Goal: Transaction & Acquisition: Purchase product/service

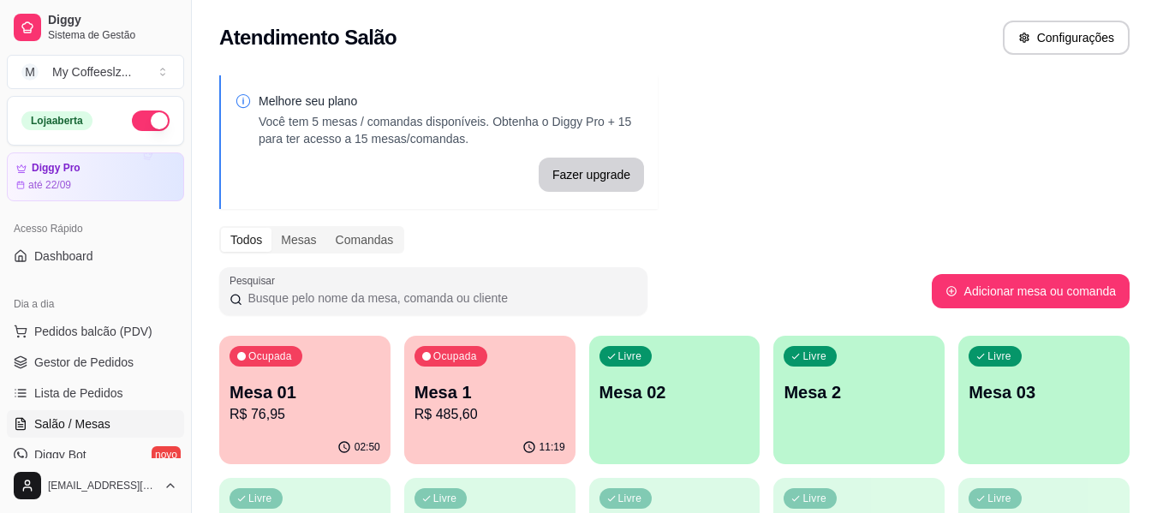
click at [703, 398] on p "Mesa 02" at bounding box center [674, 392] width 151 height 24
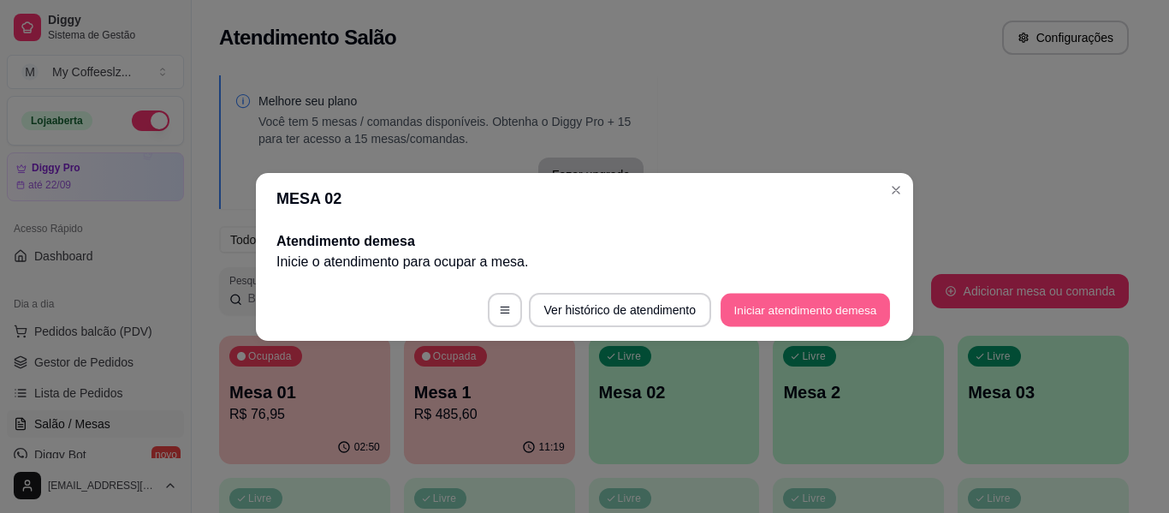
click at [769, 307] on button "Iniciar atendimento de mesa" at bounding box center [806, 309] width 170 height 33
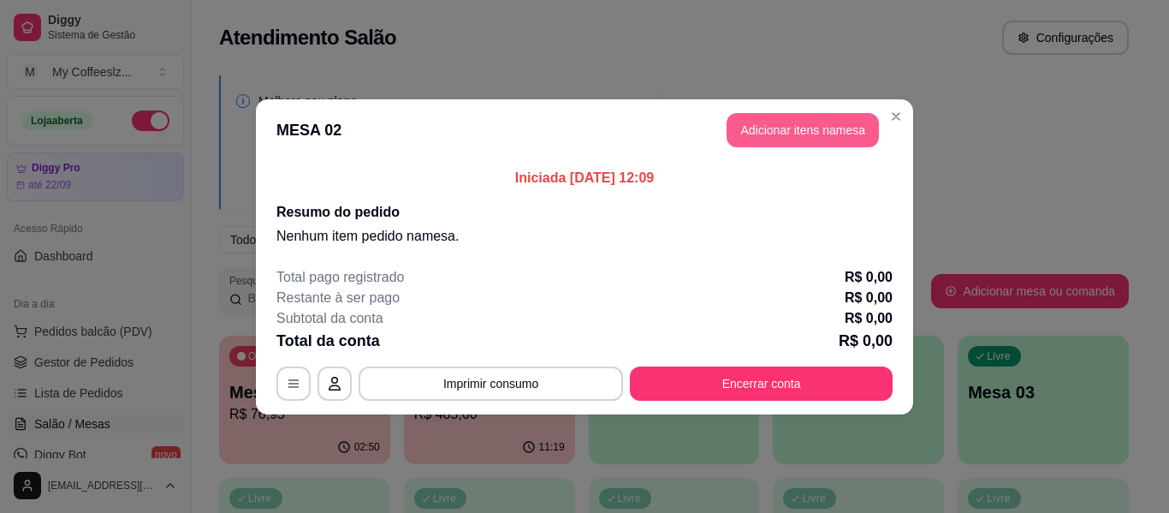
click at [765, 131] on button "Adicionar itens na mesa" at bounding box center [803, 130] width 152 height 34
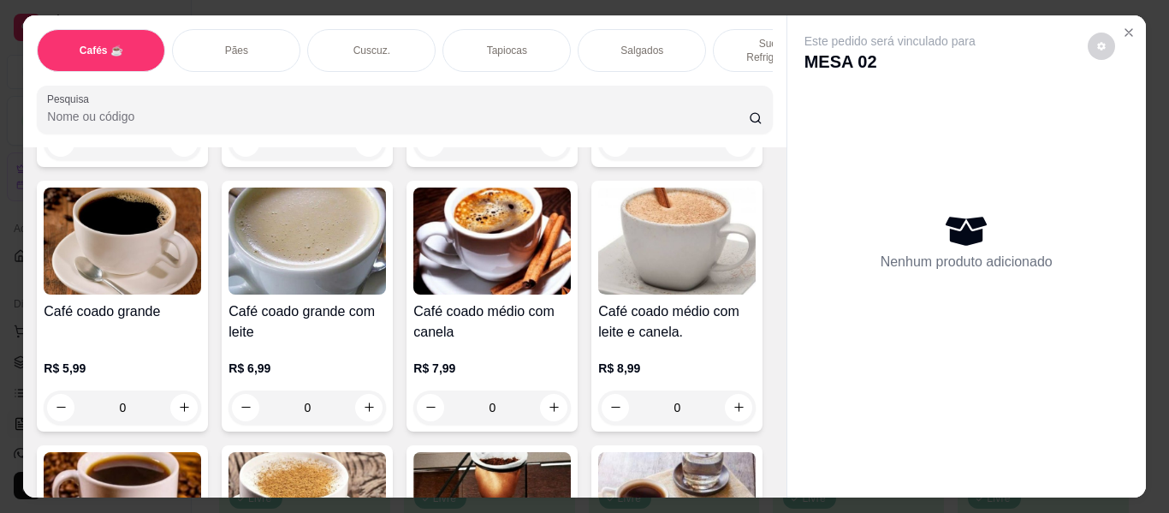
scroll to position [428, 0]
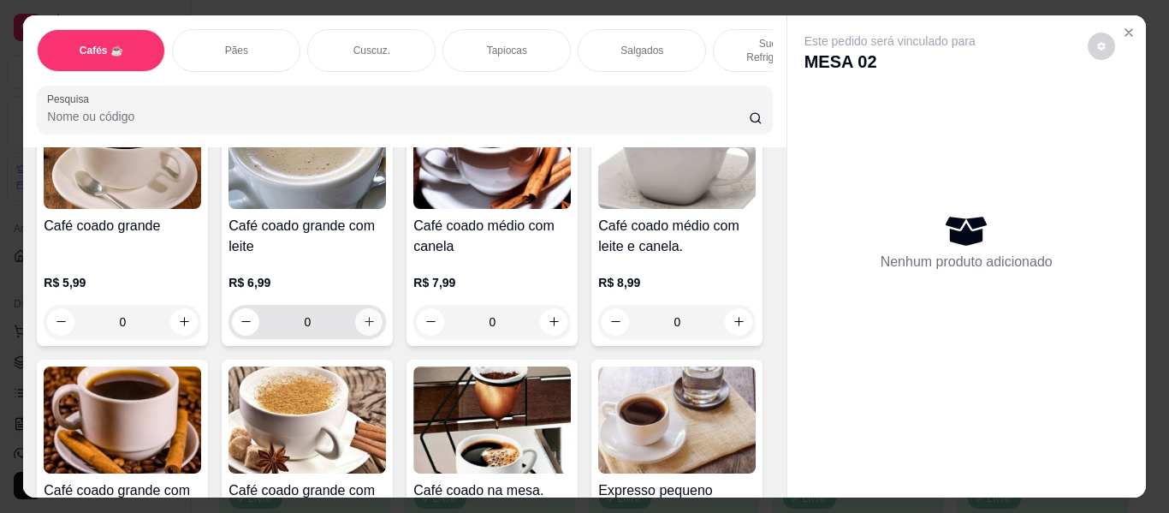
click at [374, 318] on icon "increase-product-quantity" at bounding box center [369, 322] width 9 height 9
type input "1"
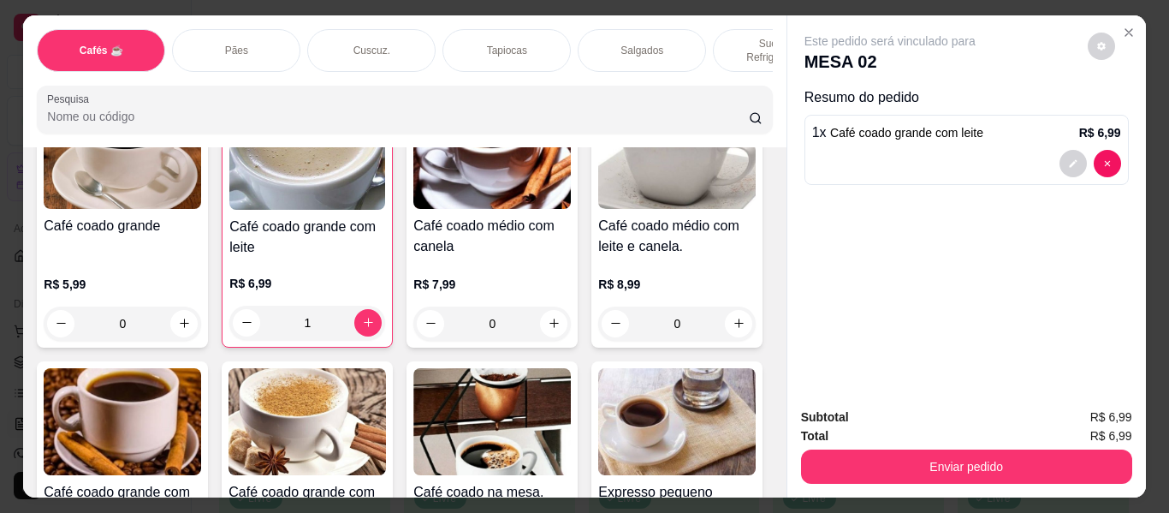
click at [249, 35] on div "Pães" at bounding box center [236, 50] width 128 height 43
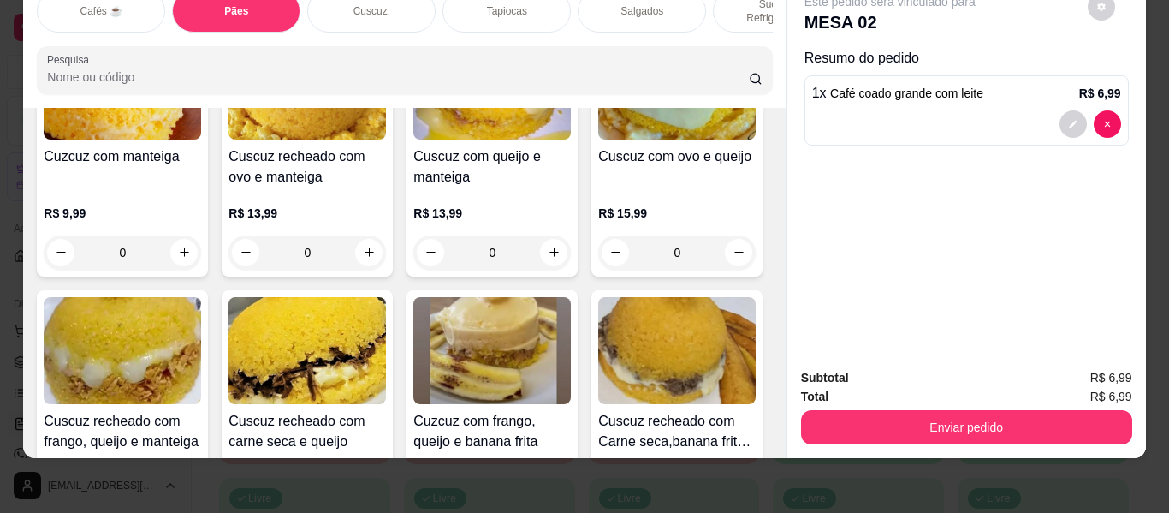
scroll to position [3353, 0]
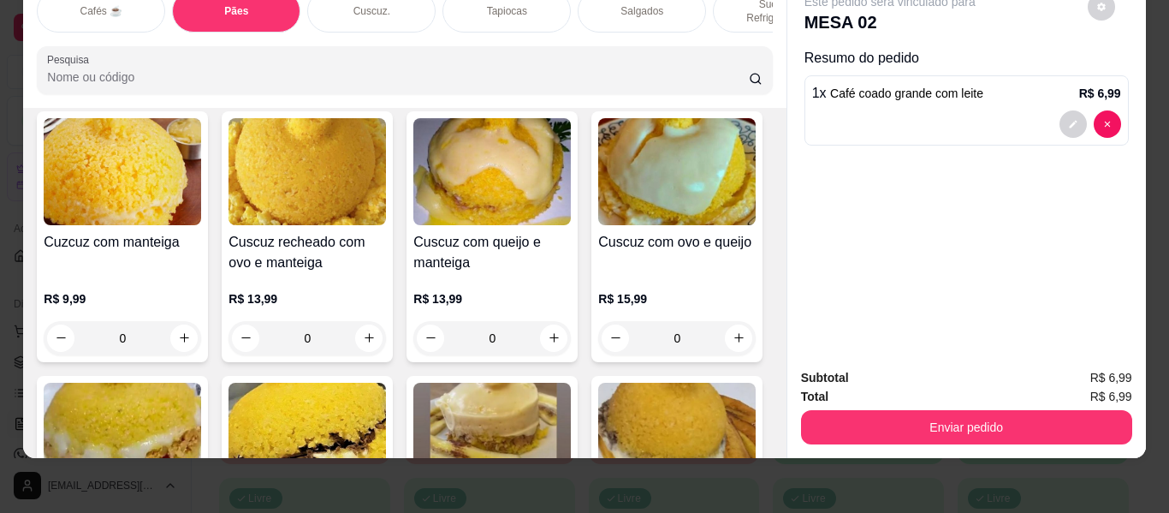
type input "1"
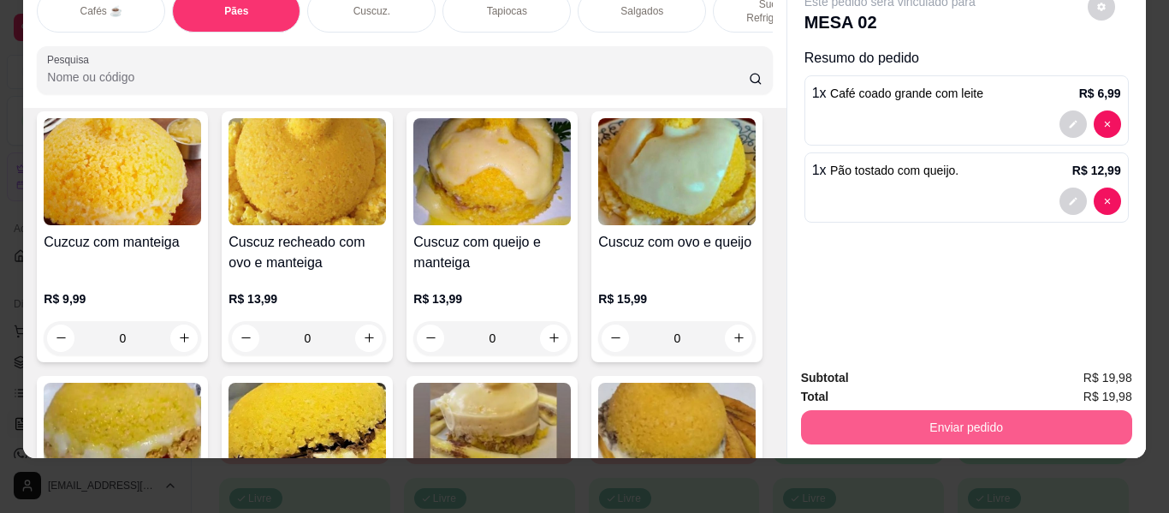
click at [894, 418] on button "Enviar pedido" at bounding box center [966, 427] width 331 height 34
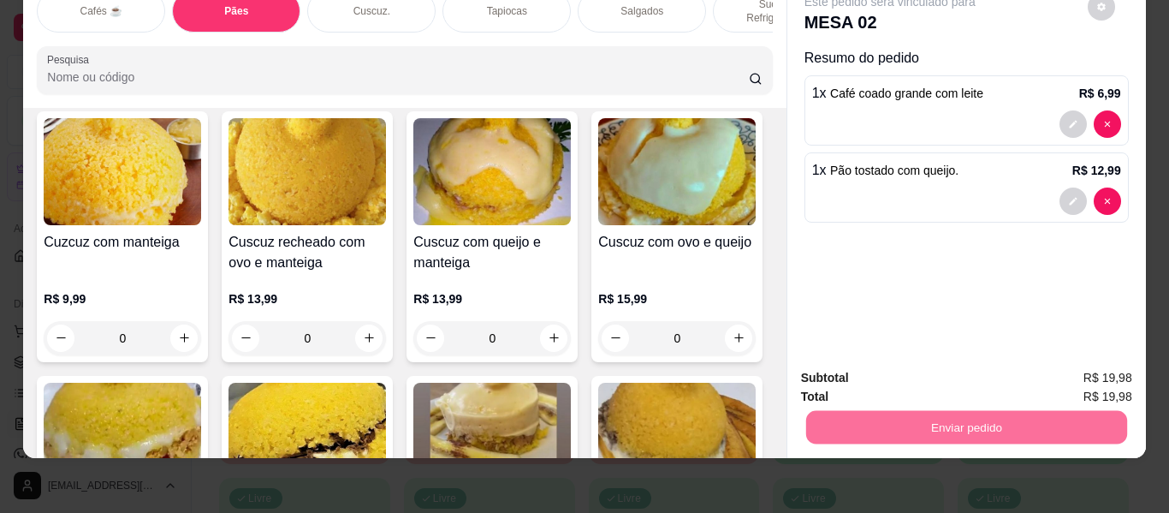
click at [847, 368] on button "Não registrar e enviar pedido" at bounding box center [910, 371] width 178 height 33
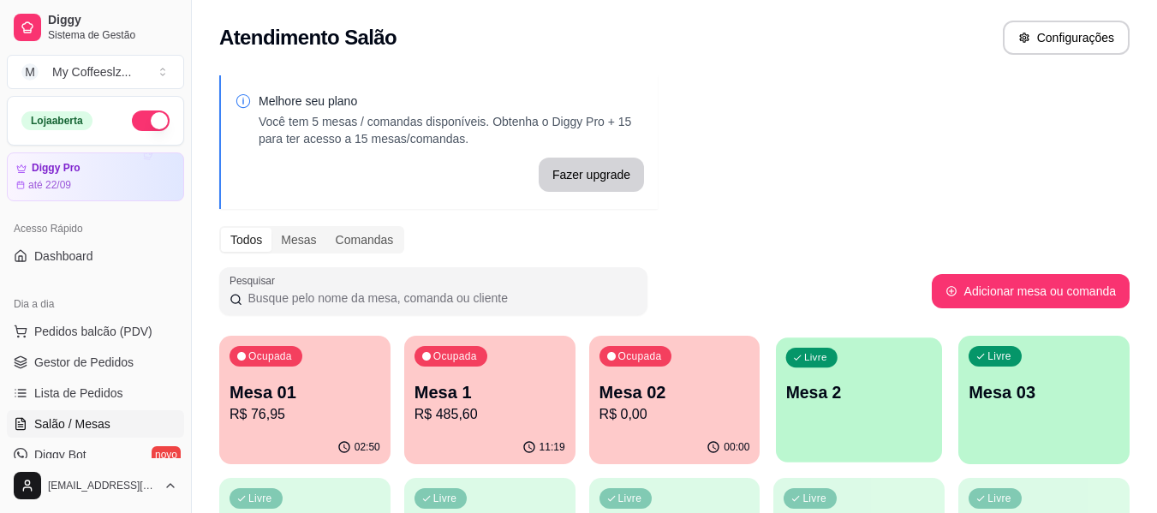
click at [872, 405] on div "Livre Mesa 2" at bounding box center [859, 389] width 166 height 104
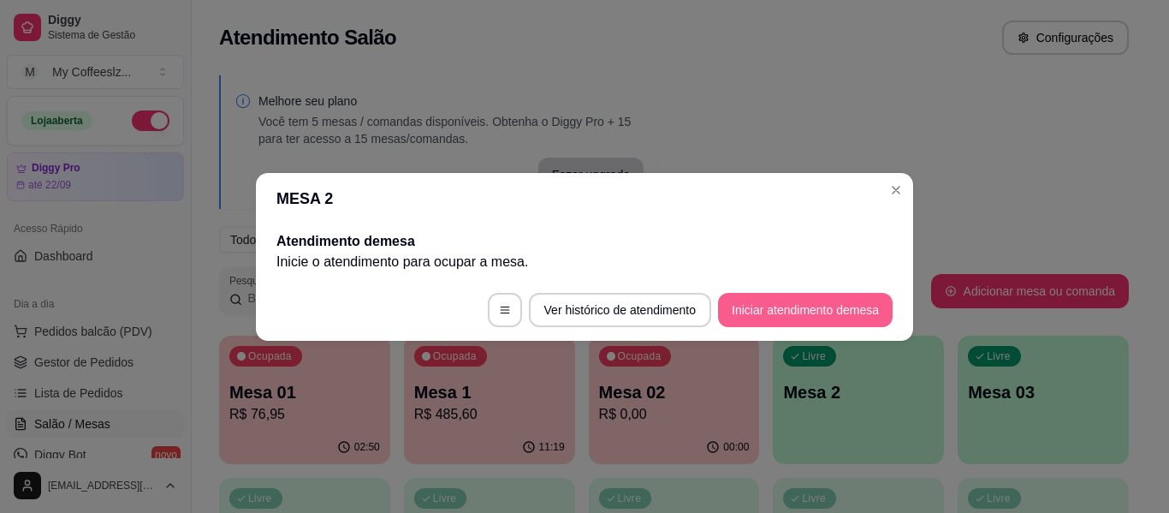
click at [778, 310] on button "Iniciar atendimento de mesa" at bounding box center [805, 310] width 175 height 34
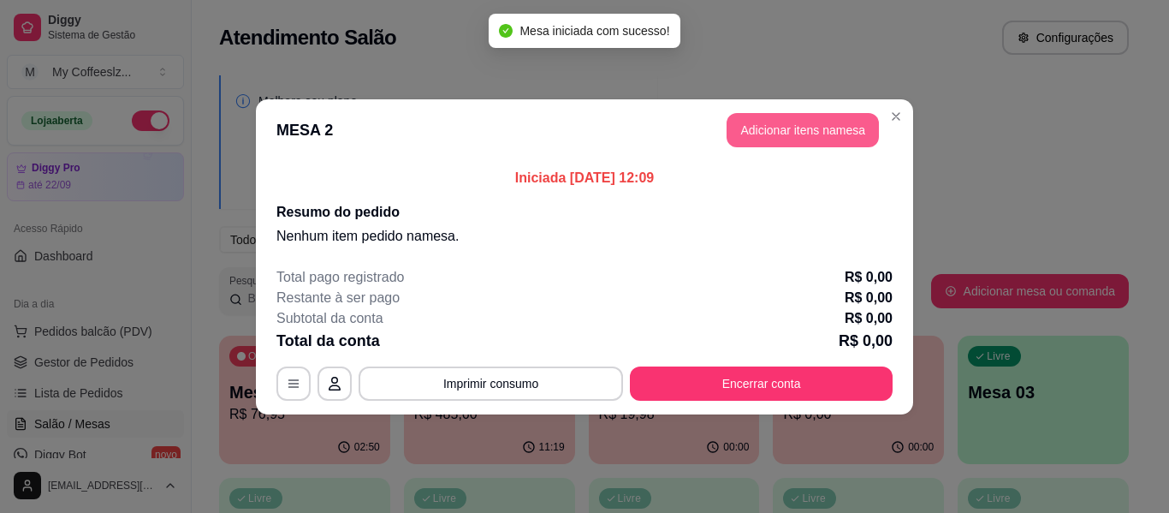
click at [751, 131] on button "Adicionar itens na mesa" at bounding box center [803, 130] width 152 height 34
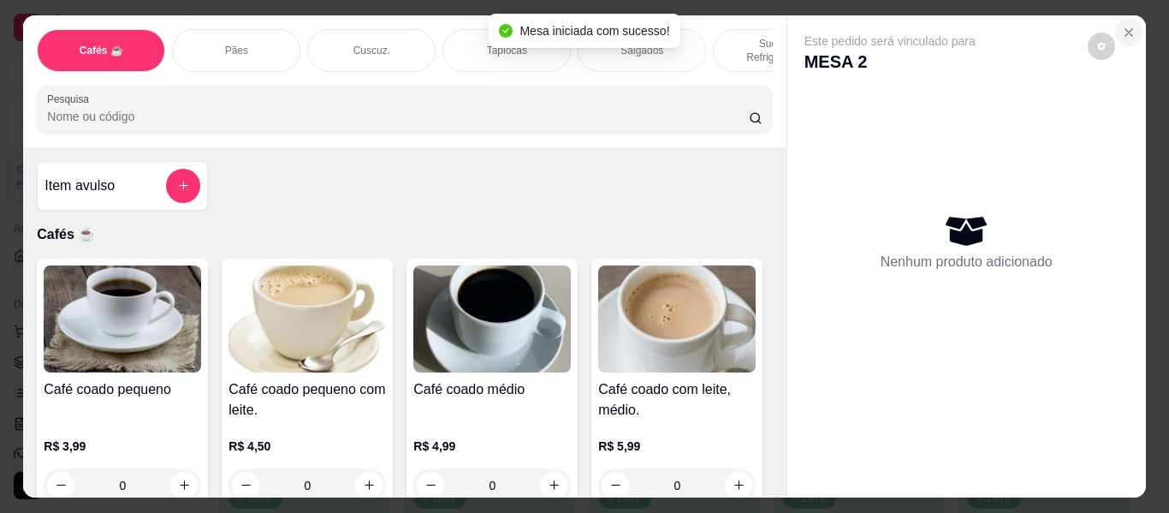
click at [1125, 19] on button "Close" at bounding box center [1129, 32] width 27 height 27
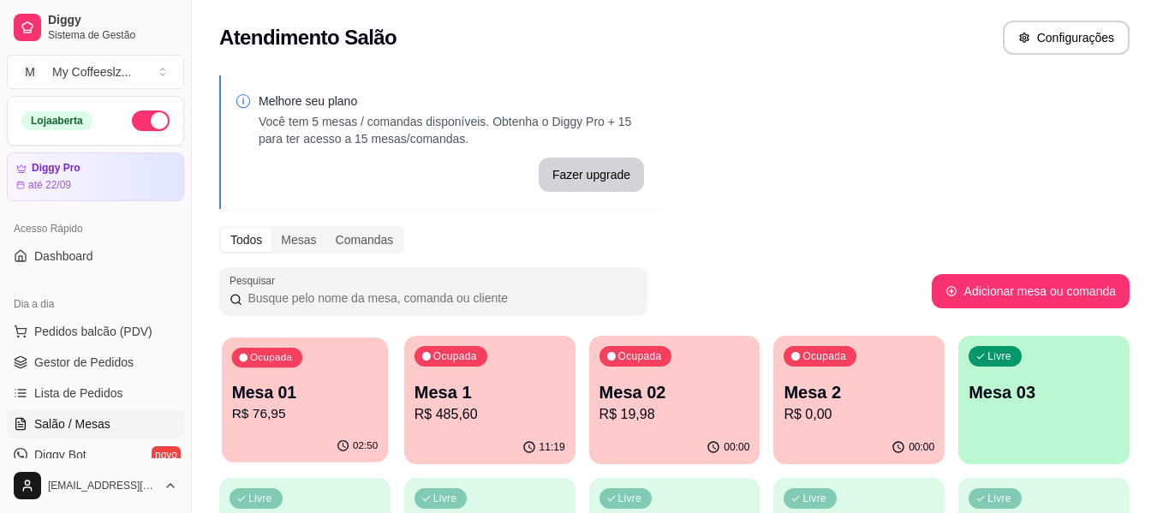
click at [273, 429] on div "Ocupada Mesa 01 R$ 76,95" at bounding box center [305, 383] width 166 height 92
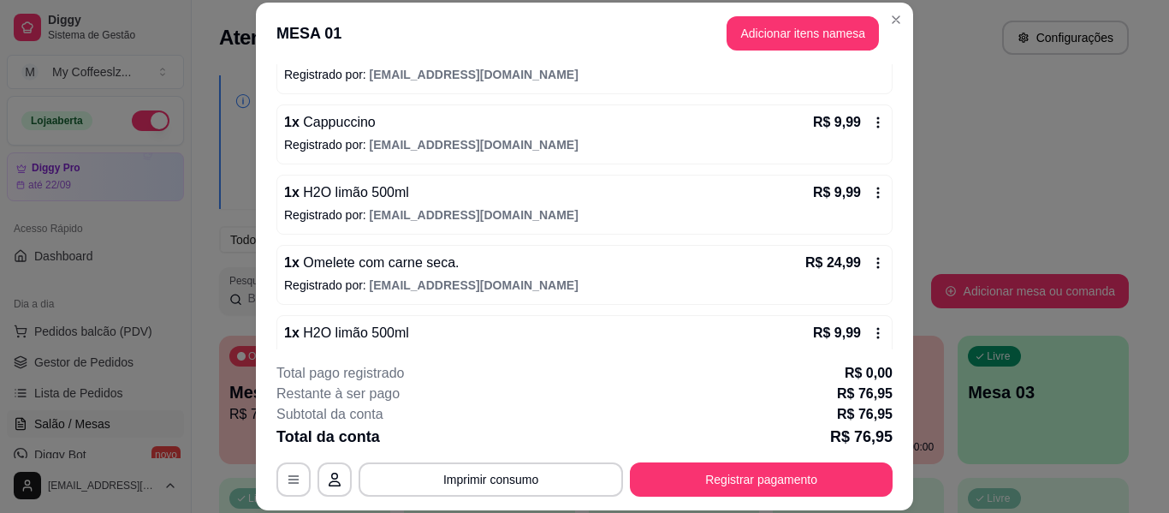
scroll to position [295, 0]
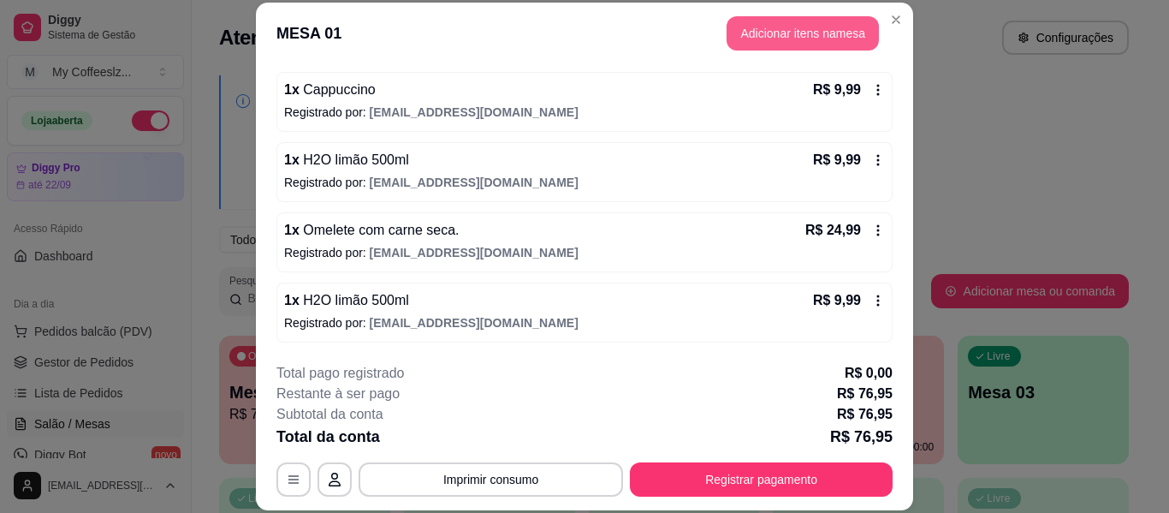
click at [769, 29] on button "Adicionar itens na mesa" at bounding box center [803, 33] width 152 height 34
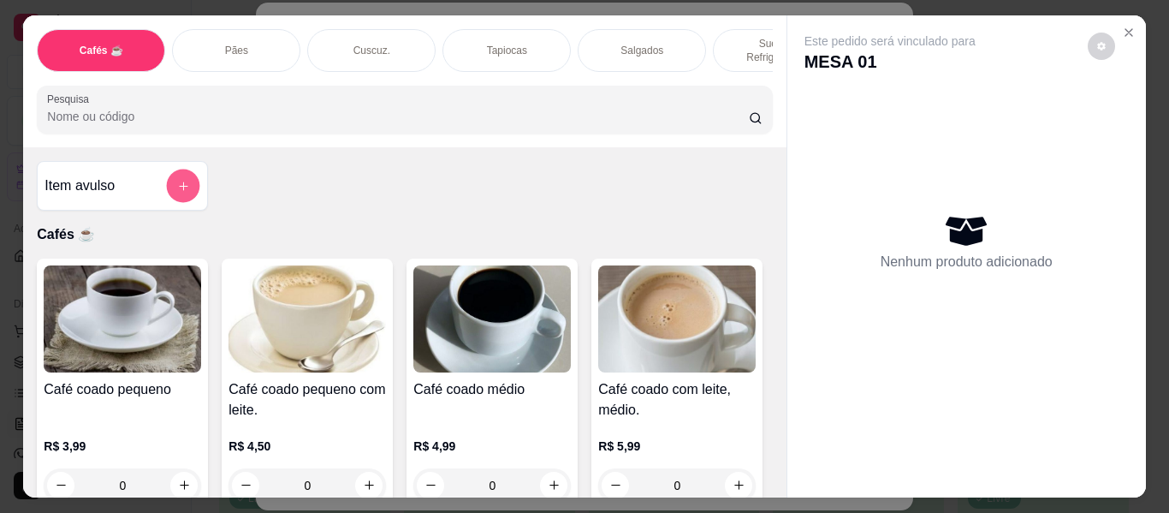
click at [182, 180] on icon "add-separate-item" at bounding box center [183, 186] width 13 height 13
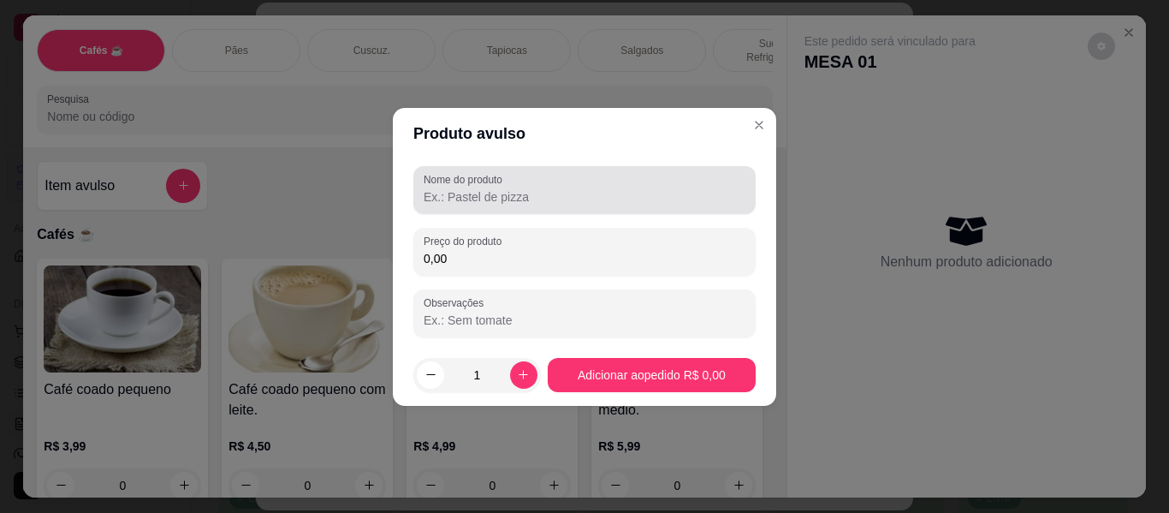
click at [493, 191] on input "Nome do produto" at bounding box center [585, 196] width 322 height 17
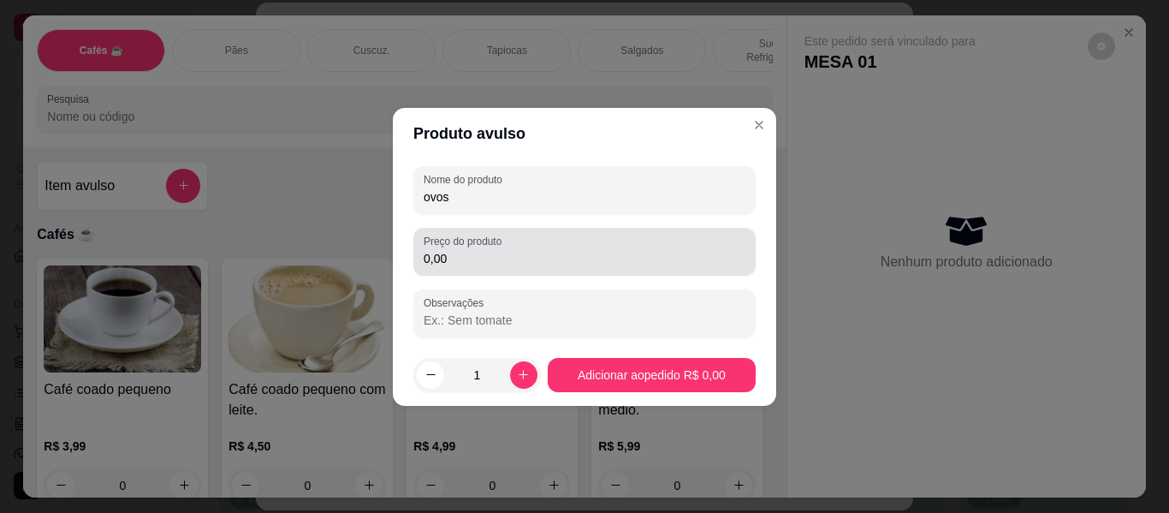
type input "ovos"
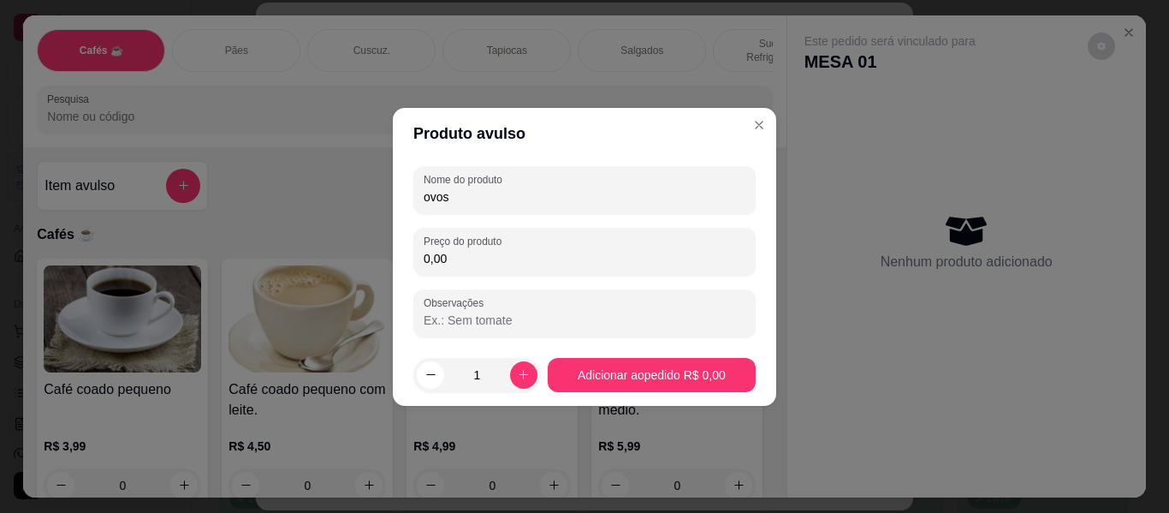
click at [477, 259] on input "0,00" at bounding box center [585, 258] width 322 height 17
type input "3,50"
click at [515, 381] on button "increase-product-quantity" at bounding box center [523, 374] width 27 height 27
click at [517, 381] on icon "increase-product-quantity" at bounding box center [523, 374] width 13 height 13
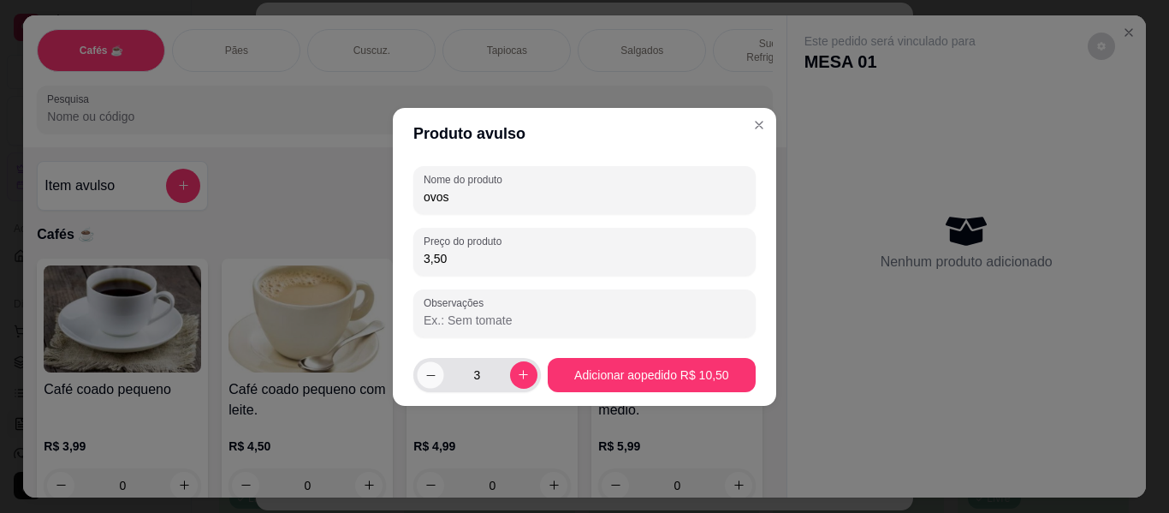
click at [433, 376] on icon "decrease-product-quantity" at bounding box center [431, 374] width 13 height 13
type input "2"
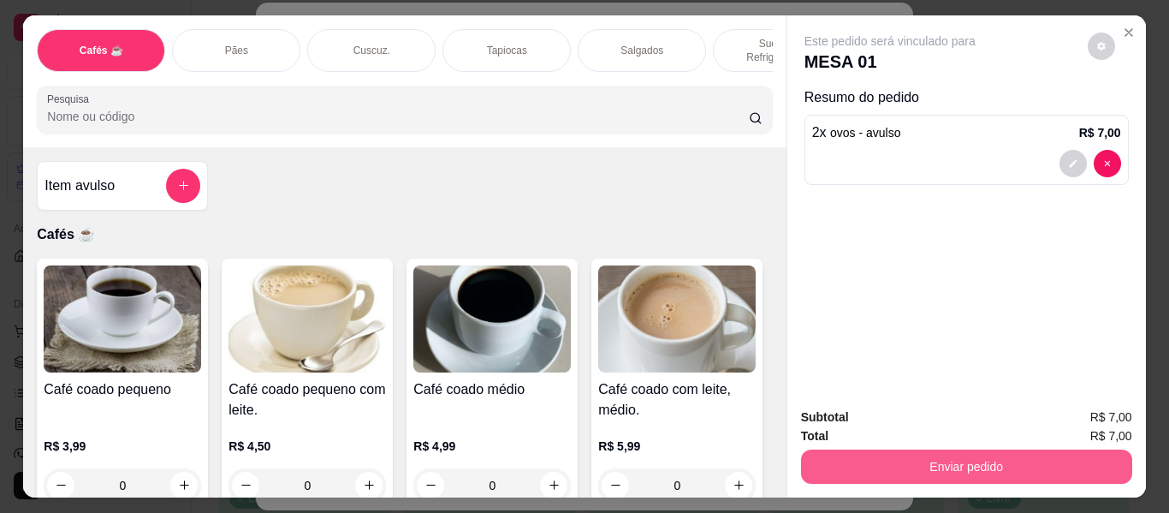
click at [860, 469] on button "Enviar pedido" at bounding box center [966, 466] width 331 height 34
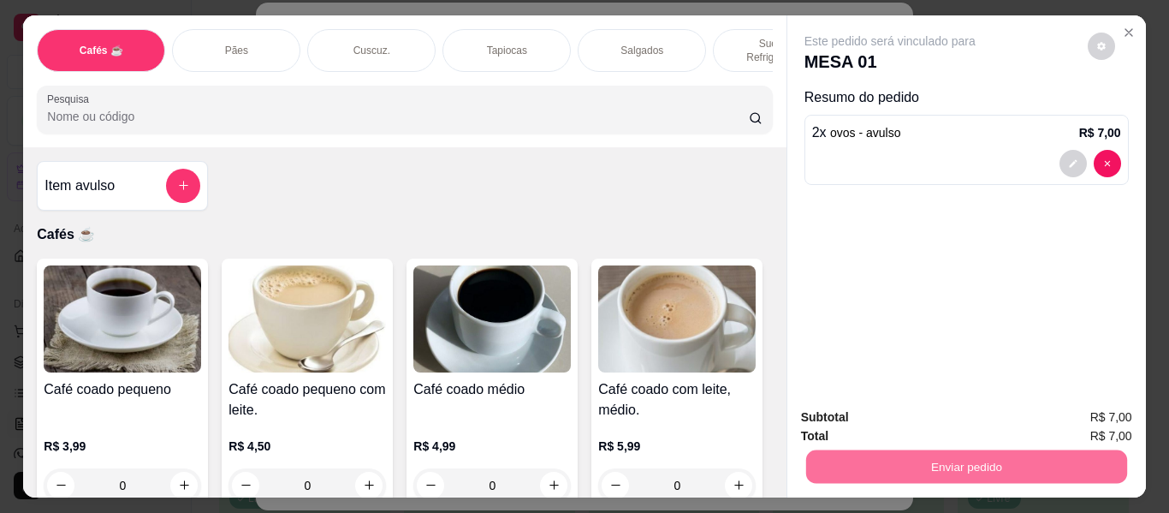
click at [886, 411] on button "Não registrar e enviar pedido" at bounding box center [910, 418] width 173 height 32
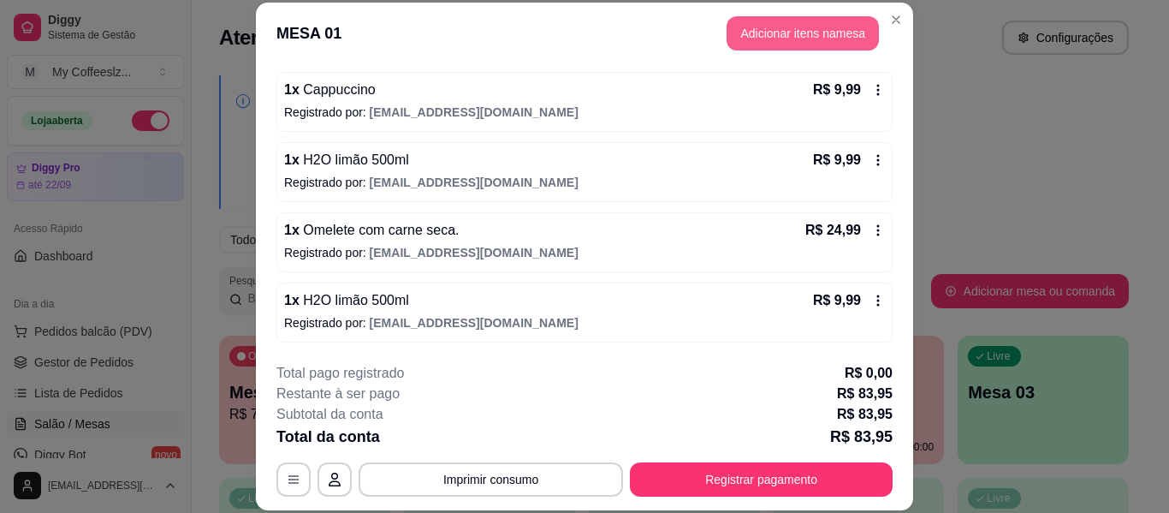
click at [768, 27] on button "Adicionar itens na mesa" at bounding box center [803, 33] width 152 height 34
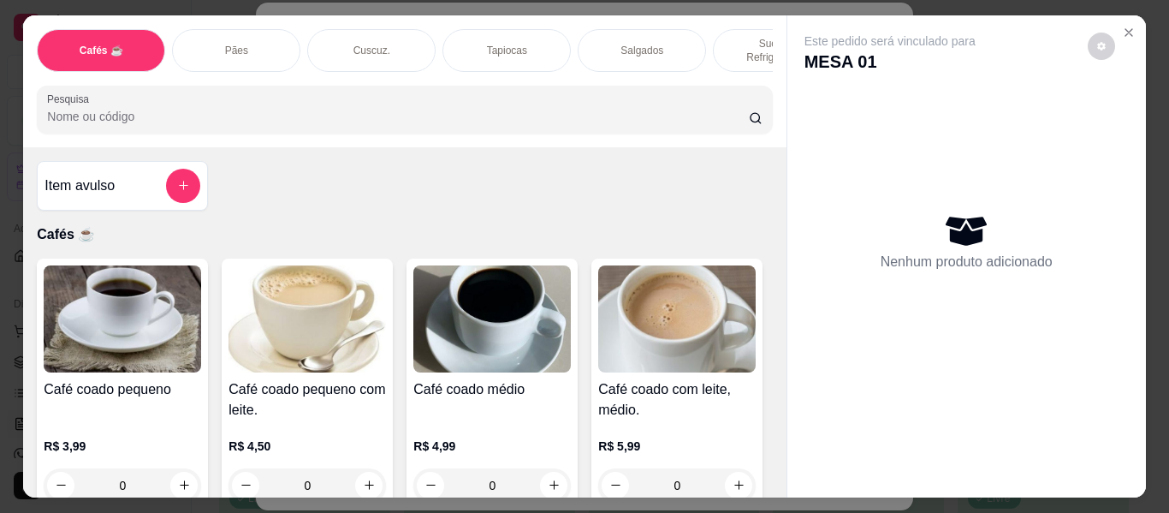
click at [729, 29] on div "Sucos e Refrigerantes" at bounding box center [777, 50] width 128 height 43
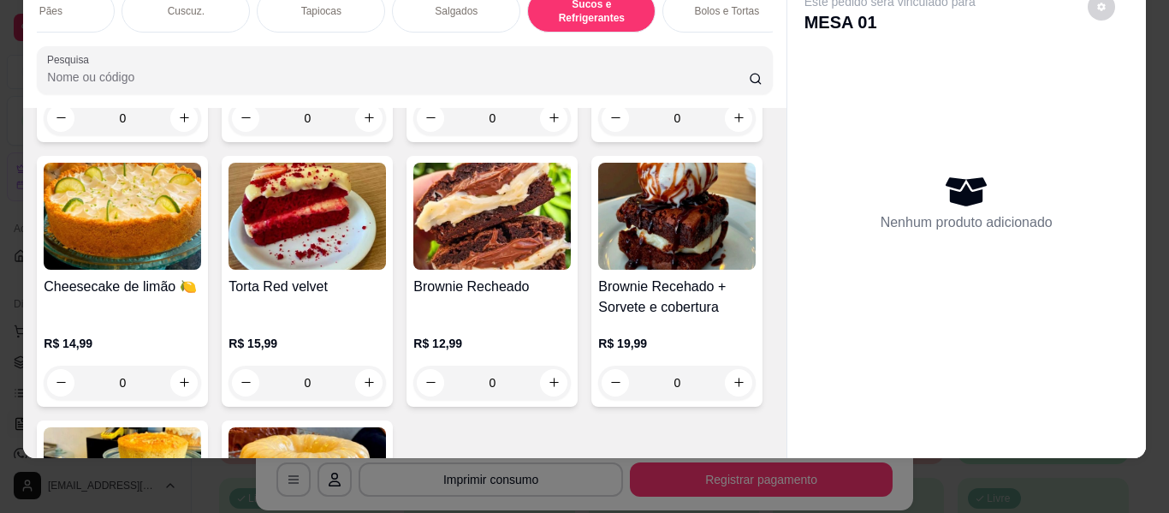
scroll to position [0, 205]
click at [741, 11] on div "Bolos e Tortas" at bounding box center [707, 11] width 128 height 43
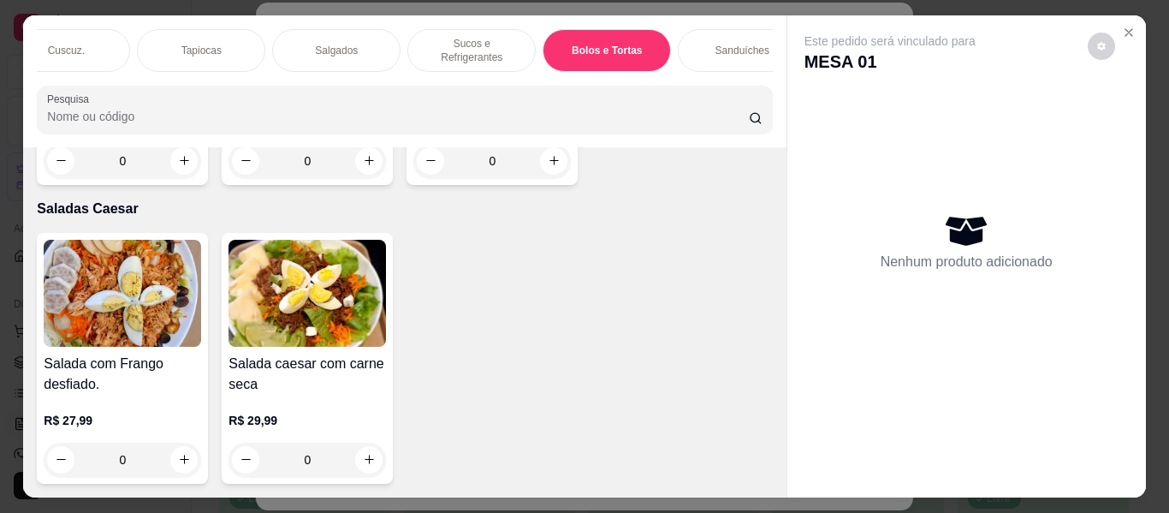
scroll to position [0, 308]
click at [750, 44] on p "Sanduíches" at bounding box center [740, 51] width 54 height 14
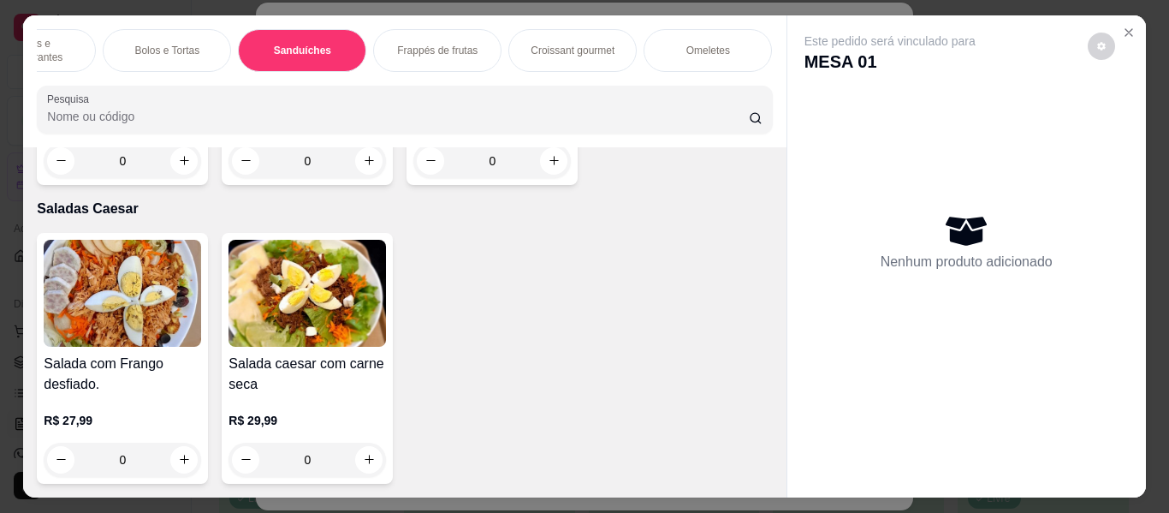
scroll to position [0, 753]
click at [731, 36] on div "Omeletes" at bounding box center [700, 50] width 128 height 43
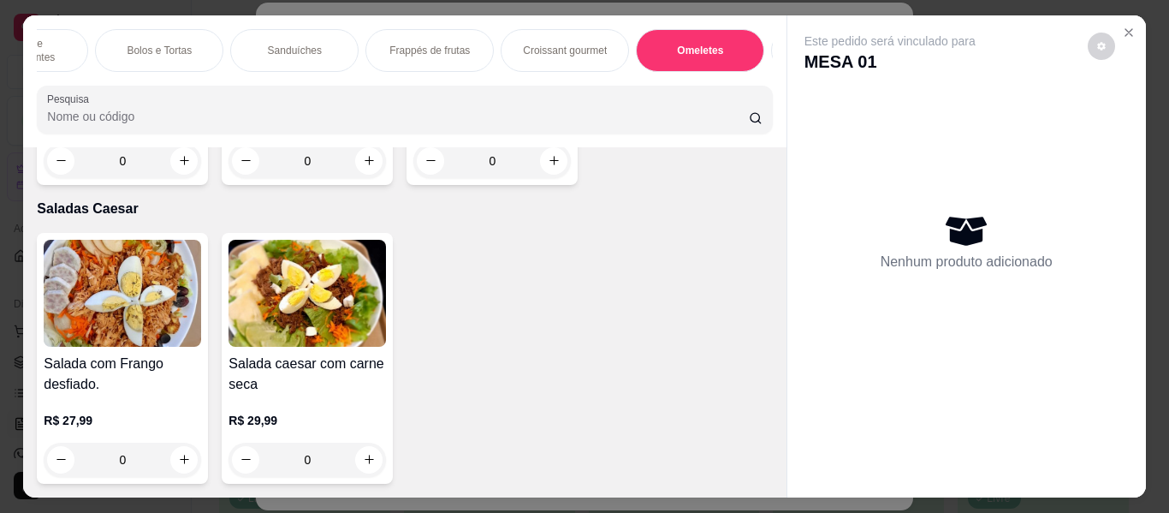
scroll to position [46, 0]
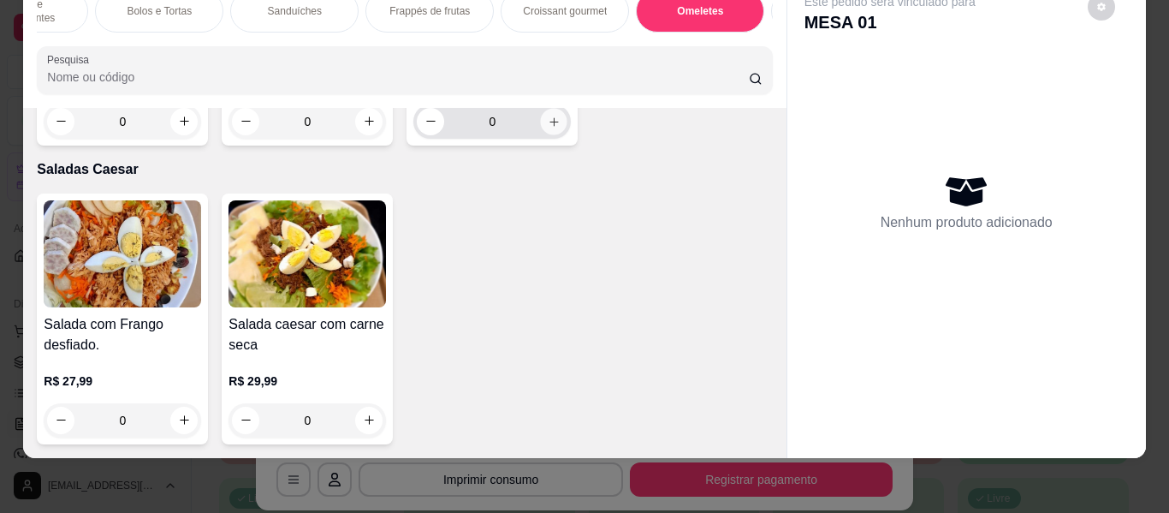
click at [554, 128] on icon "increase-product-quantity" at bounding box center [554, 122] width 13 height 13
type input "1"
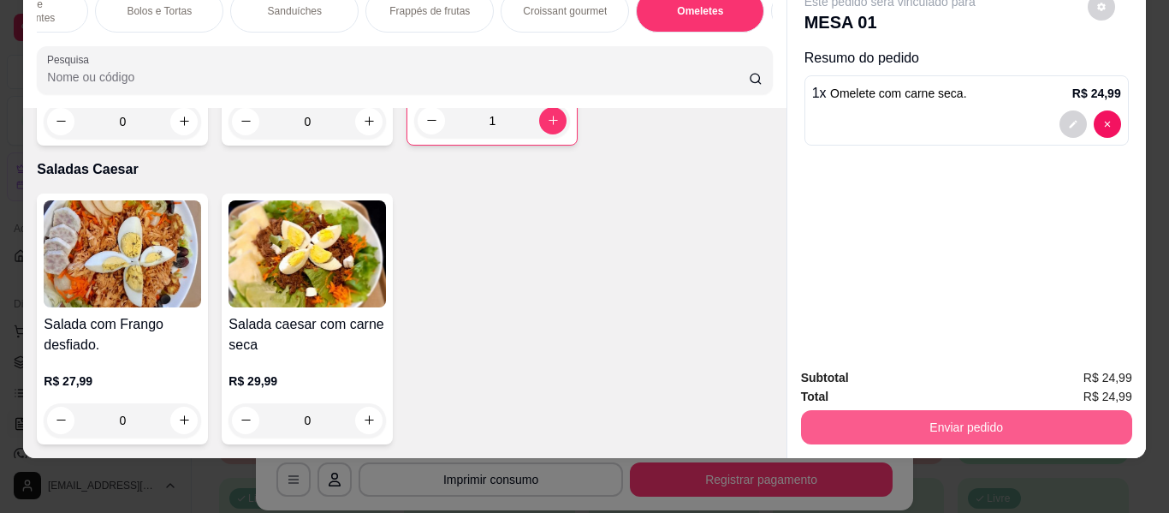
click at [820, 410] on button "Enviar pedido" at bounding box center [966, 427] width 331 height 34
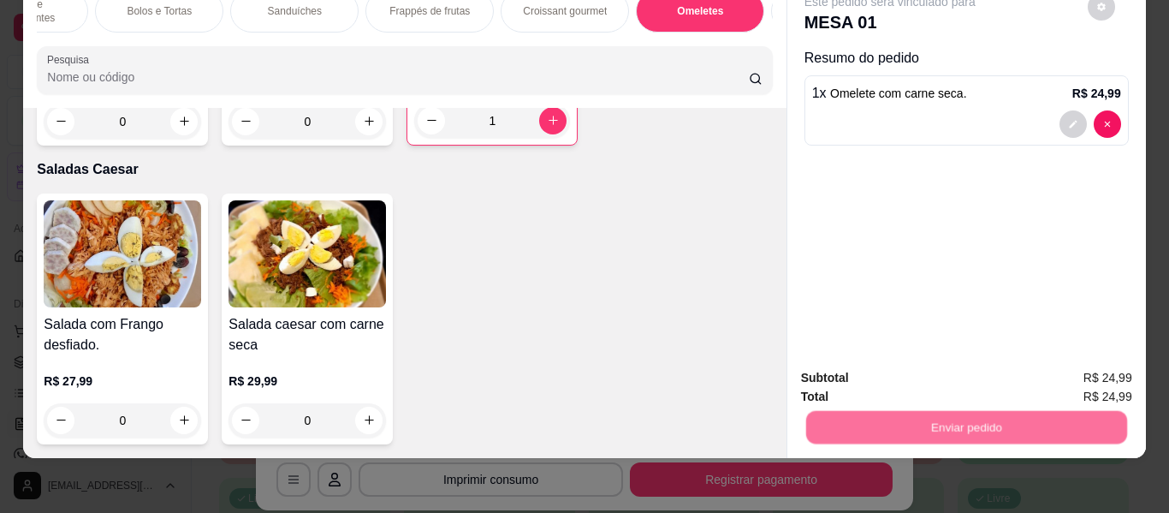
click at [844, 370] on button "Não registrar e enviar pedido" at bounding box center [910, 371] width 173 height 32
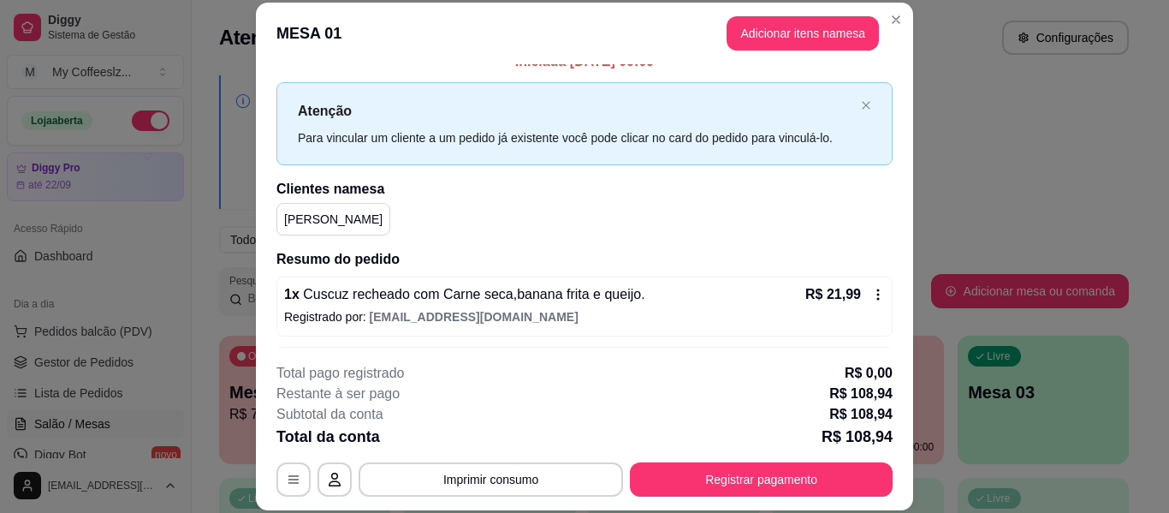
scroll to position [0, 0]
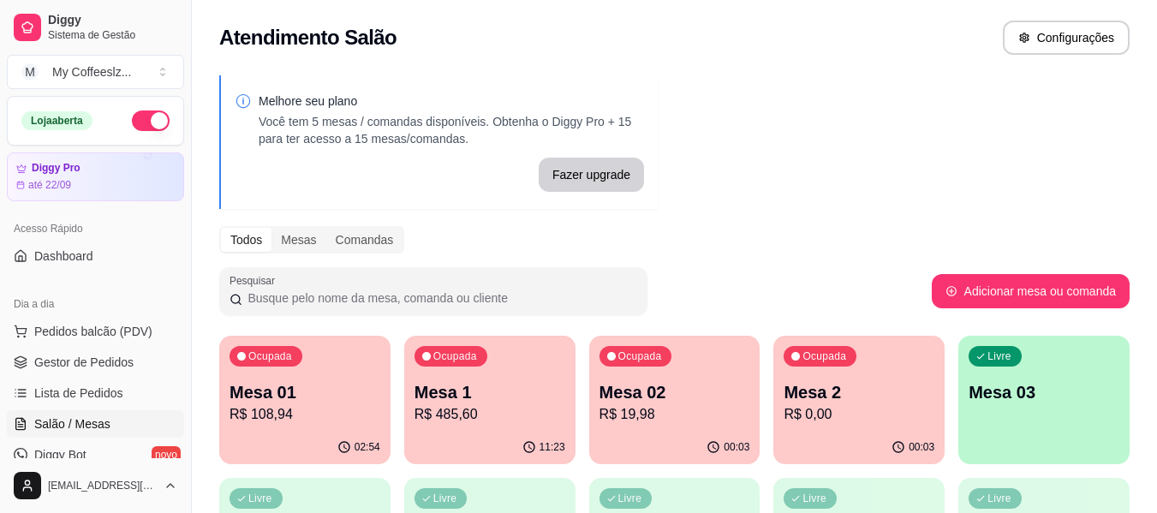
click at [885, 425] on div "Ocupada Mesa 2 R$ 0,00" at bounding box center [858, 383] width 171 height 95
click at [641, 378] on div "Ocupada Mesa 02 R$ 19,98" at bounding box center [674, 383] width 171 height 95
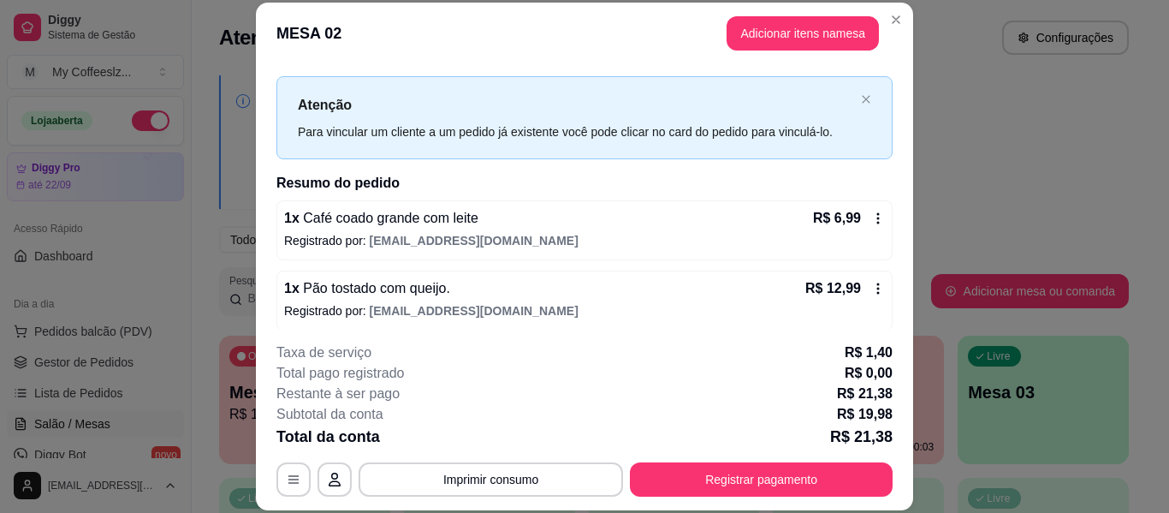
scroll to position [34, 0]
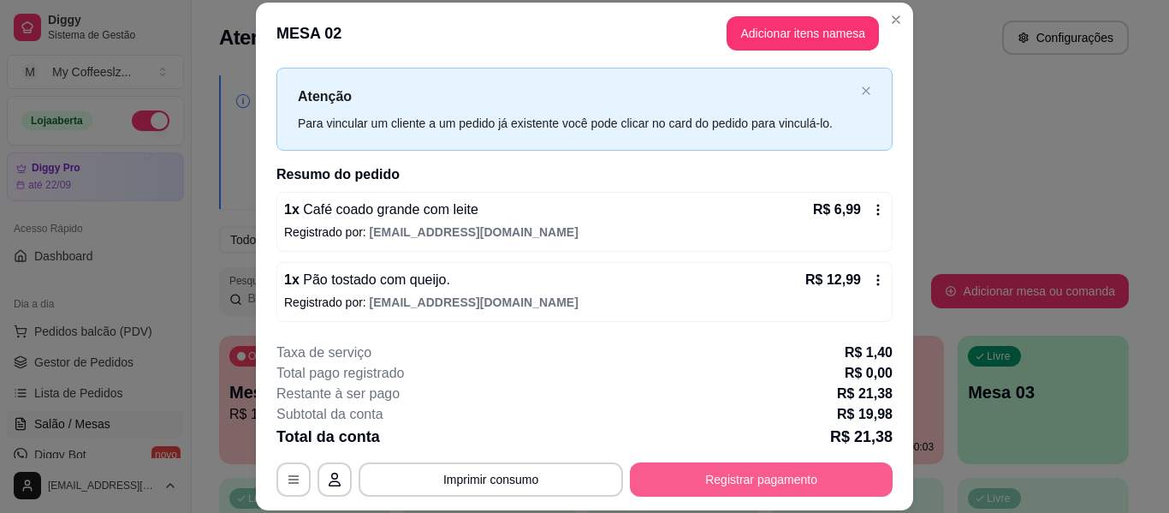
click at [687, 485] on button "Registrar pagamento" at bounding box center [761, 479] width 263 height 34
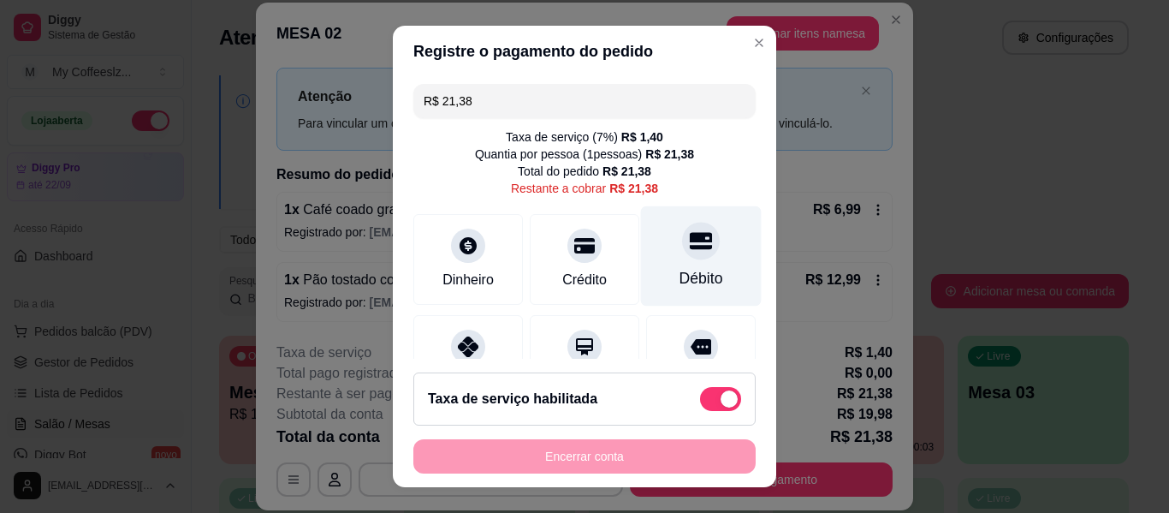
click at [682, 258] on div at bounding box center [701, 241] width 38 height 38
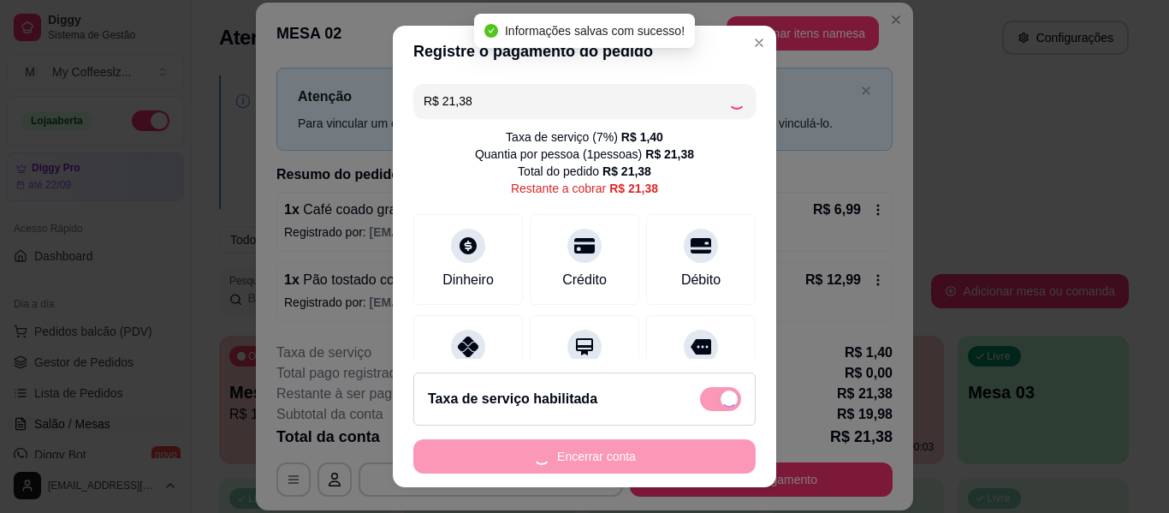
type input "R$ 0,00"
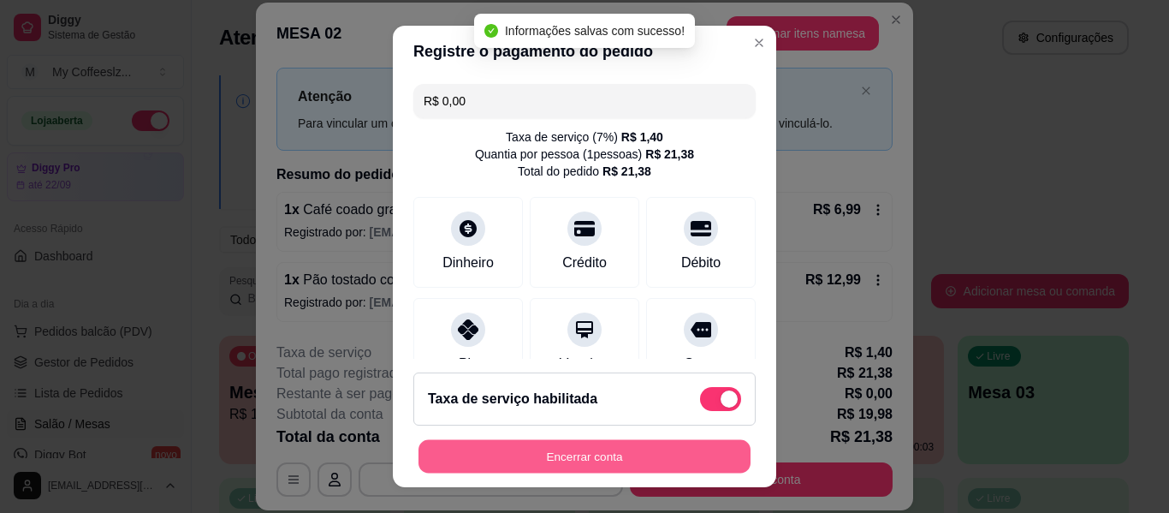
click at [551, 458] on button "Encerrar conta" at bounding box center [585, 456] width 332 height 33
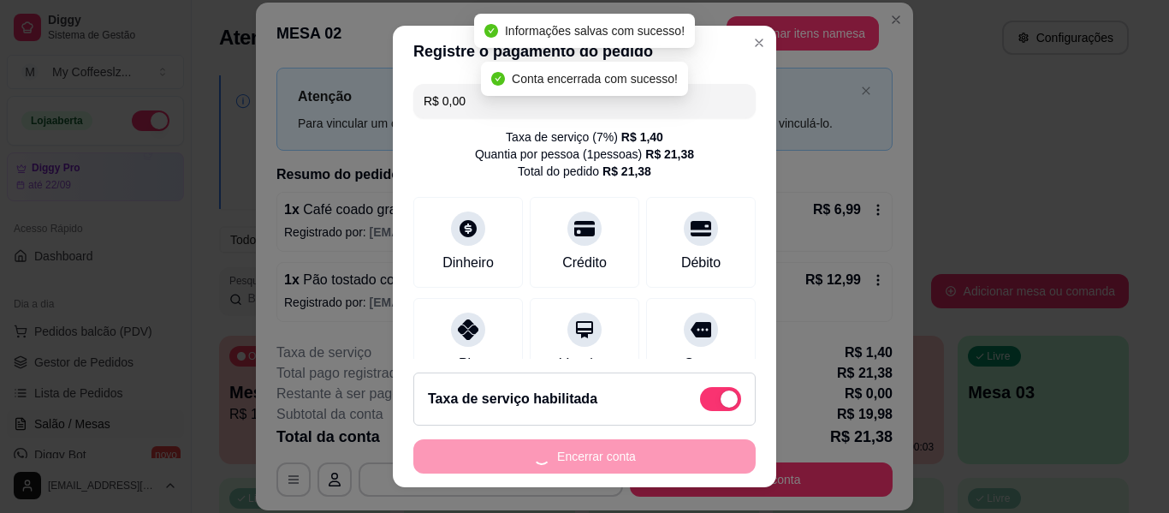
scroll to position [0, 0]
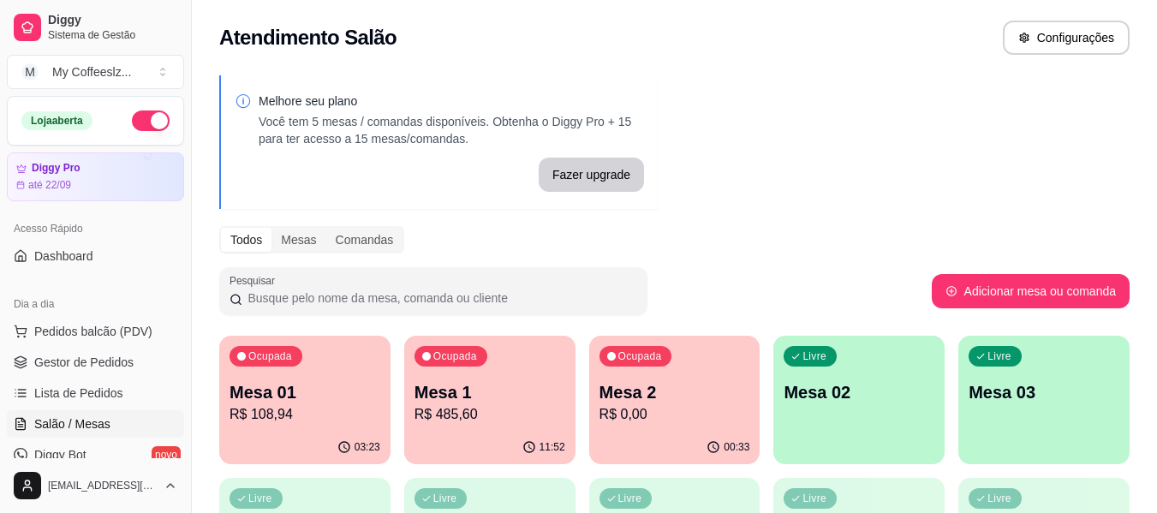
click at [253, 440] on div "03:23" at bounding box center [304, 447] width 171 height 33
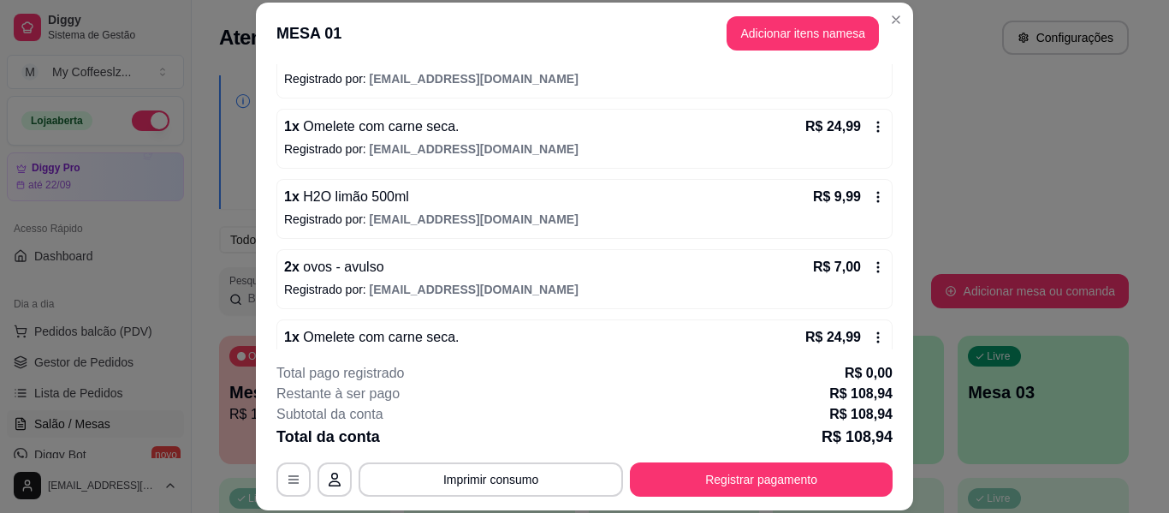
scroll to position [428, 0]
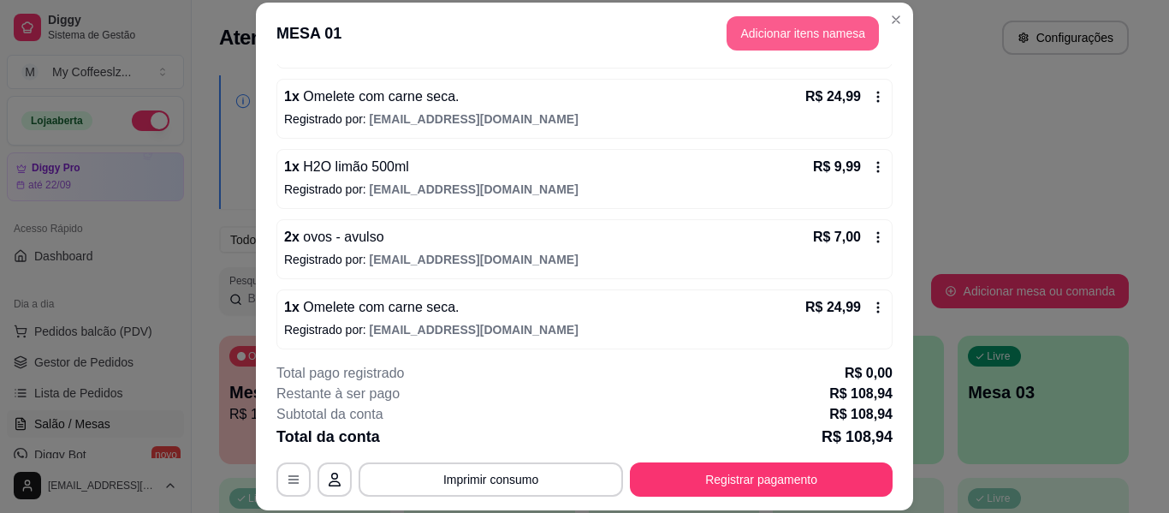
click at [758, 25] on button "Adicionar itens na mesa" at bounding box center [803, 33] width 152 height 34
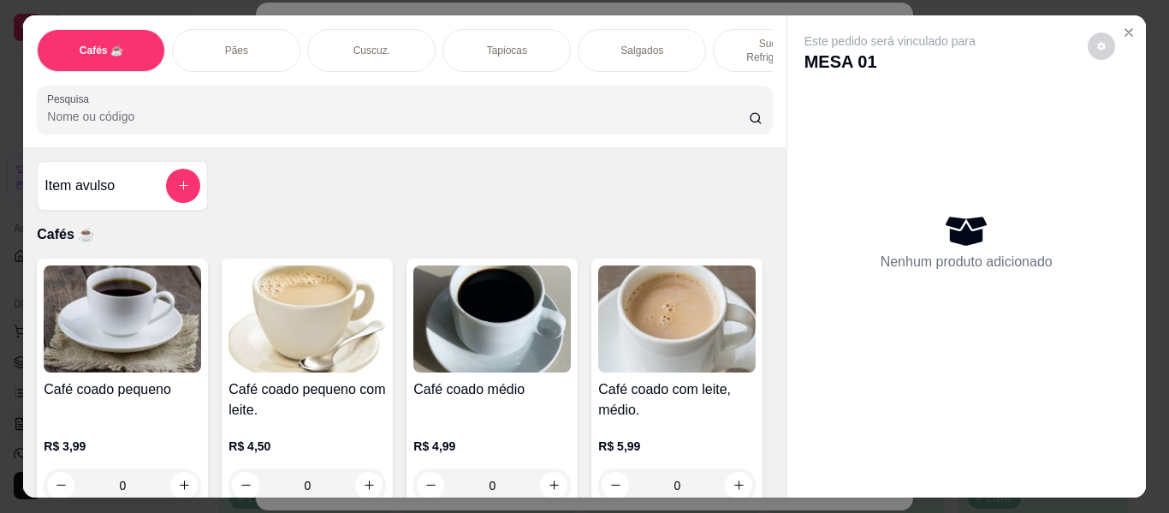
click at [730, 37] on p "Sucos e Refrigerantes" at bounding box center [777, 50] width 99 height 27
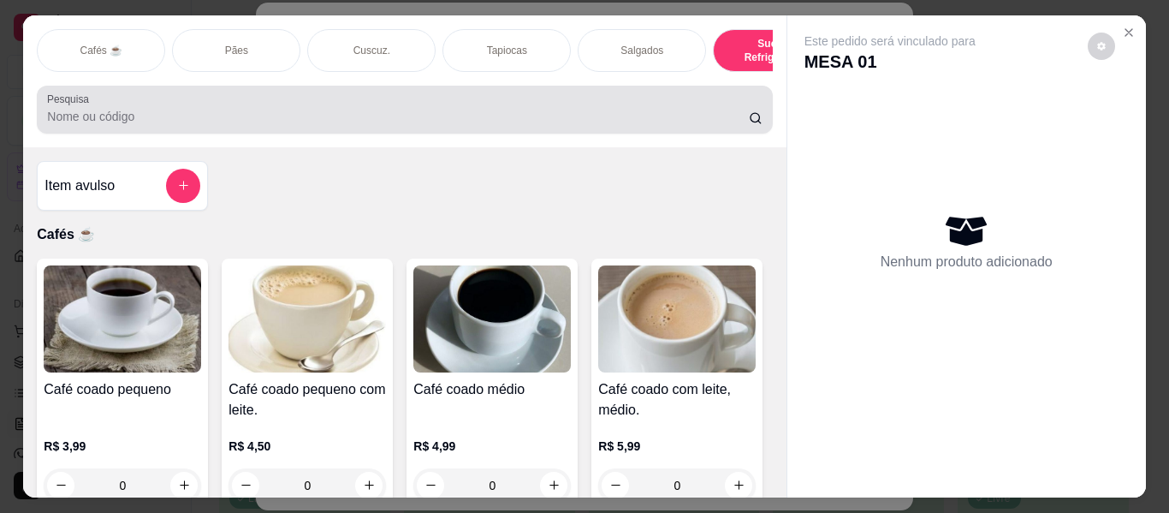
scroll to position [46, 0]
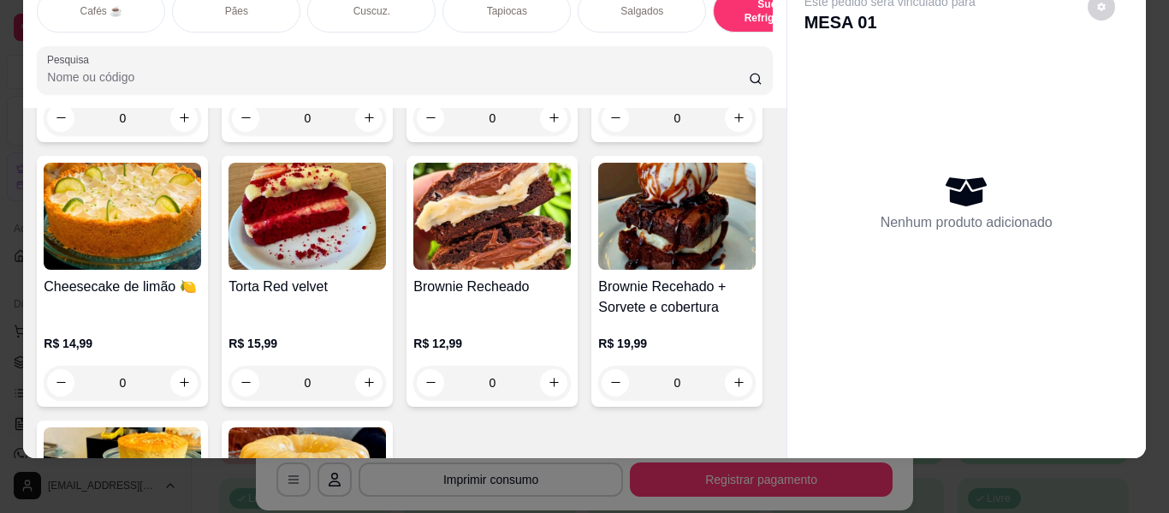
type input "1"
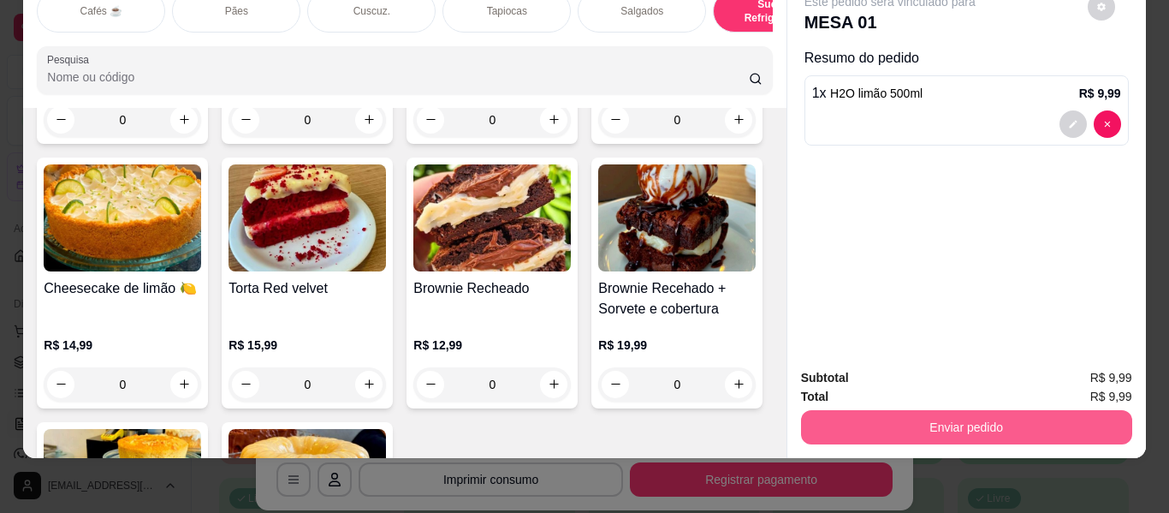
click at [901, 419] on button "Enviar pedido" at bounding box center [966, 427] width 331 height 34
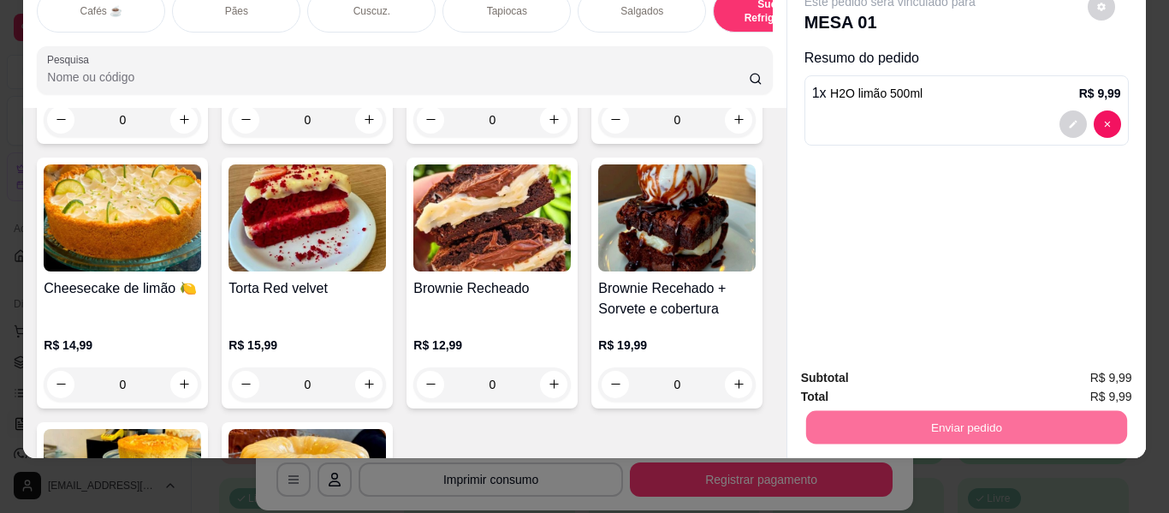
click at [878, 373] on button "Não registrar e enviar pedido" at bounding box center [910, 371] width 173 height 32
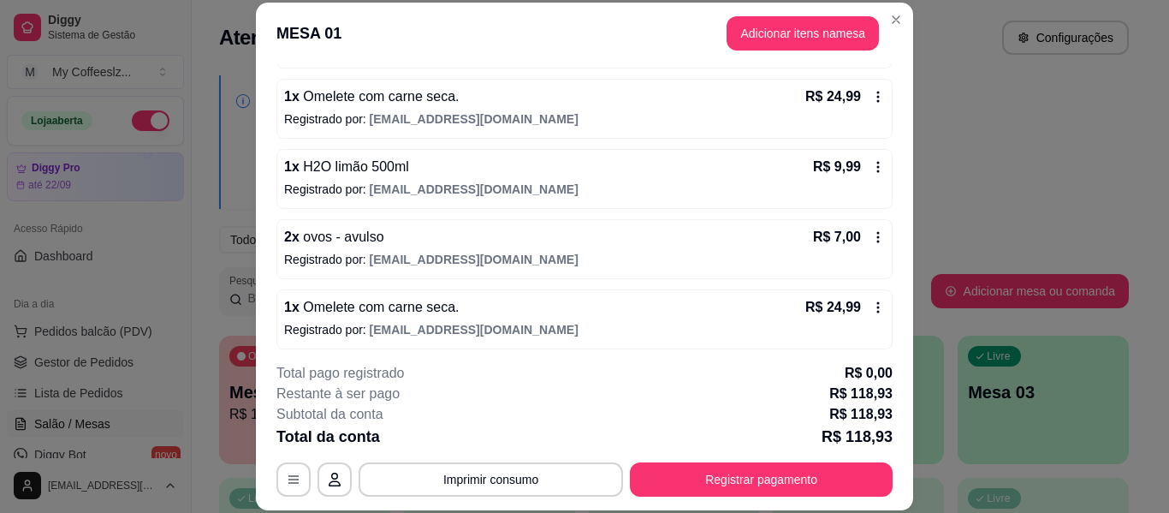
scroll to position [505, 0]
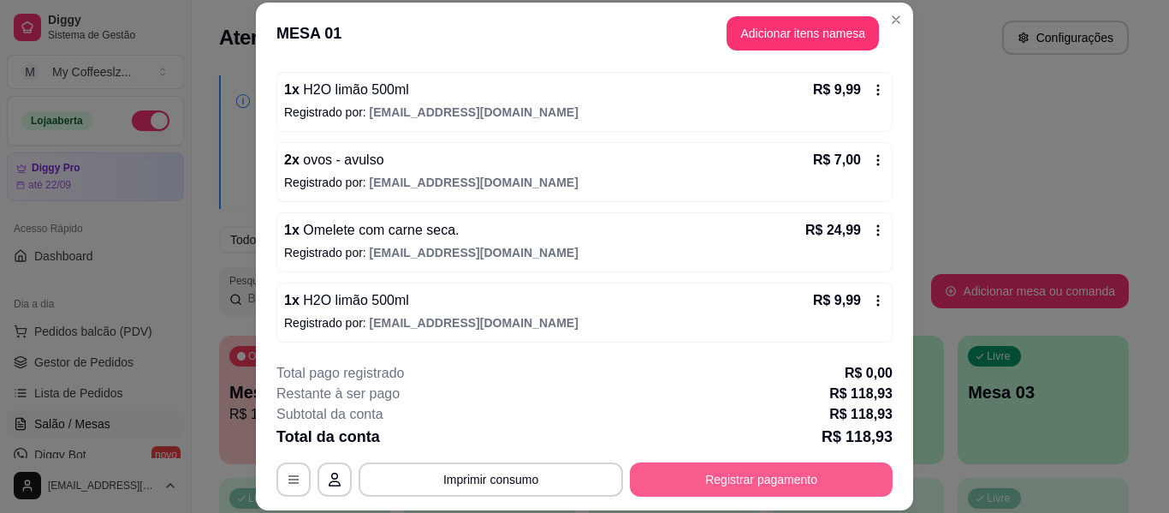
click at [670, 473] on button "Registrar pagamento" at bounding box center [761, 479] width 263 height 34
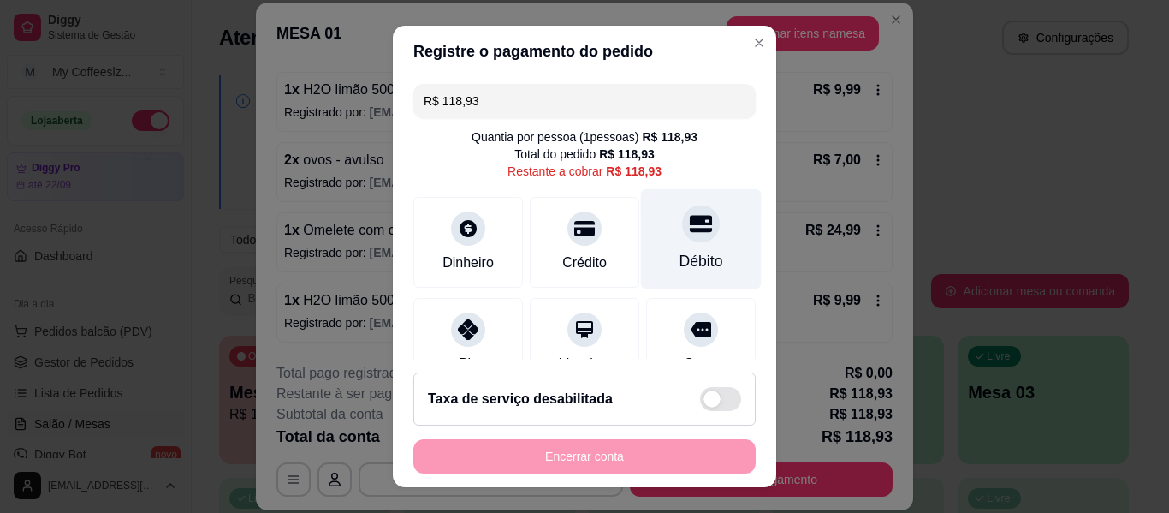
click at [682, 241] on div at bounding box center [701, 224] width 38 height 38
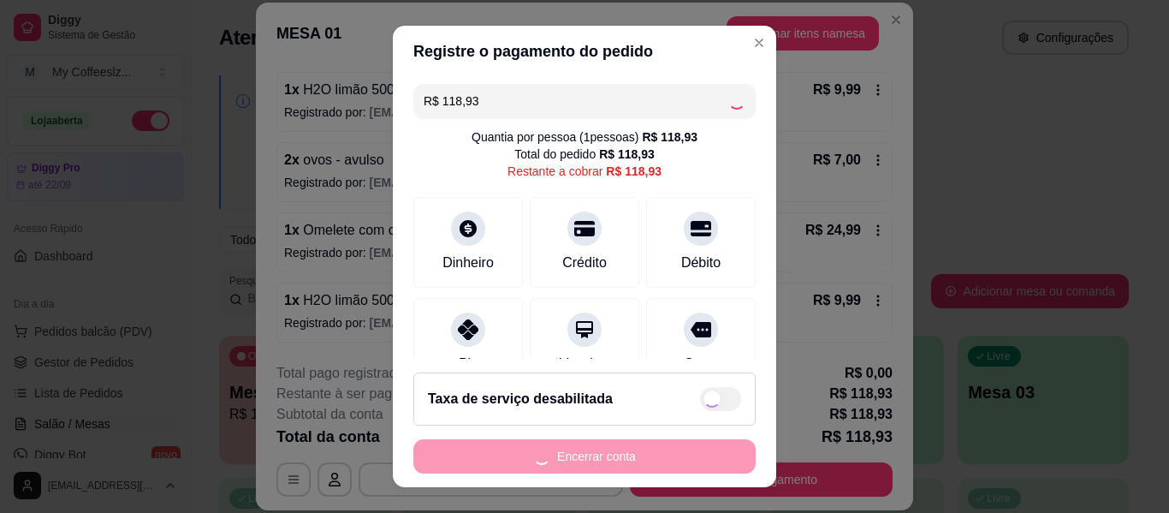
type input "R$ 0,00"
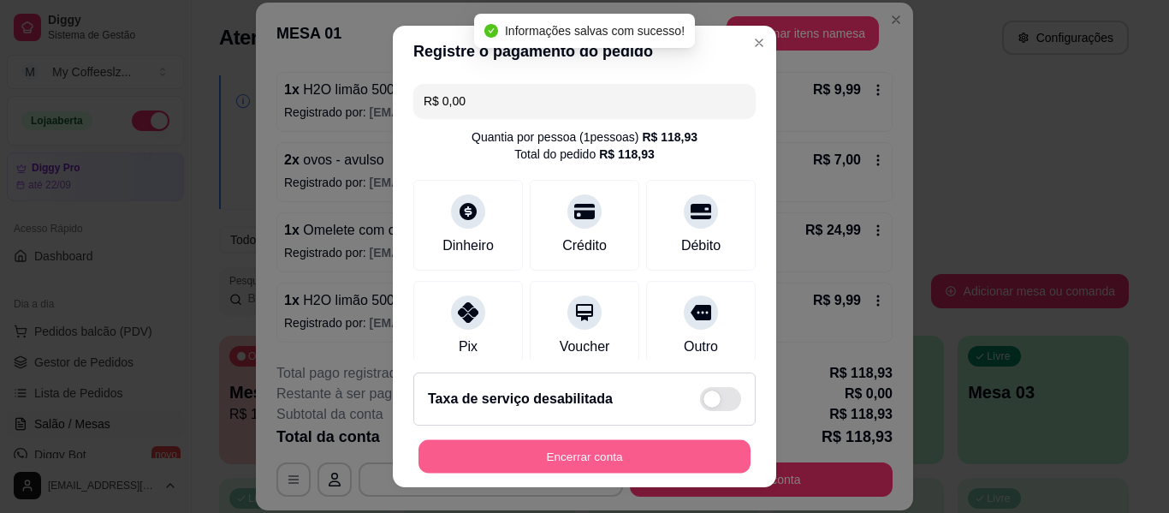
click at [551, 453] on button "Encerrar conta" at bounding box center [585, 456] width 332 height 33
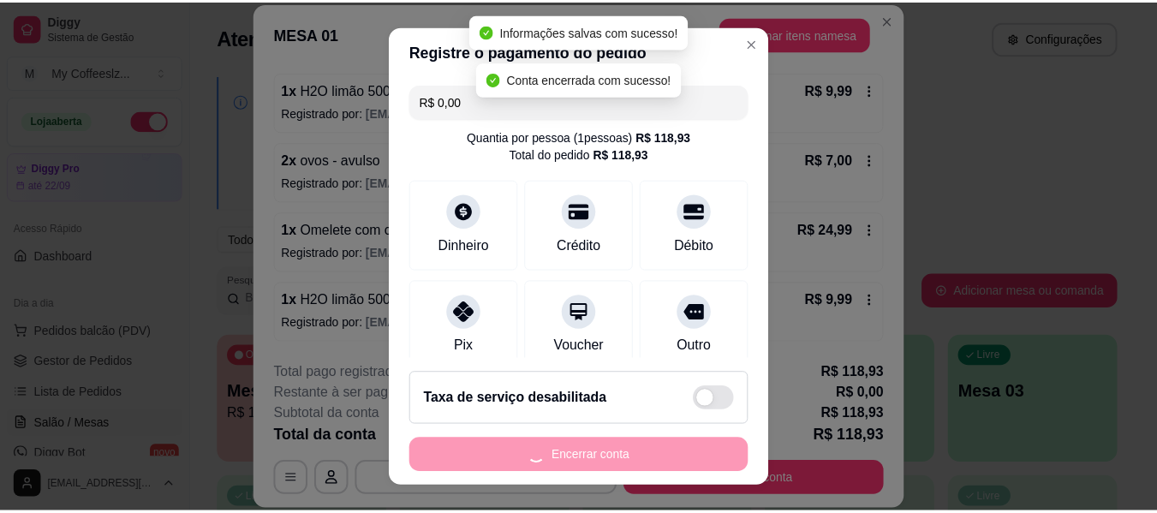
scroll to position [0, 0]
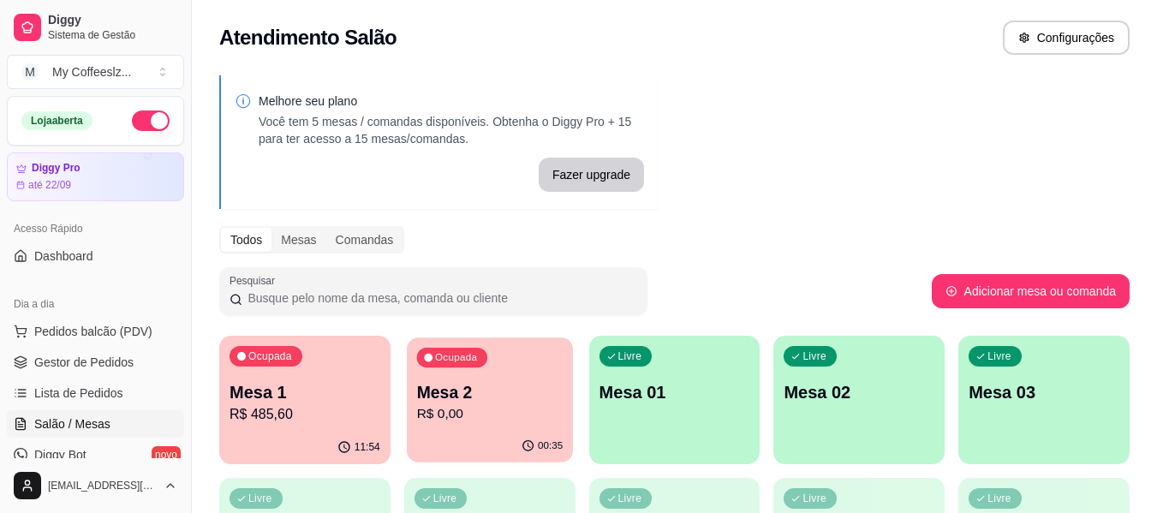
click at [467, 45] on div "Atendimento Salão Configurações" at bounding box center [674, 38] width 910 height 34
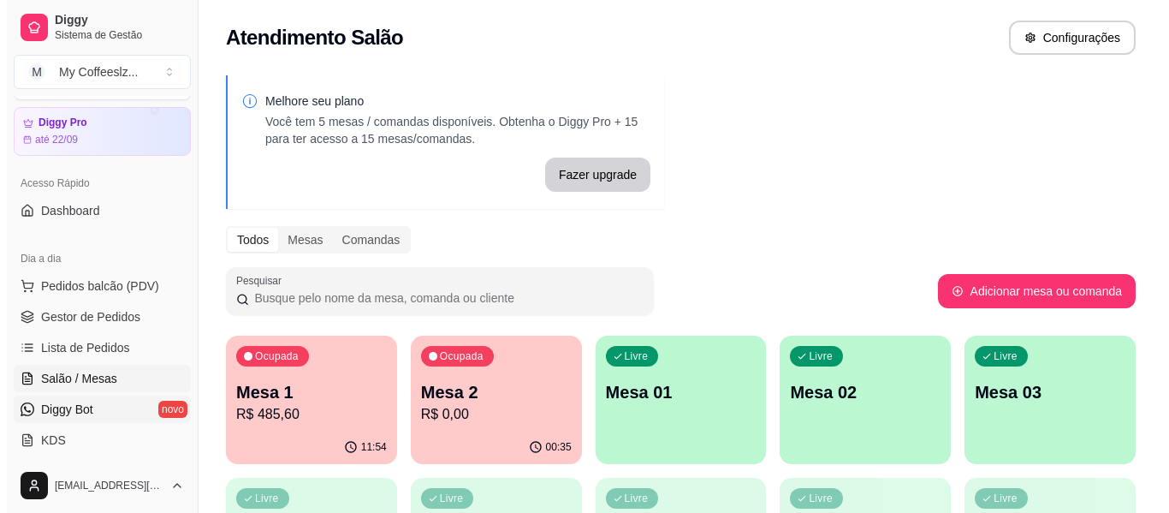
scroll to position [86, 0]
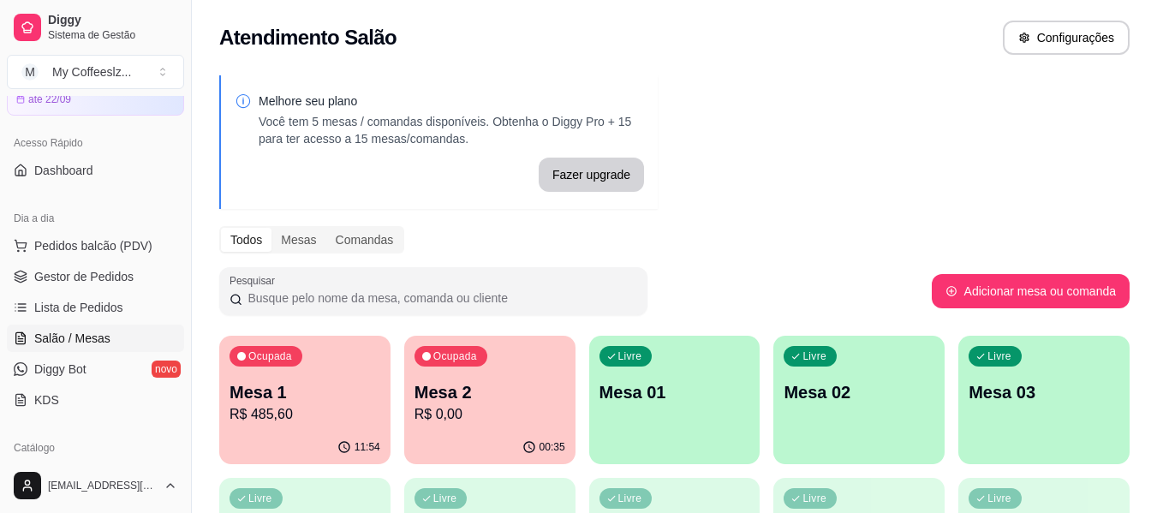
click at [609, 30] on div "Atendimento Salão Configurações" at bounding box center [674, 38] width 910 height 34
click at [716, 130] on div "Melhore seu plano Você tem 5 mesas / comandas disponíveis. Obtenha o Diggy Pro …" at bounding box center [674, 488] width 965 height 846
click at [133, 371] on link "Diggy Bot novo" at bounding box center [95, 368] width 177 height 27
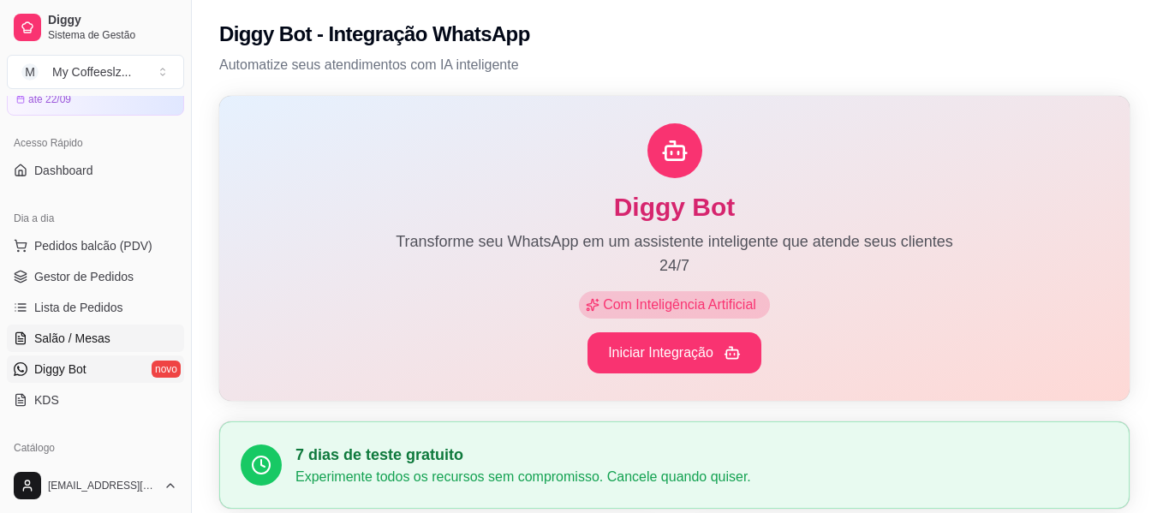
click at [97, 334] on span "Salão / Mesas" at bounding box center [72, 338] width 76 height 17
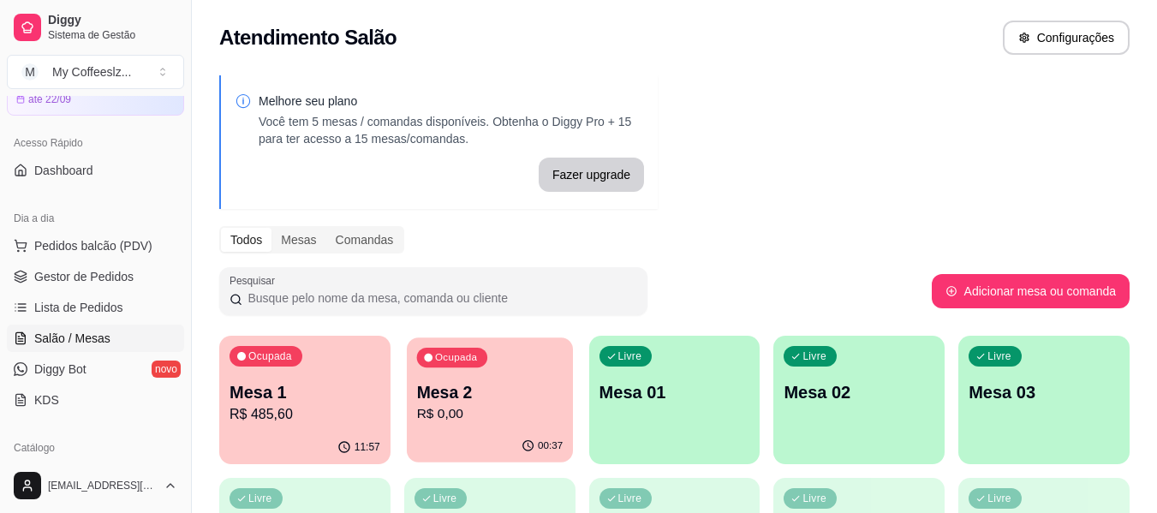
click at [557, 401] on p "Mesa 2" at bounding box center [489, 392] width 146 height 23
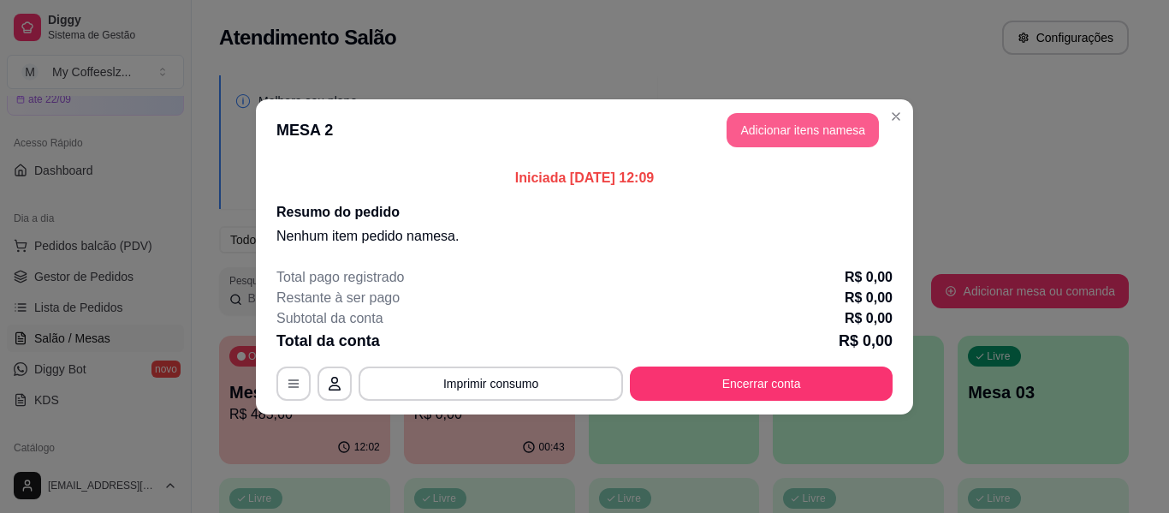
click at [771, 122] on button "Adicionar itens na mesa" at bounding box center [803, 130] width 152 height 34
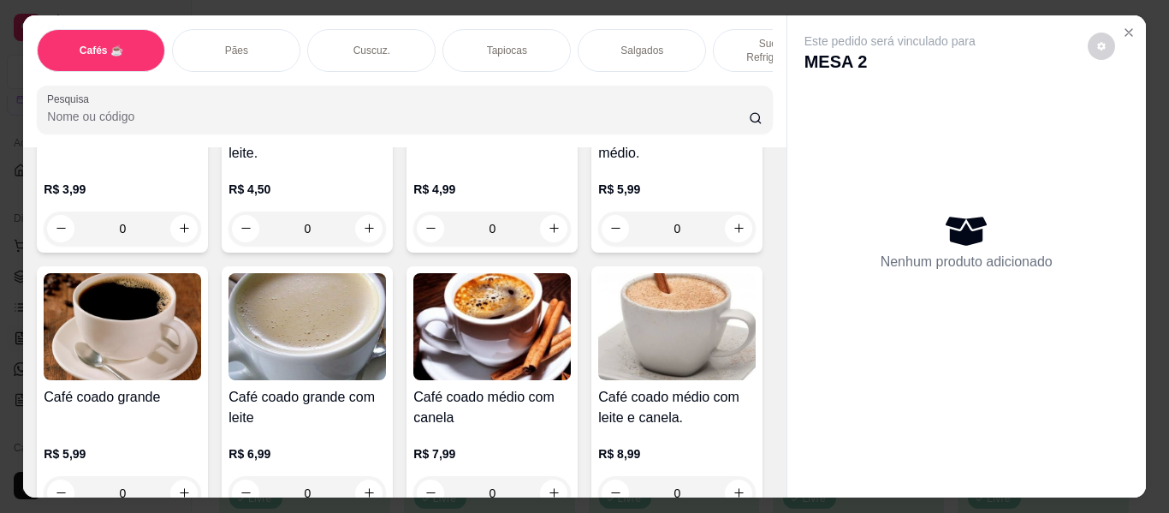
scroll to position [342, 0]
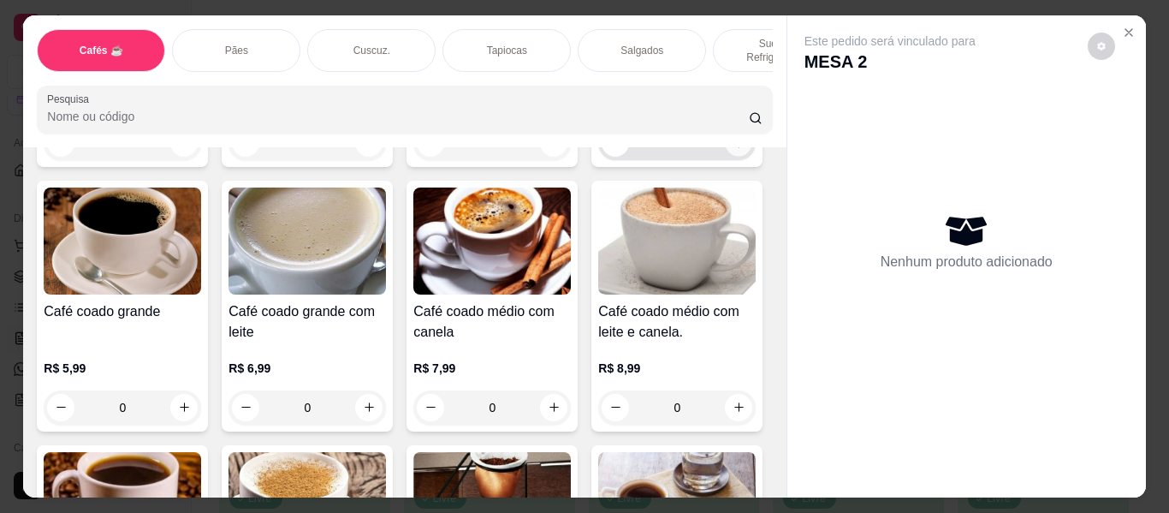
click at [733, 150] on icon "increase-product-quantity" at bounding box center [739, 143] width 13 height 13
type input "1"
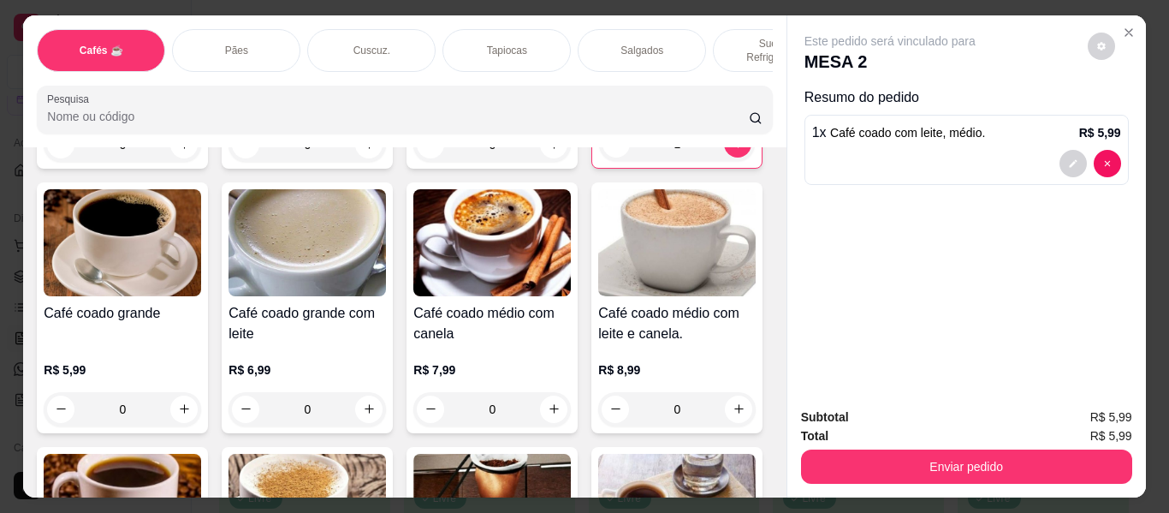
click at [363, 44] on p "Cuscuz." at bounding box center [372, 51] width 37 height 14
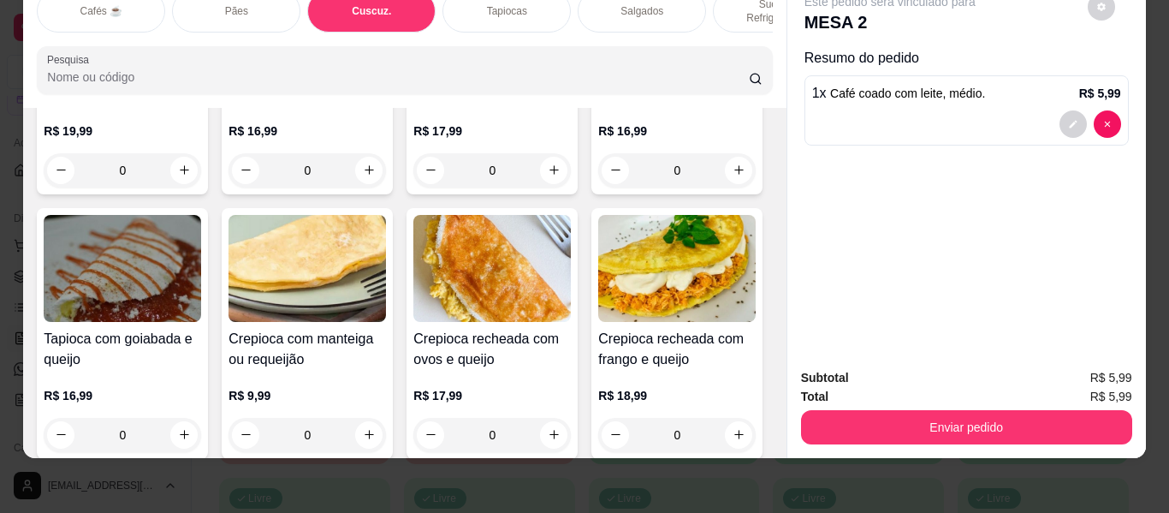
scroll to position [4616, 0]
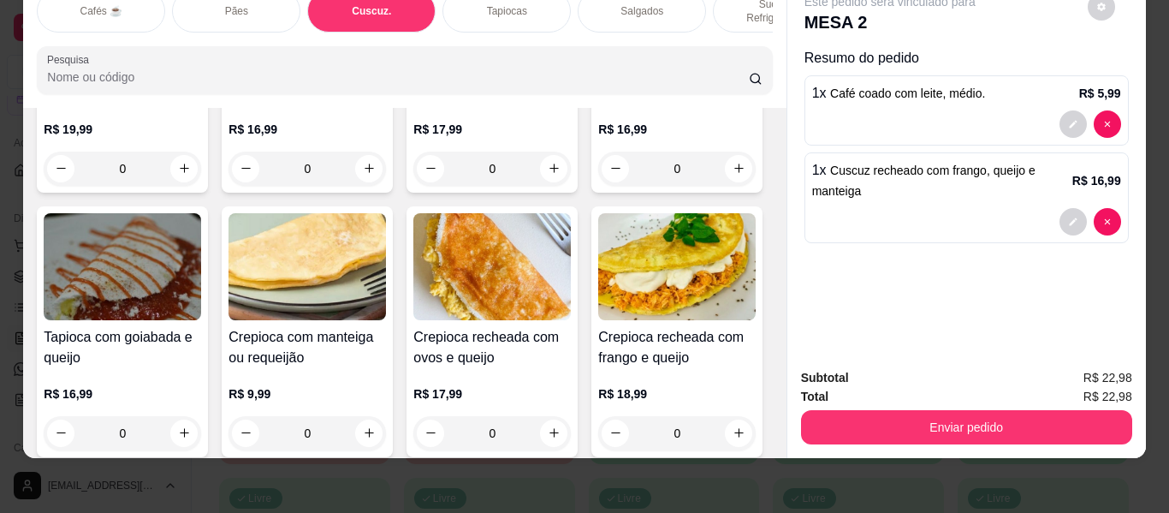
type input "1"
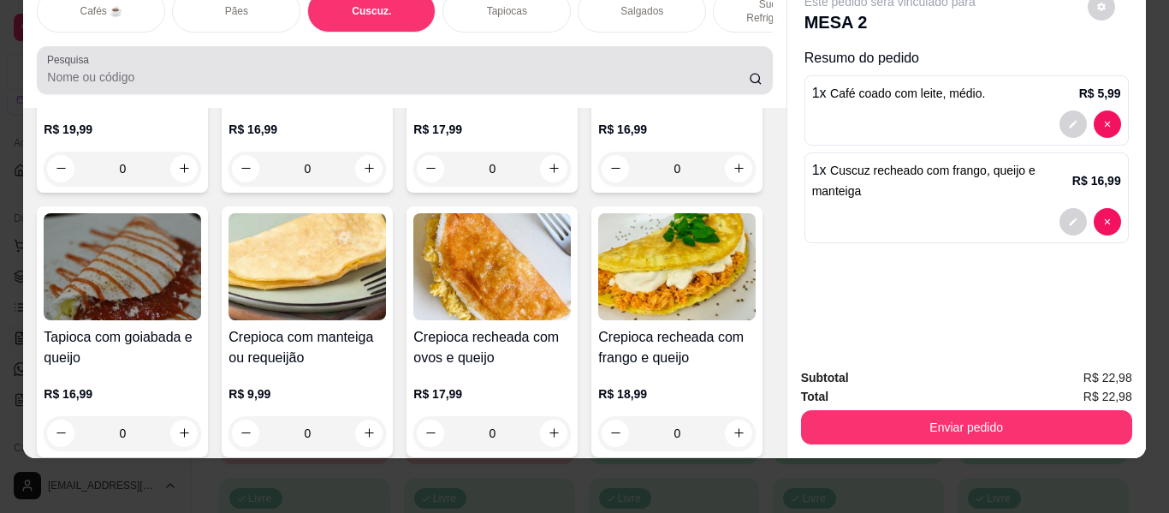
scroll to position [0, 0]
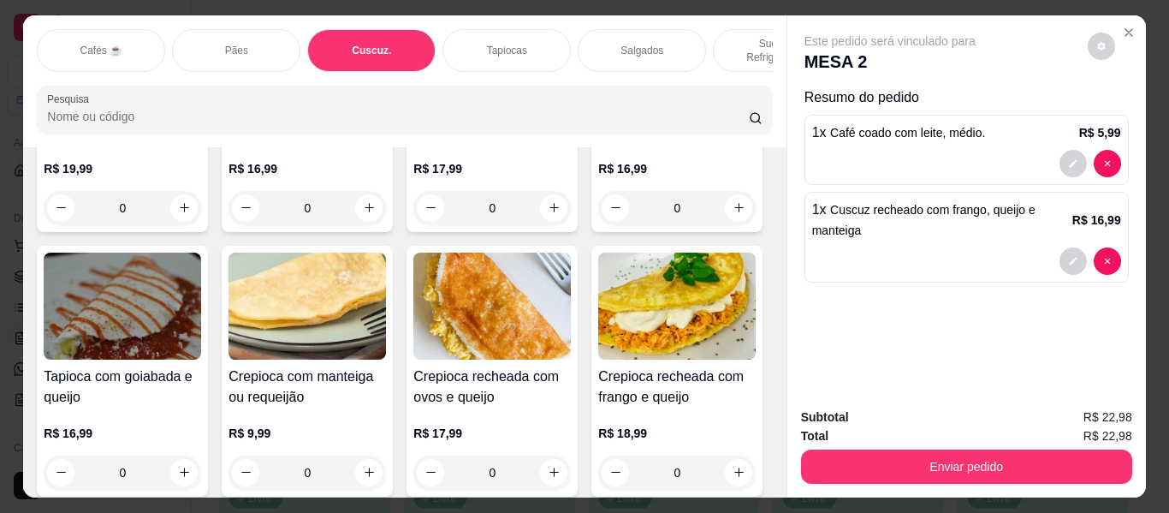
click at [731, 29] on div "Sucos e Refrigerantes" at bounding box center [777, 50] width 128 height 43
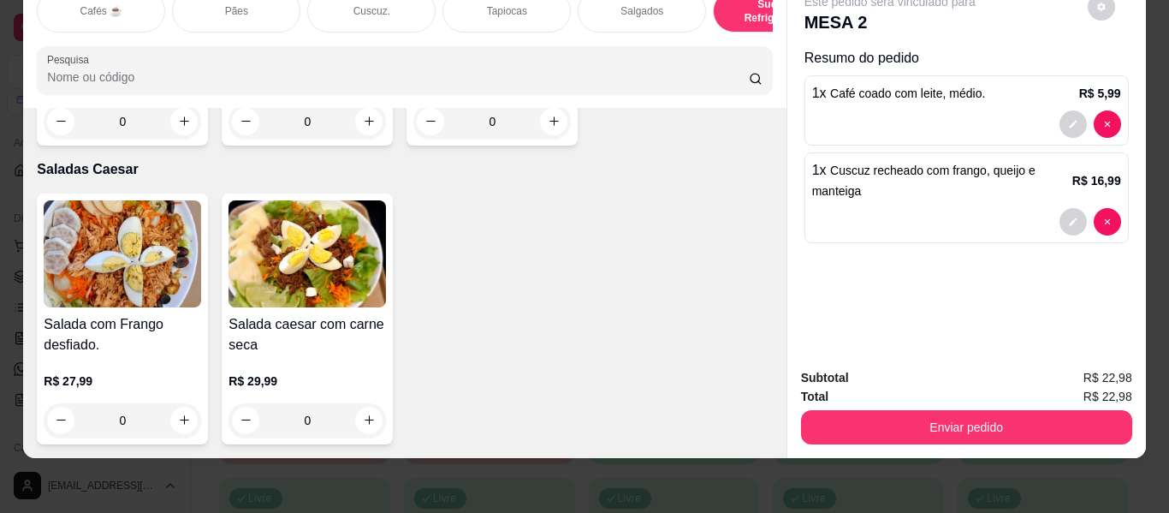
scroll to position [10043, 0]
type input "1"
click at [634, 7] on div "Salgados" at bounding box center [642, 11] width 128 height 43
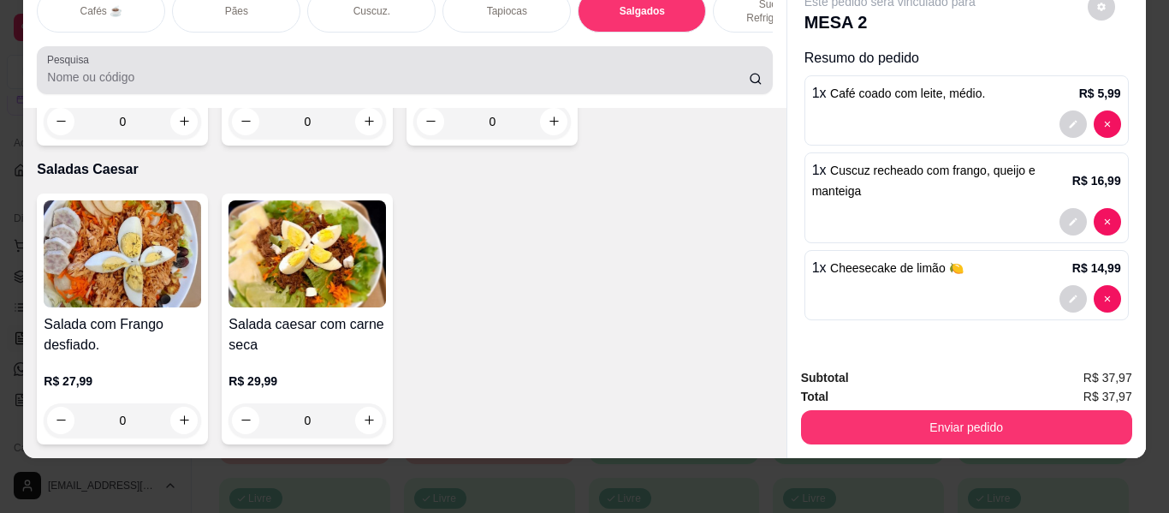
scroll to position [39, 0]
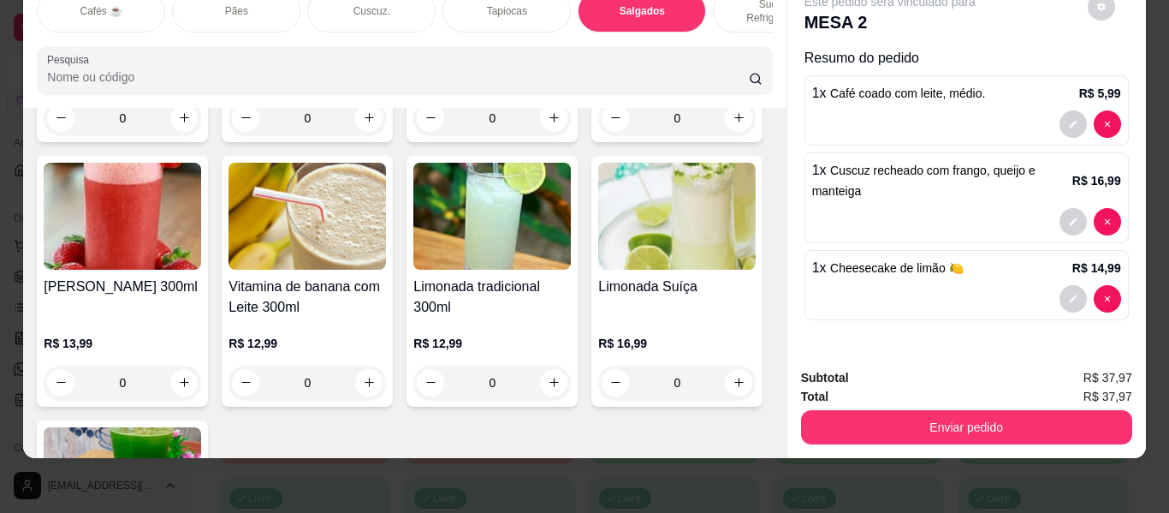
type input "1"
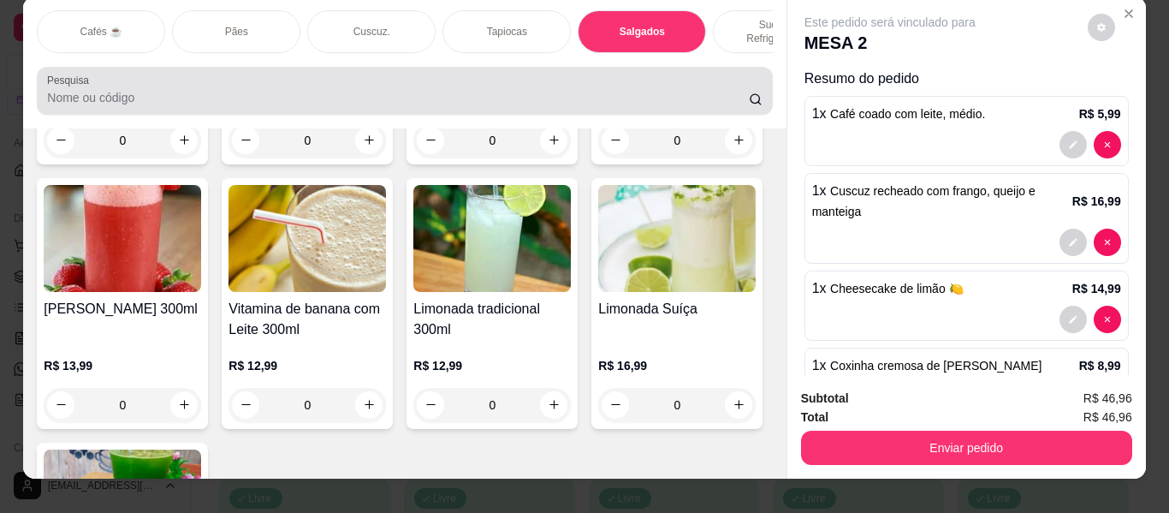
scroll to position [0, 0]
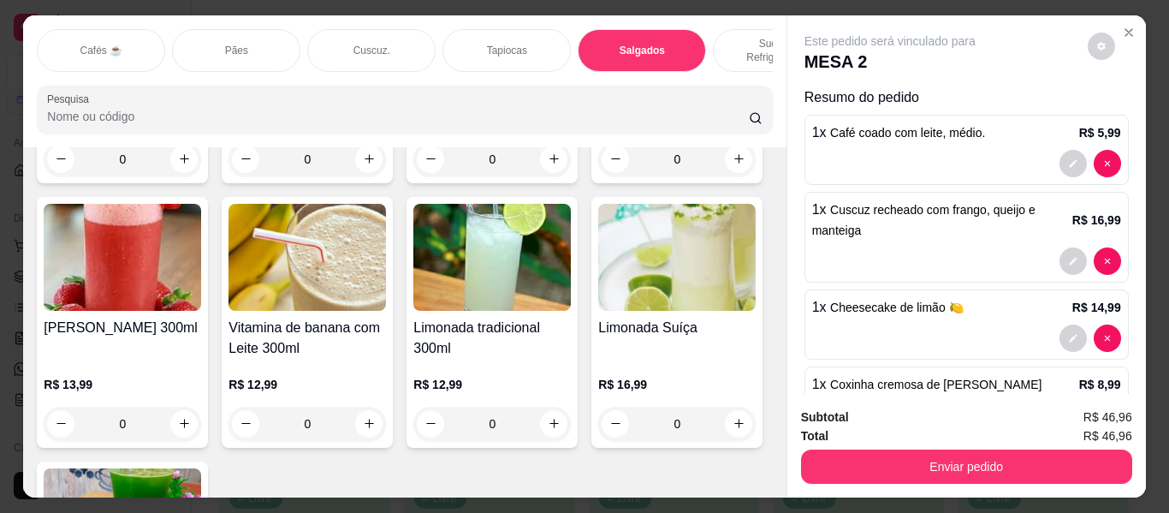
click at [743, 38] on p "Sucos e Refrigerantes" at bounding box center [777, 50] width 99 height 27
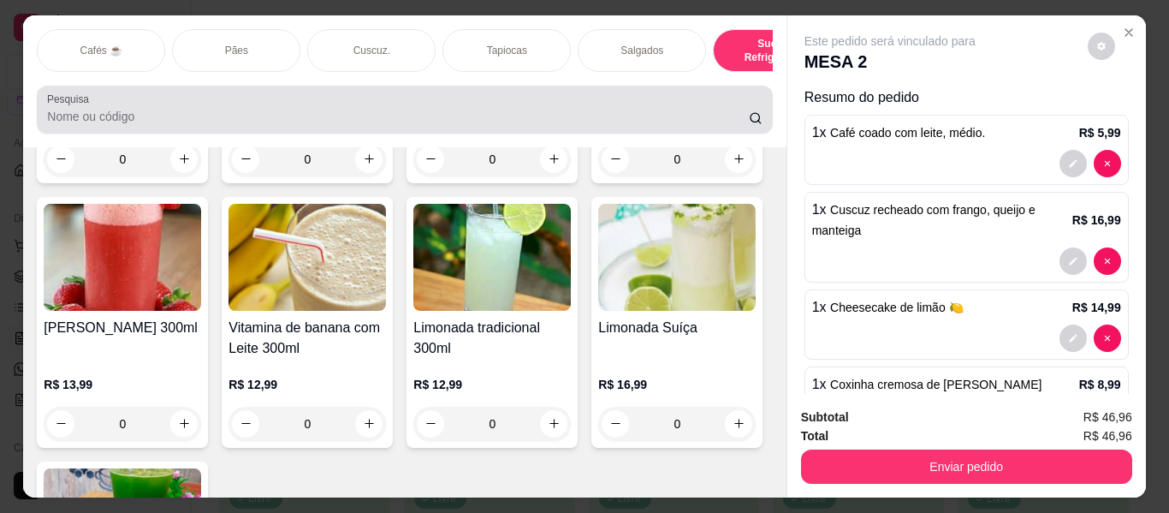
scroll to position [46, 0]
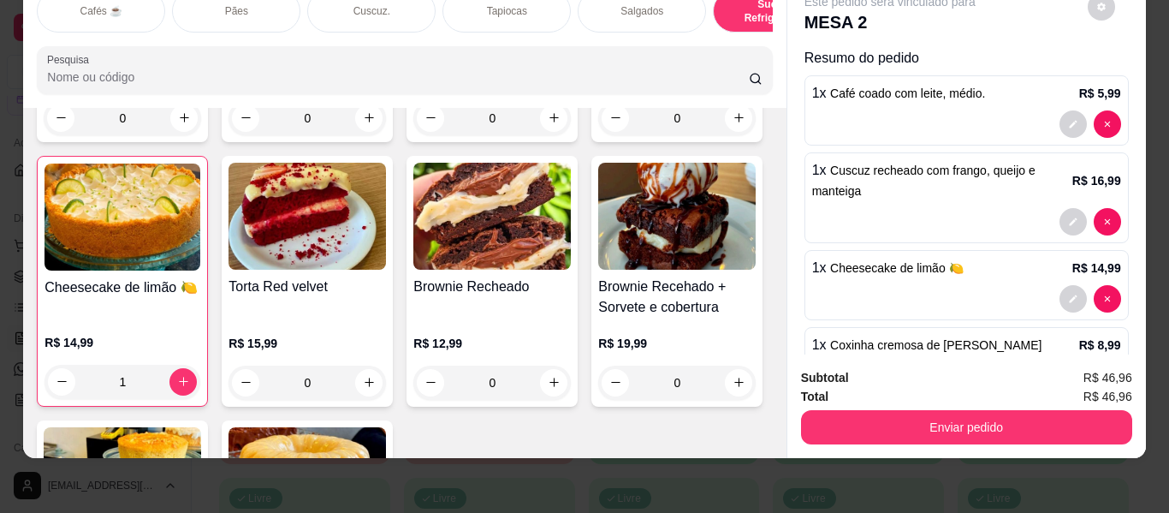
type input "1"
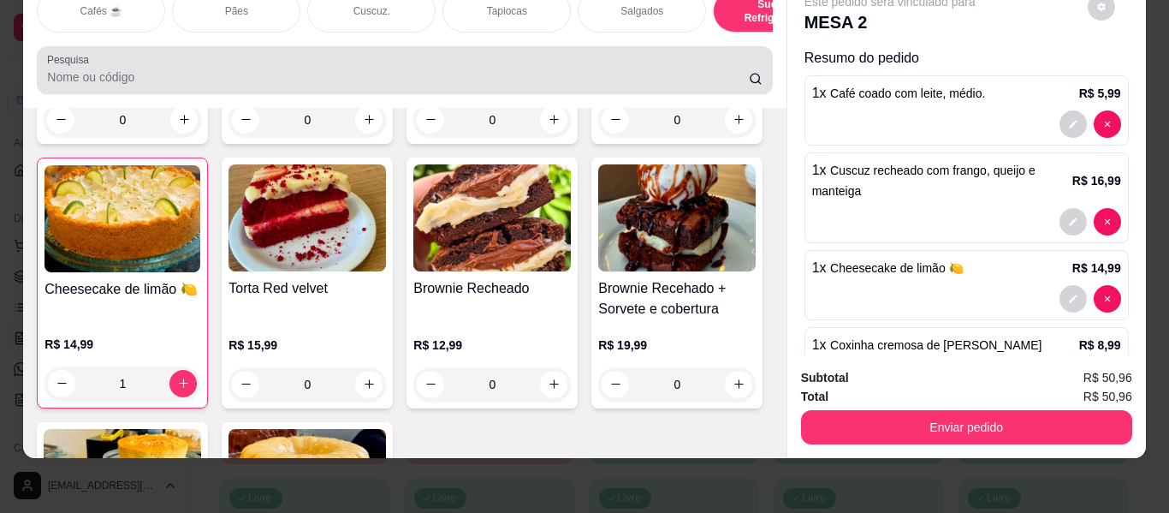
scroll to position [0, 0]
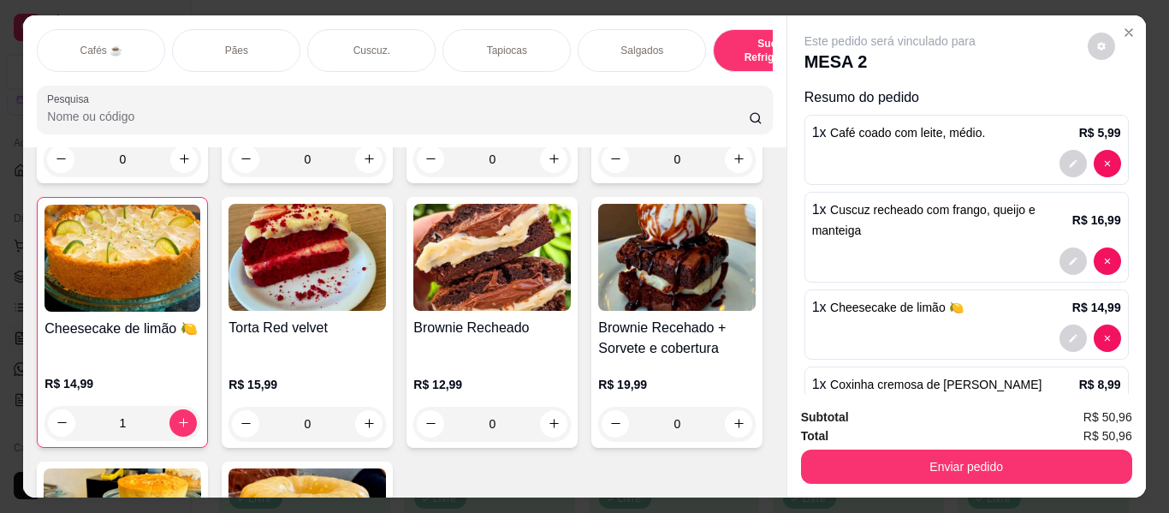
click at [247, 45] on div "Pães" at bounding box center [236, 50] width 128 height 43
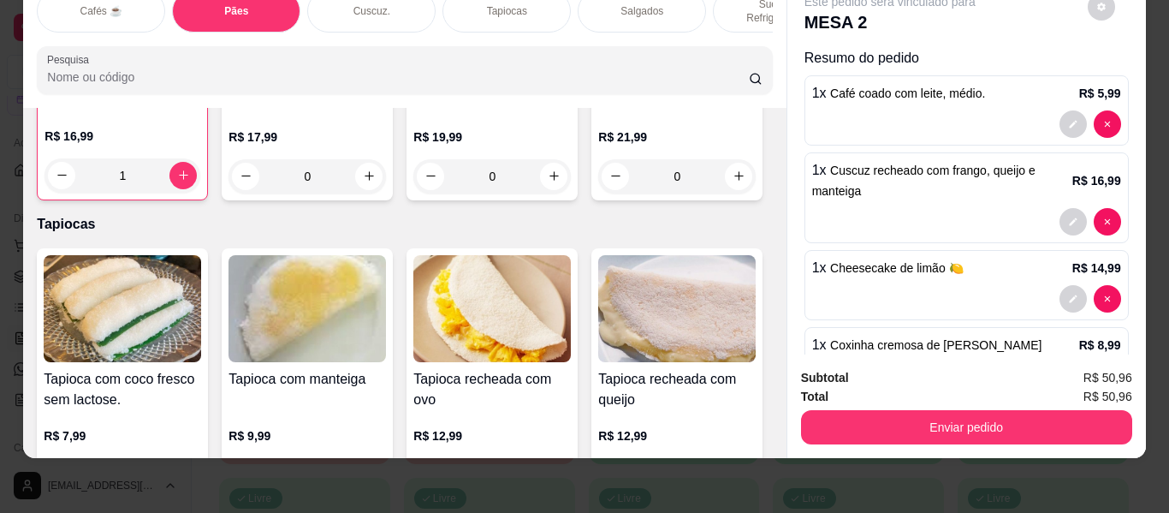
scroll to position [4038, 0]
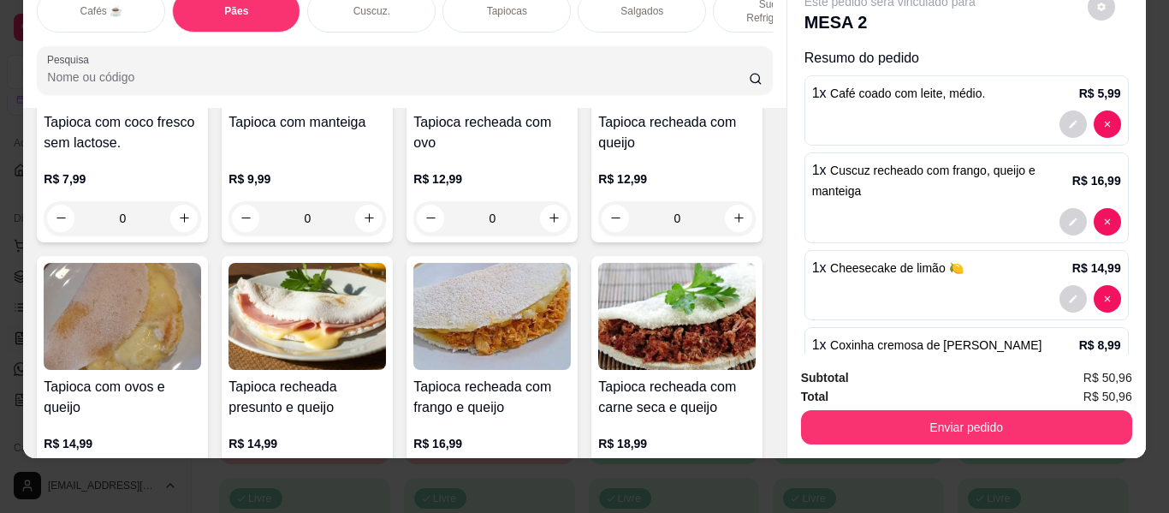
type input "1"
type input "0"
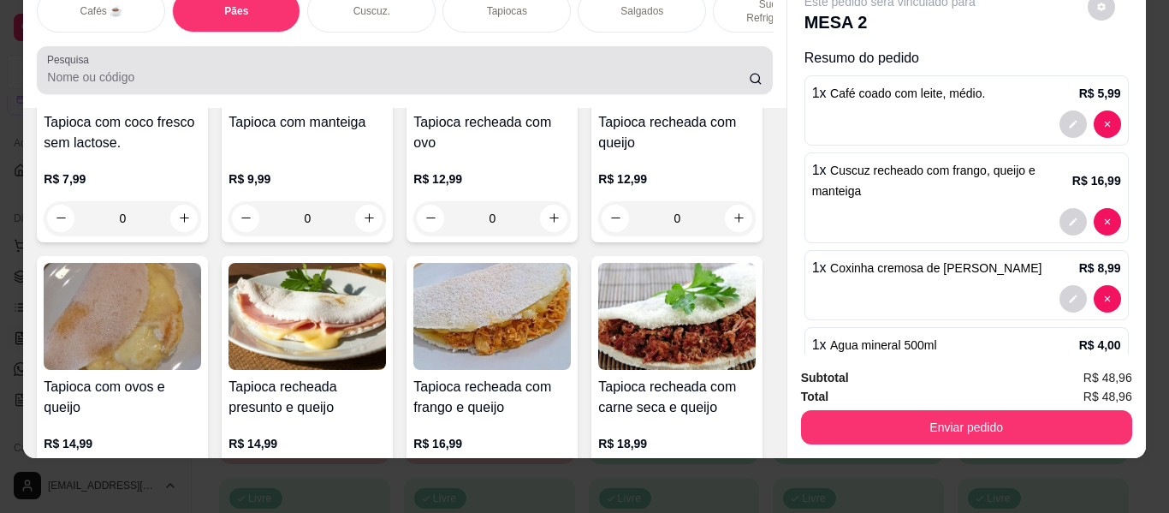
scroll to position [0, 0]
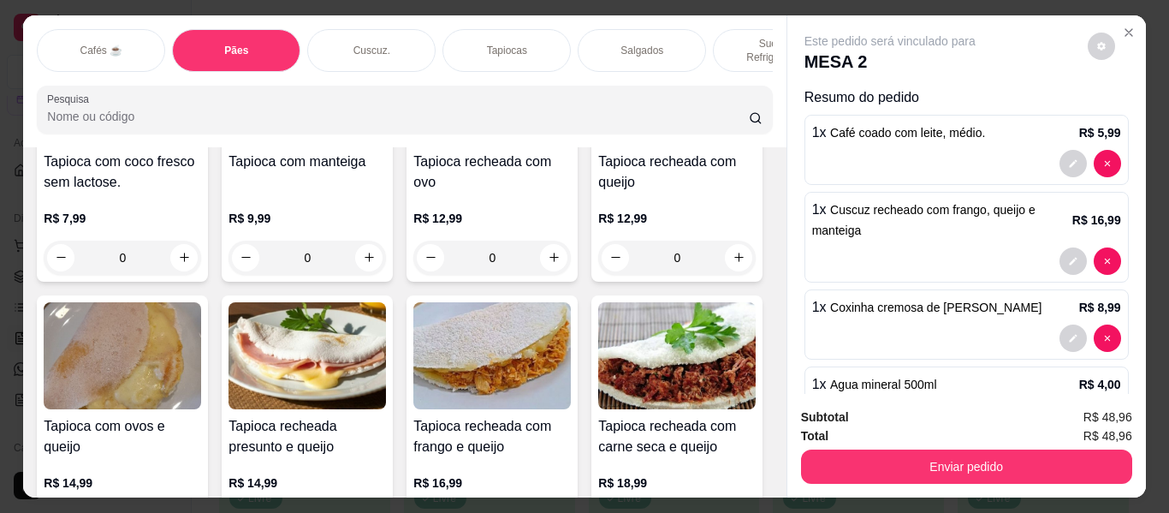
drag, startPoint x: 745, startPoint y: 38, endPoint x: 617, endPoint y: 94, distance: 139.5
click at [746, 38] on p "Sucos e Refrigerantes" at bounding box center [777, 50] width 99 height 27
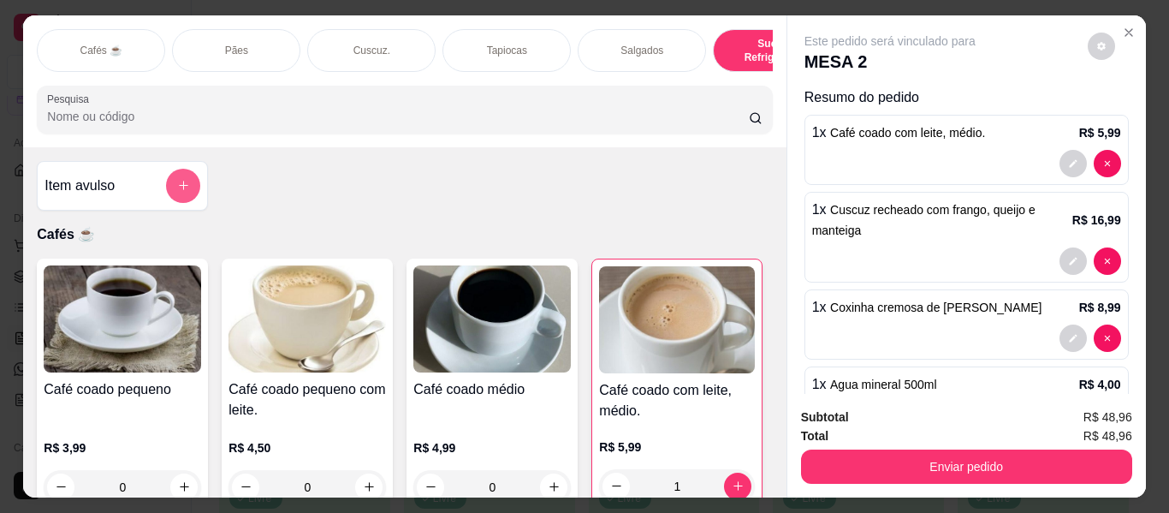
click at [171, 183] on button "add-separate-item" at bounding box center [183, 186] width 34 height 34
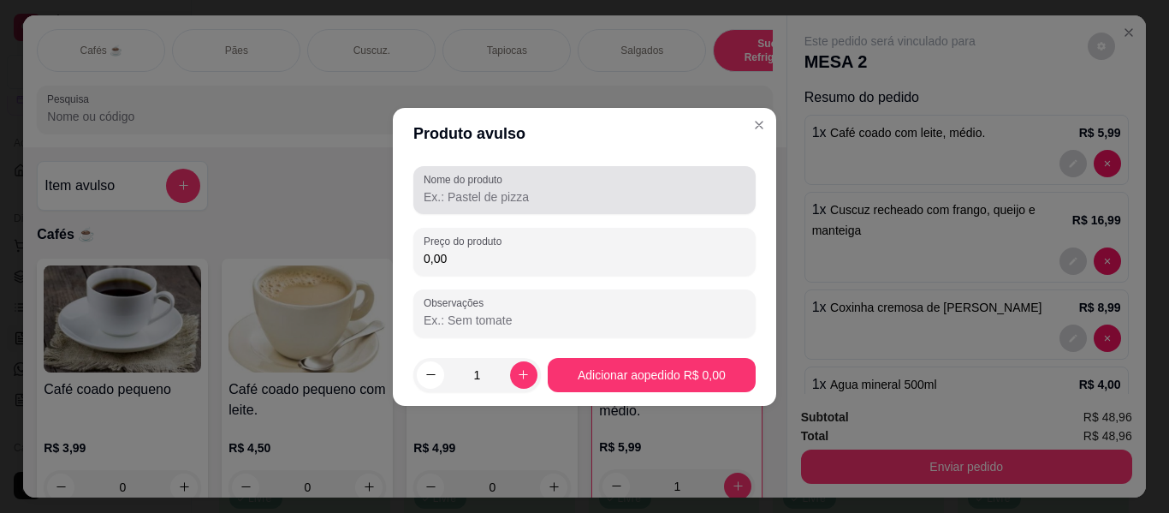
click at [498, 189] on input "Nome do produto" at bounding box center [585, 196] width 322 height 17
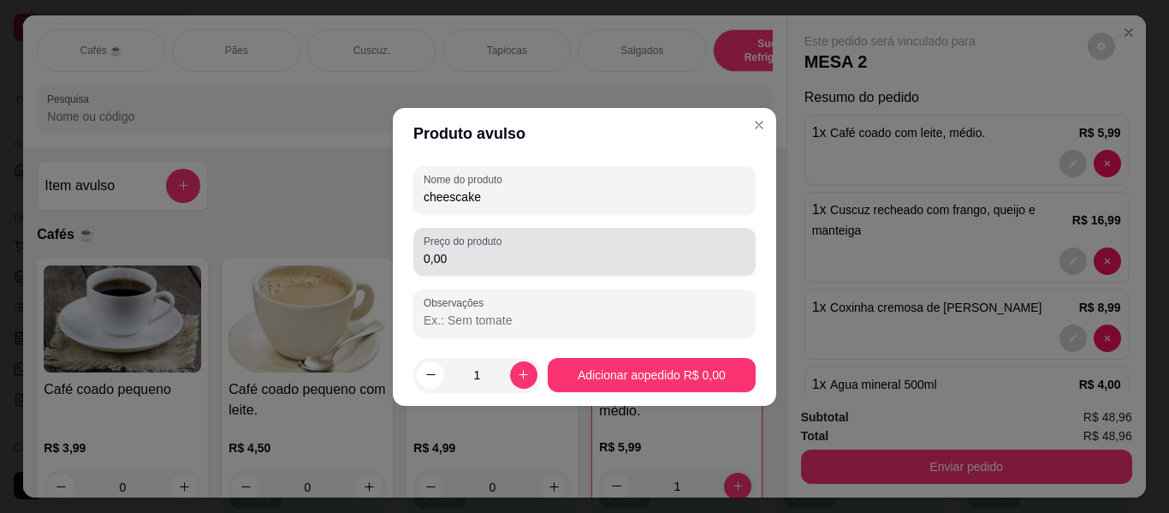
type input "cheescake"
click at [486, 251] on input "0,00" at bounding box center [585, 258] width 322 height 17
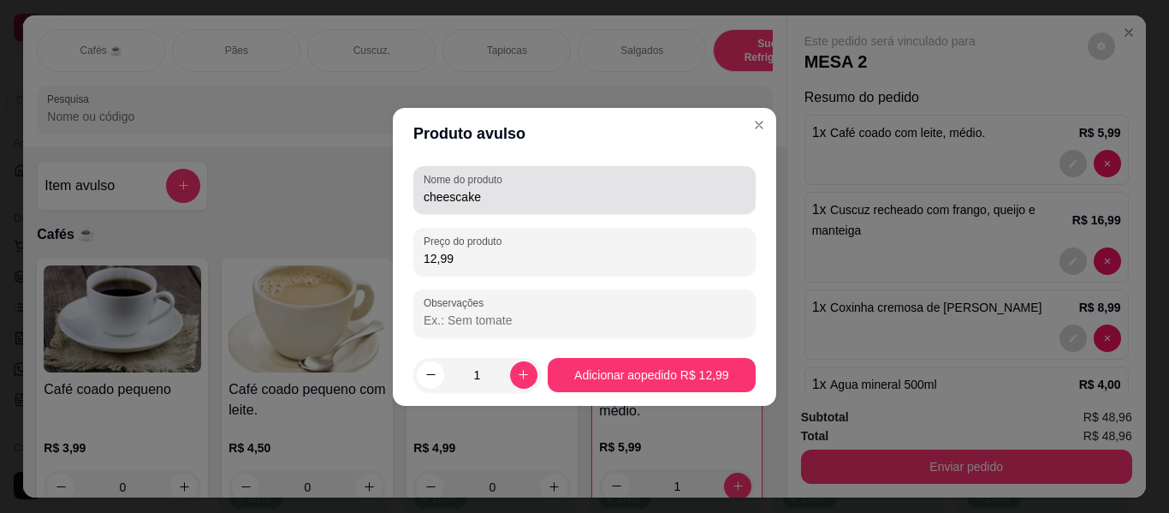
type input "12,99"
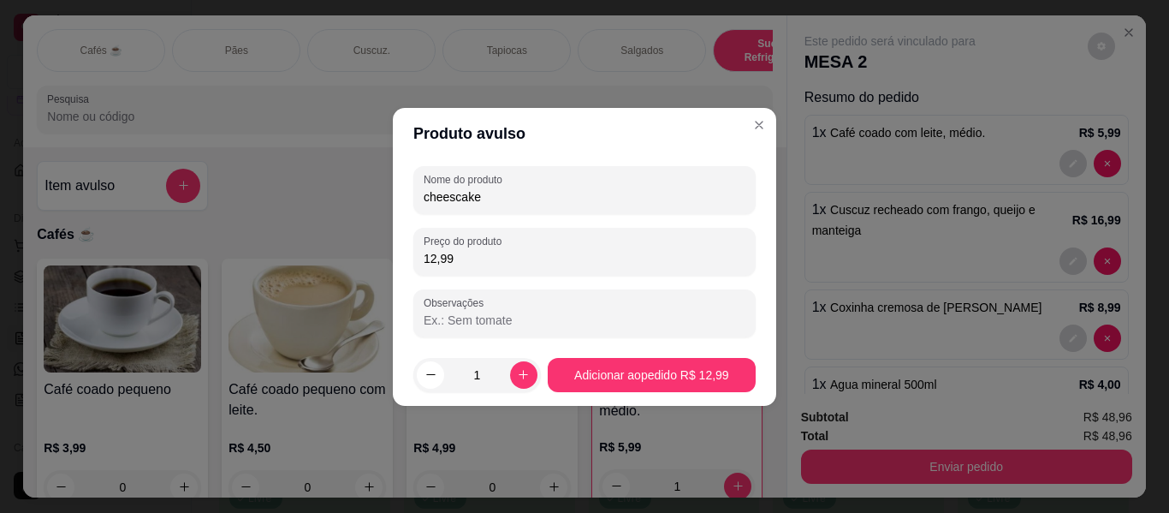
click at [549, 200] on input "cheescake" at bounding box center [585, 196] width 322 height 17
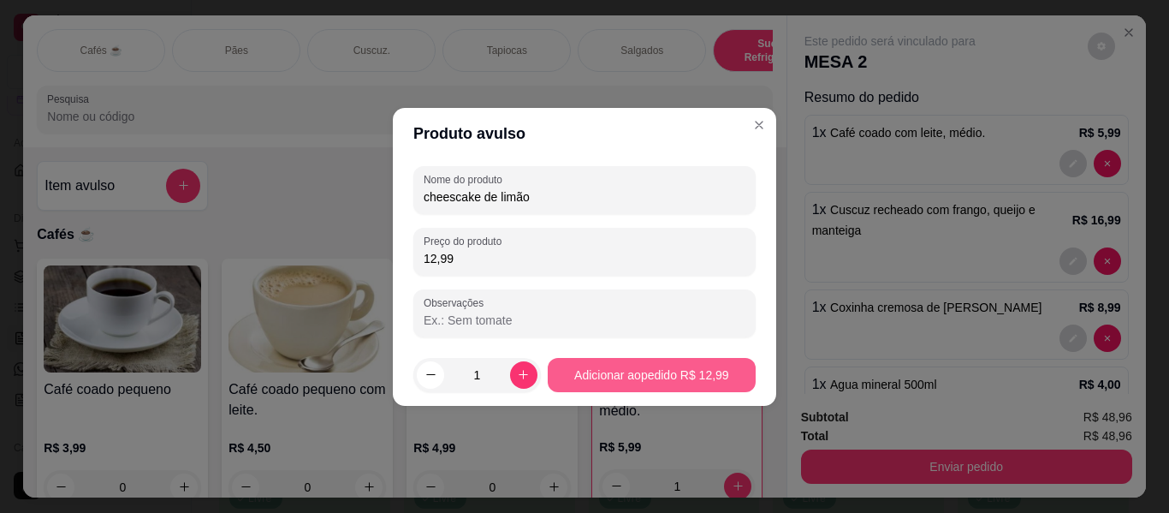
type input "cheescake de limão"
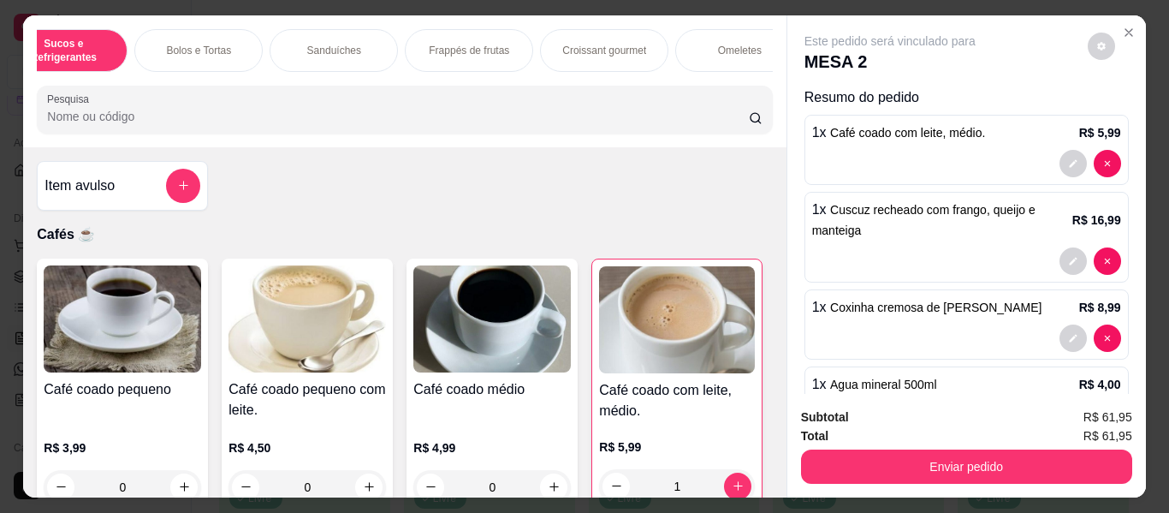
scroll to position [0, 719]
click at [599, 45] on p "Croissant gourmet" at bounding box center [599, 51] width 84 height 14
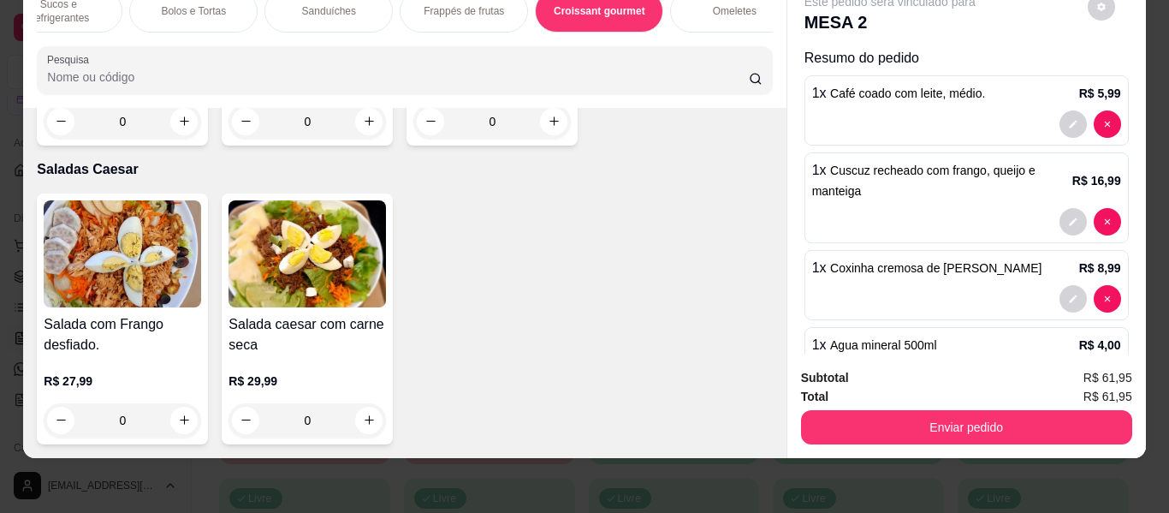
scroll to position [11400, 0]
type input "1"
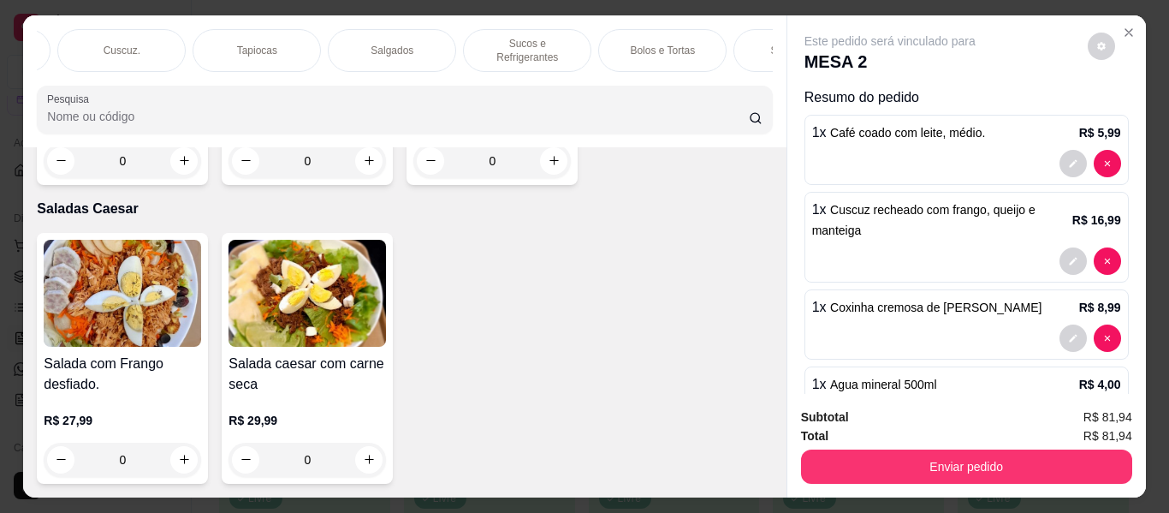
scroll to position [0, 240]
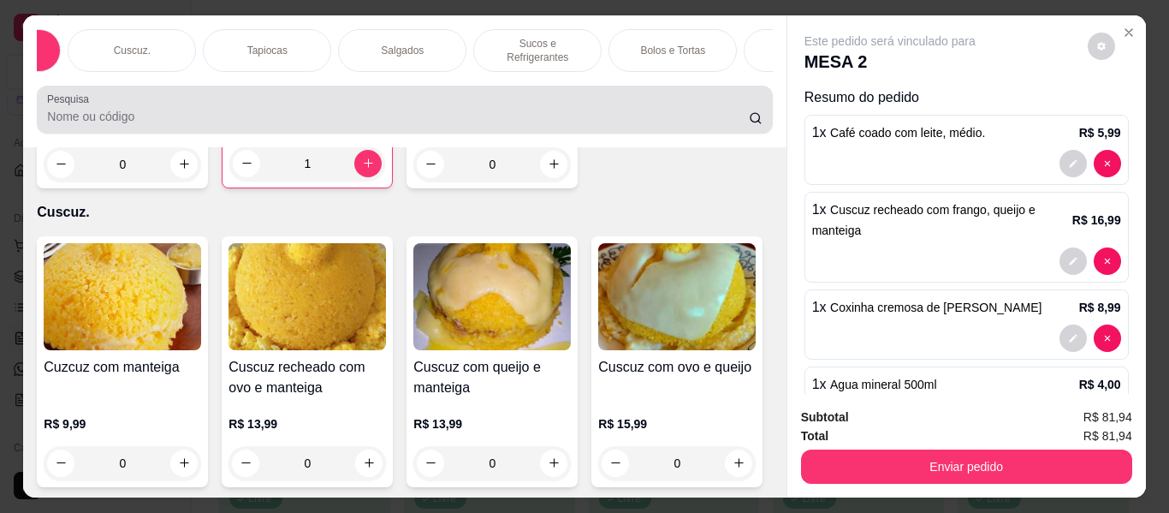
scroll to position [46, 0]
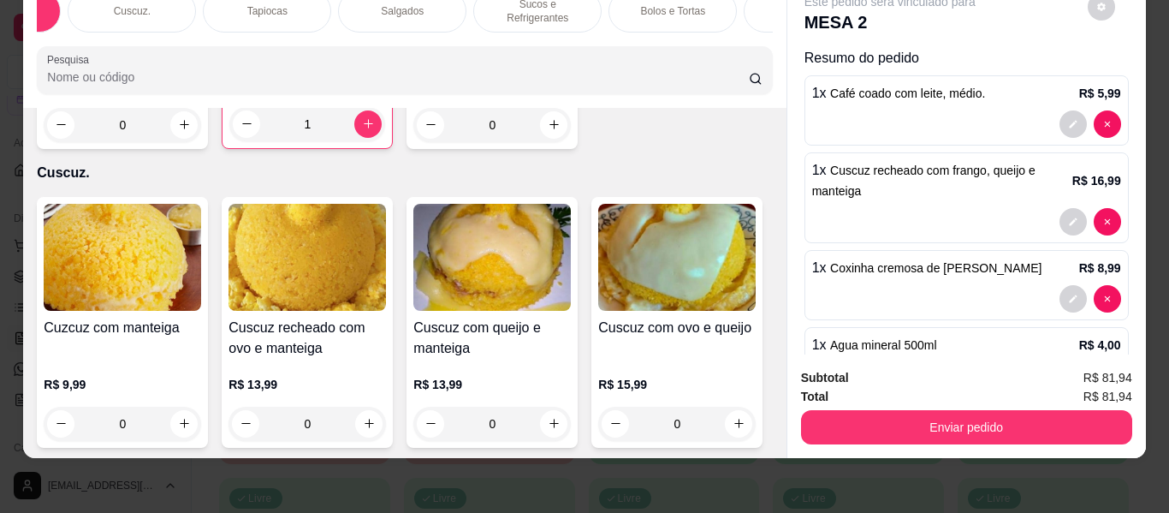
type input "1"
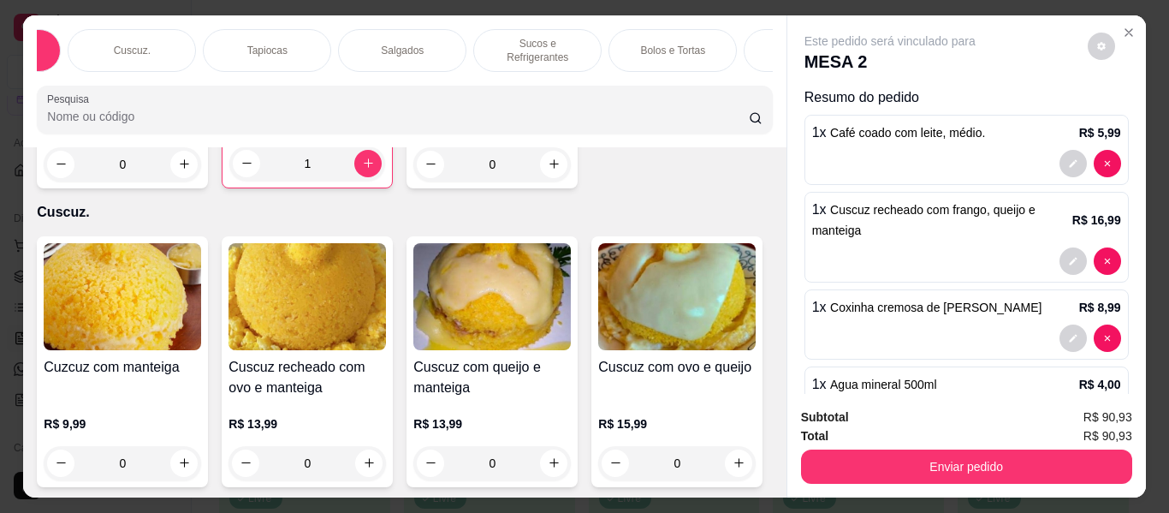
scroll to position [0, 0]
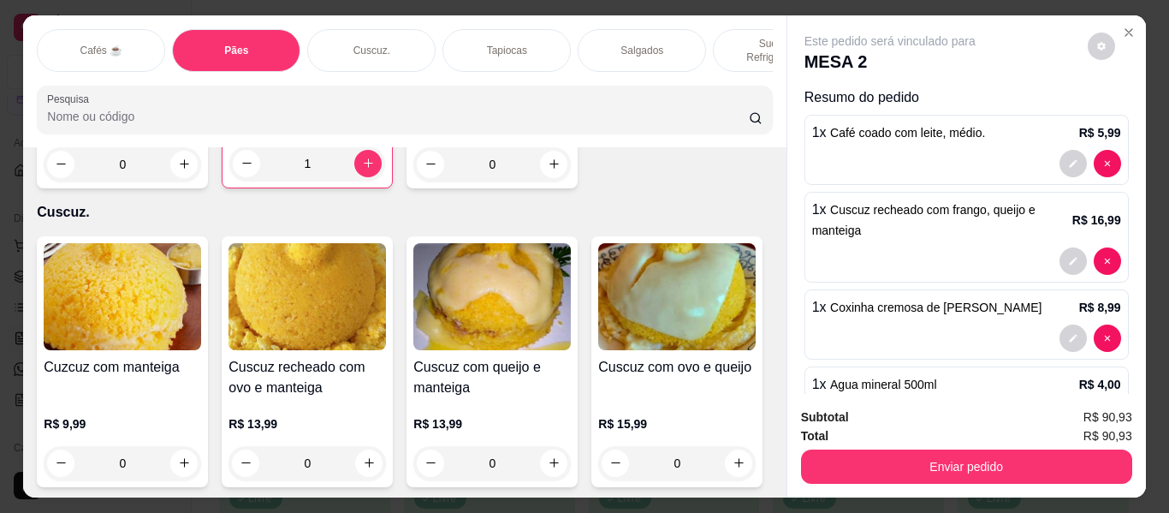
click at [70, 30] on div "Cafés ☕" at bounding box center [101, 50] width 128 height 43
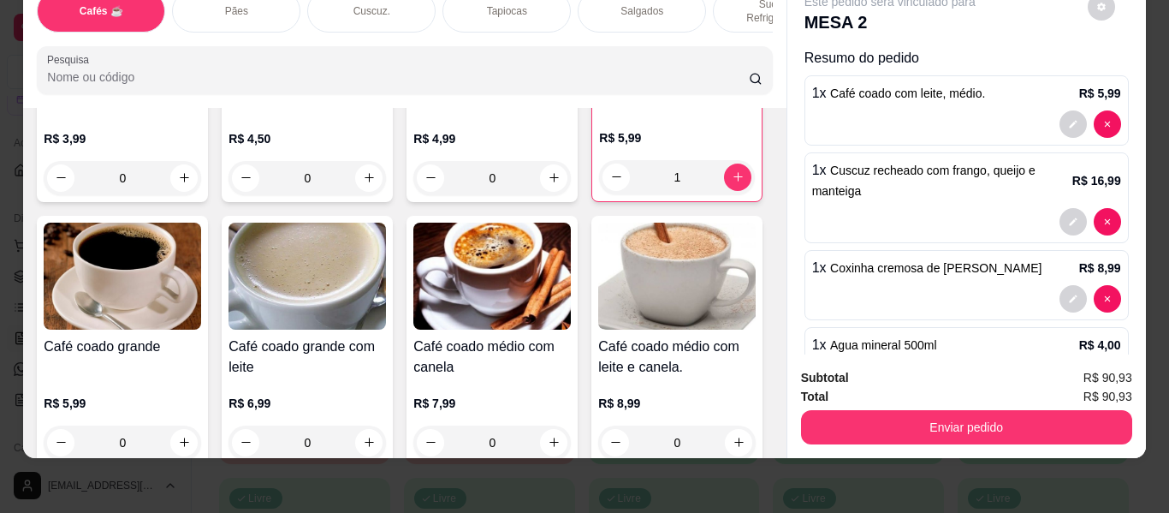
scroll to position [334, 0]
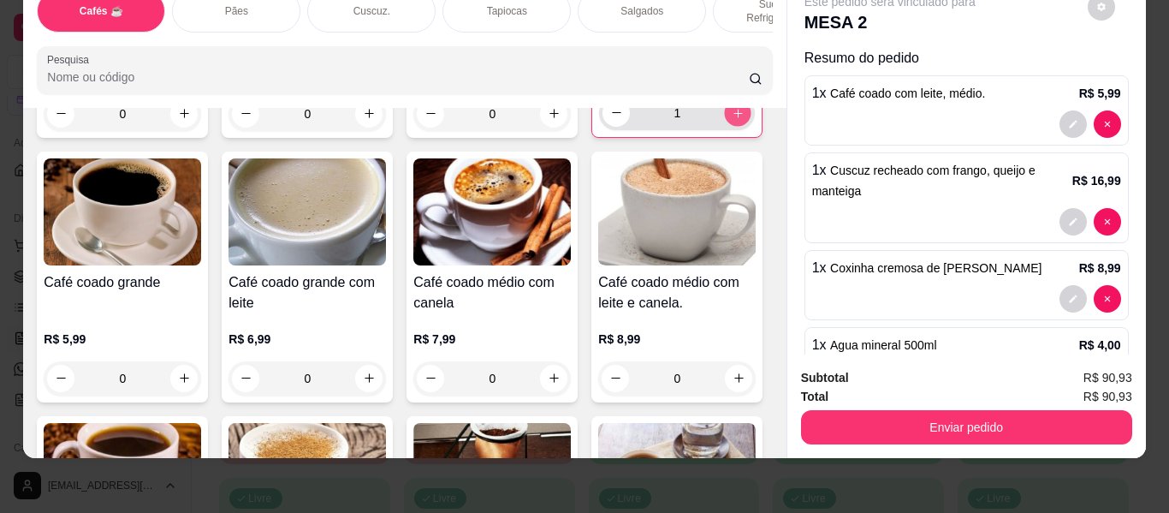
click at [732, 120] on icon "increase-product-quantity" at bounding box center [738, 113] width 13 height 13
type input "2"
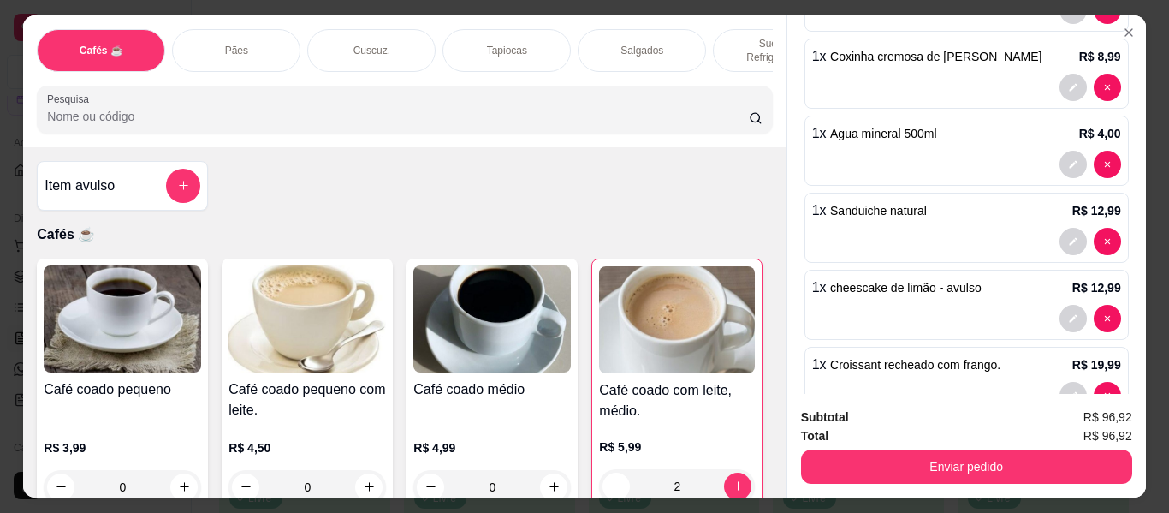
scroll to position [374, 0]
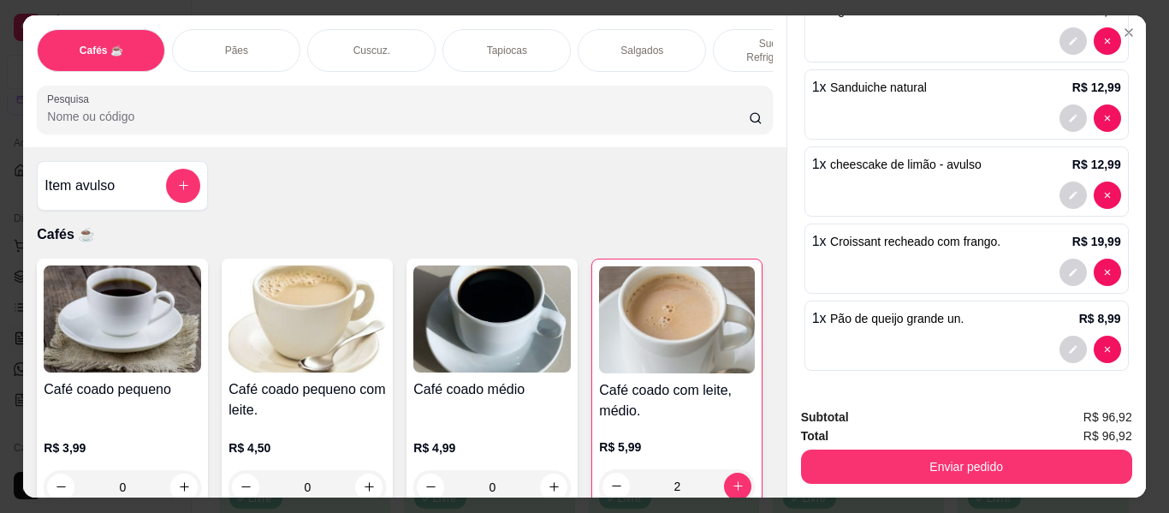
click at [384, 37] on div "Cuscuz." at bounding box center [371, 50] width 128 height 43
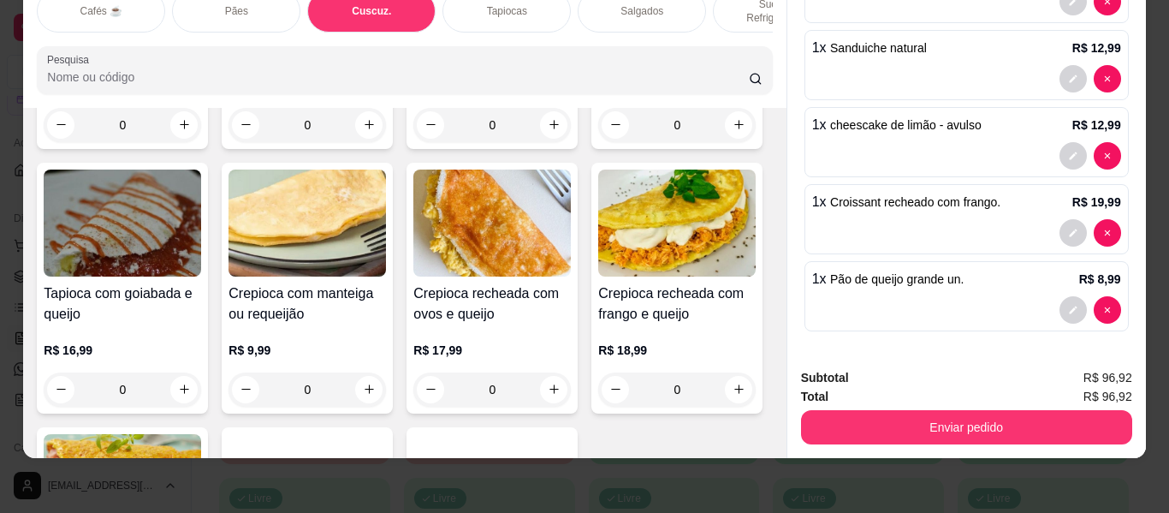
scroll to position [4702, 0]
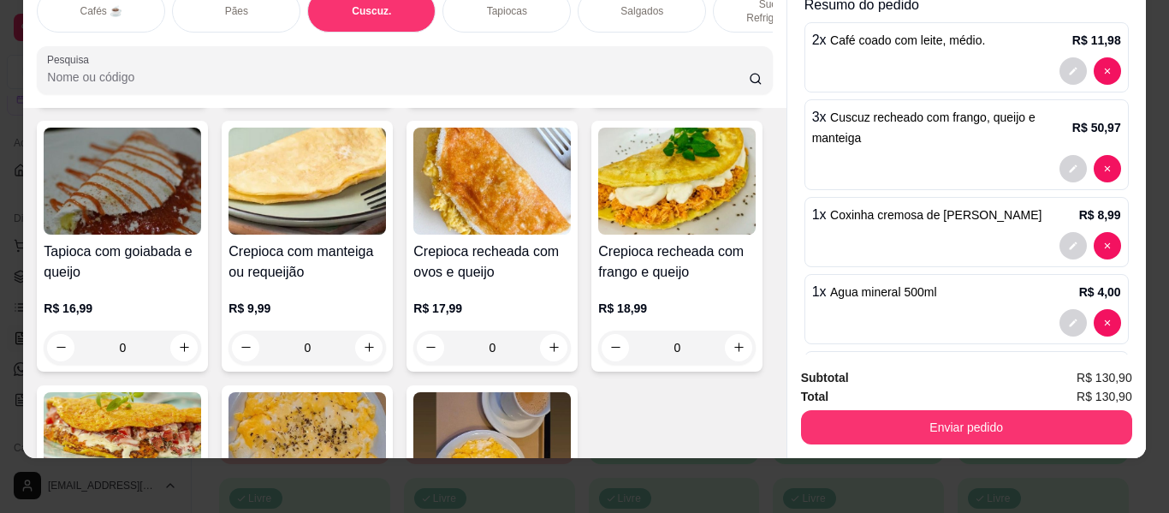
scroll to position [0, 0]
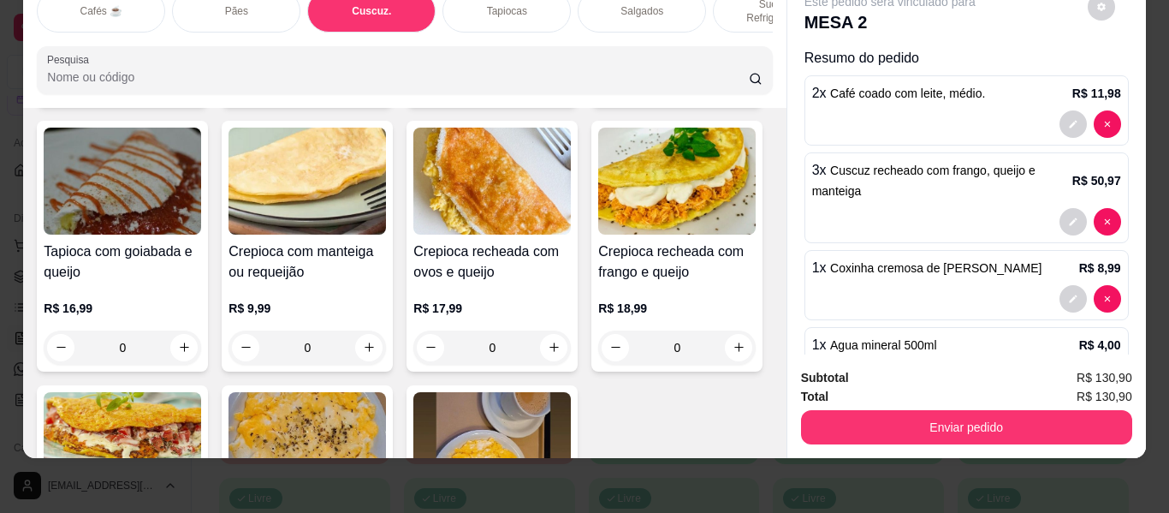
type input "2"
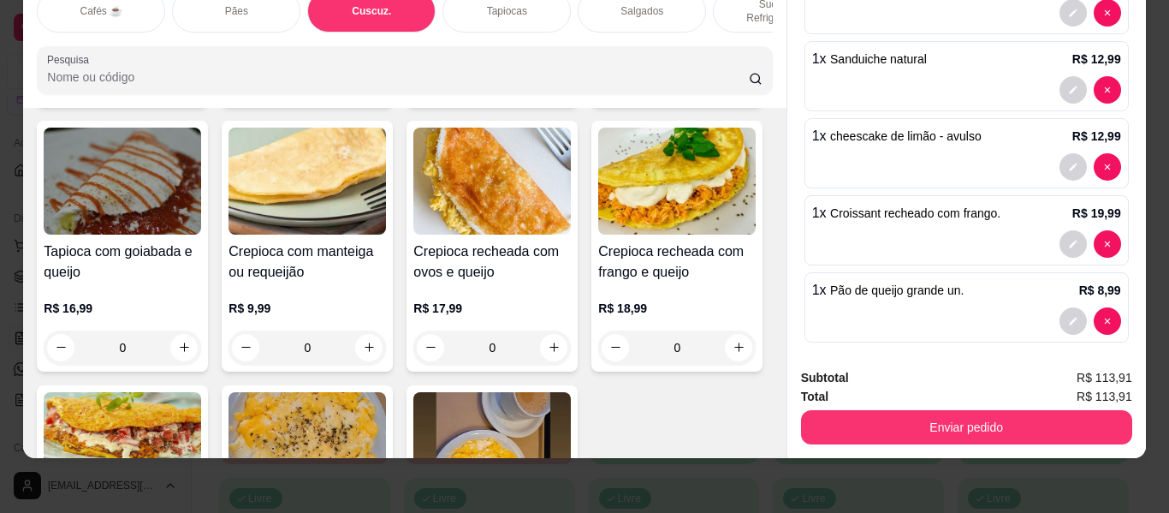
scroll to position [374, 0]
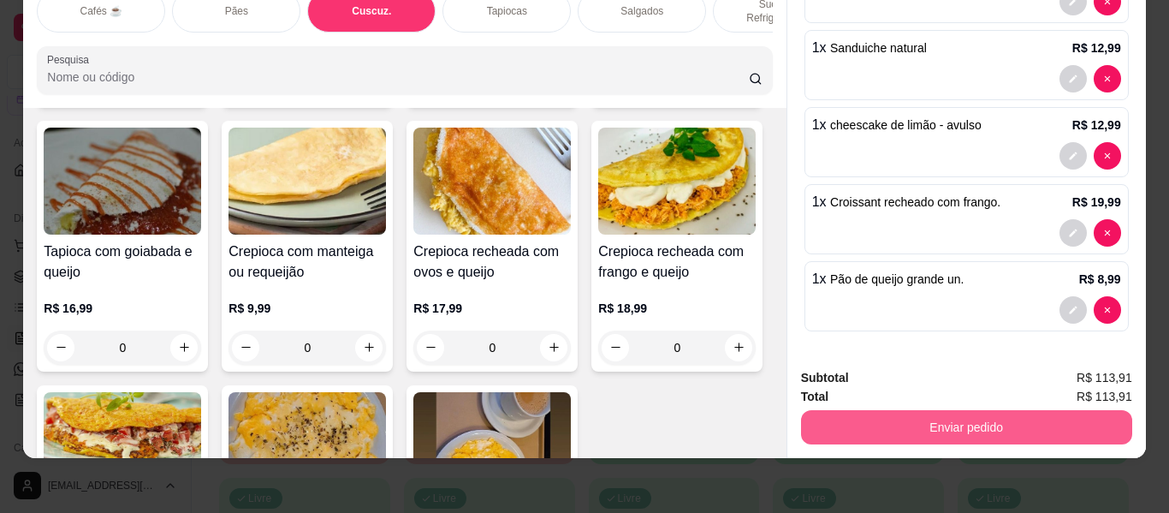
click at [872, 425] on button "Enviar pedido" at bounding box center [966, 427] width 331 height 34
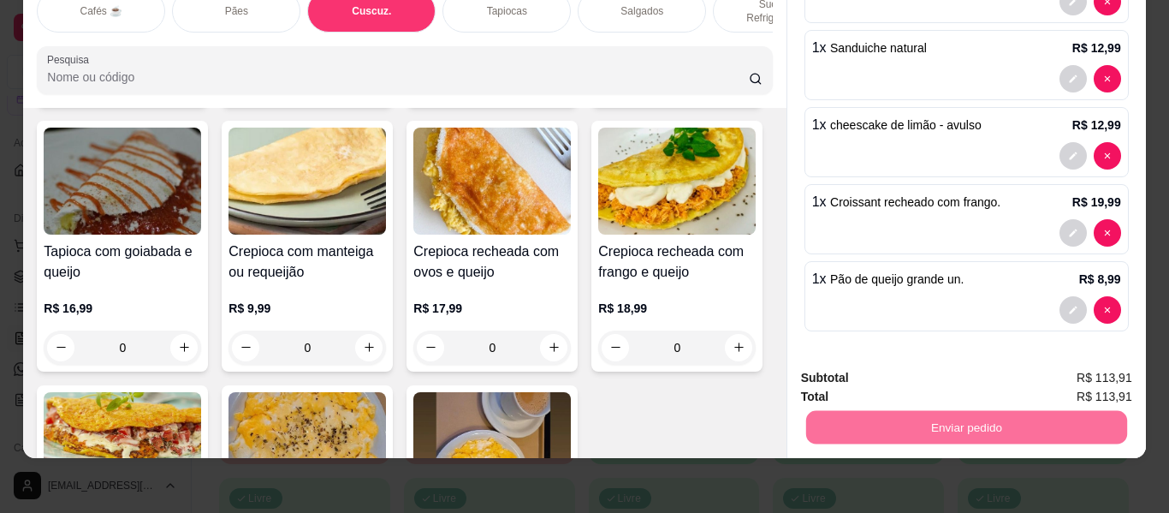
click at [869, 363] on button "Não registrar e enviar pedido" at bounding box center [910, 371] width 173 height 32
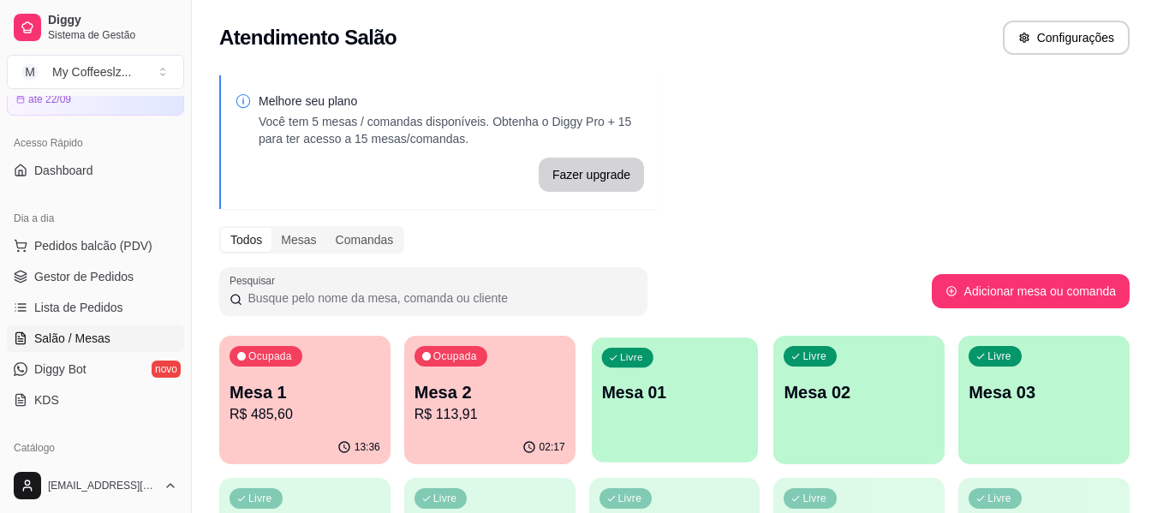
click at [670, 397] on p "Mesa 01" at bounding box center [674, 392] width 146 height 23
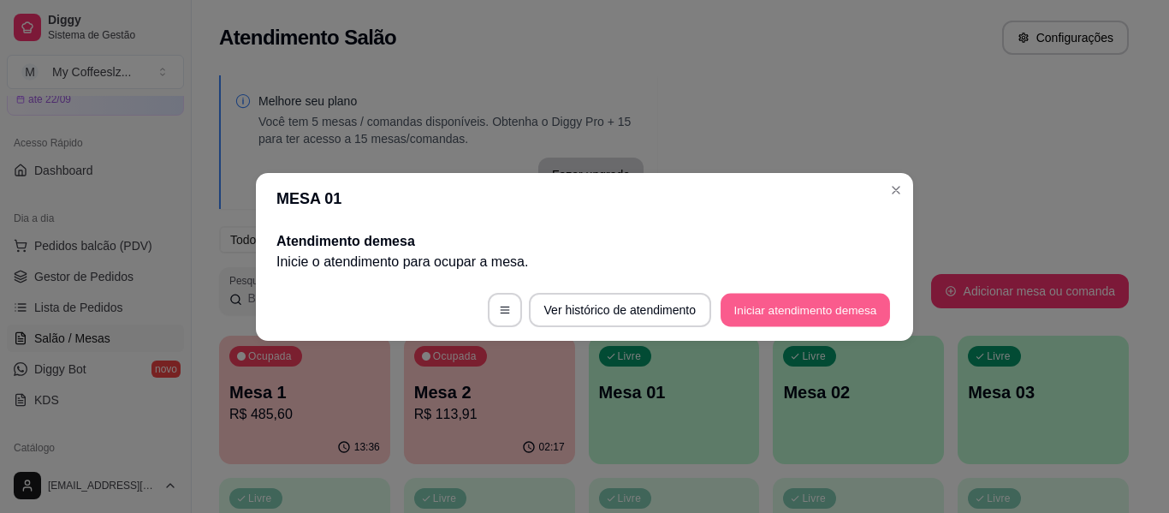
click at [777, 298] on button "Iniciar atendimento de mesa" at bounding box center [806, 309] width 170 height 33
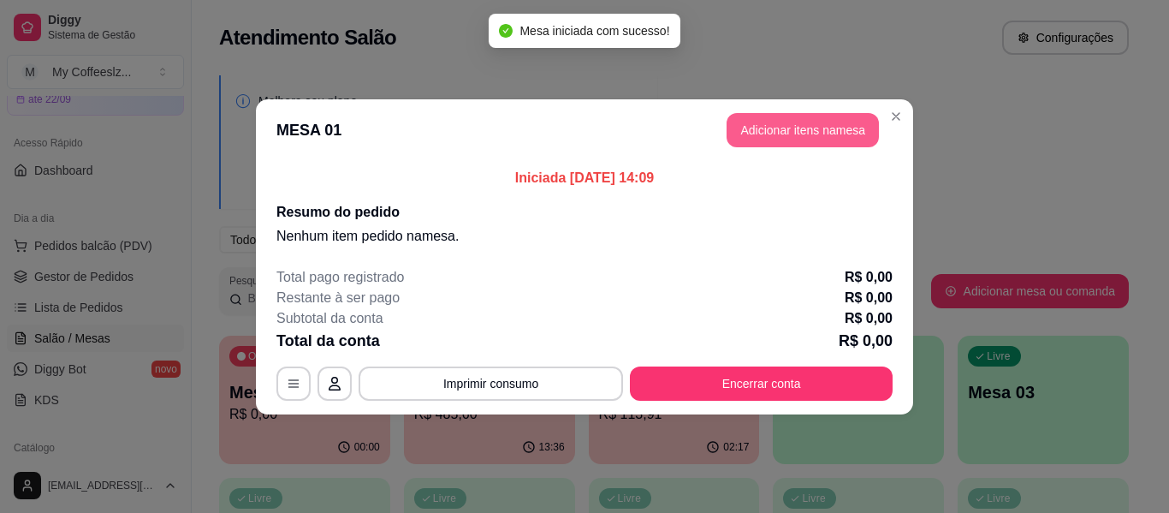
click at [818, 124] on button "Adicionar itens na mesa" at bounding box center [803, 130] width 152 height 34
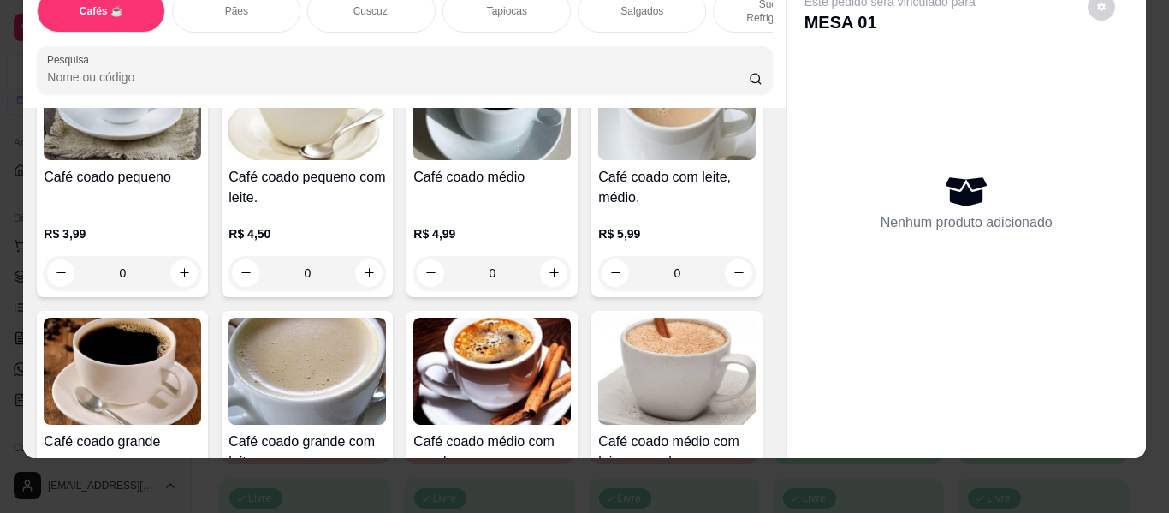
scroll to position [171, 0]
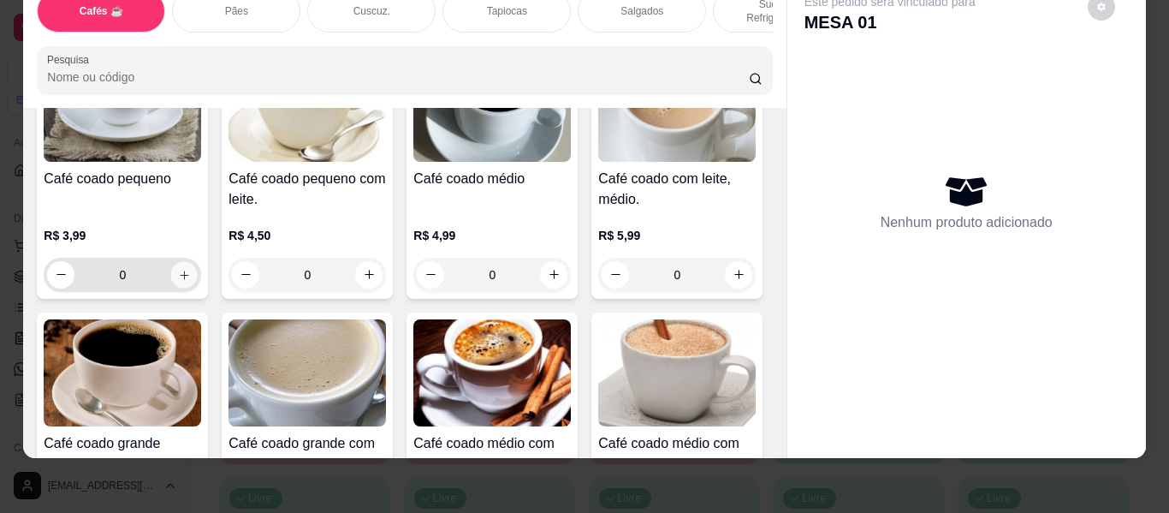
click at [178, 269] on icon "increase-product-quantity" at bounding box center [184, 275] width 13 height 13
type input "1"
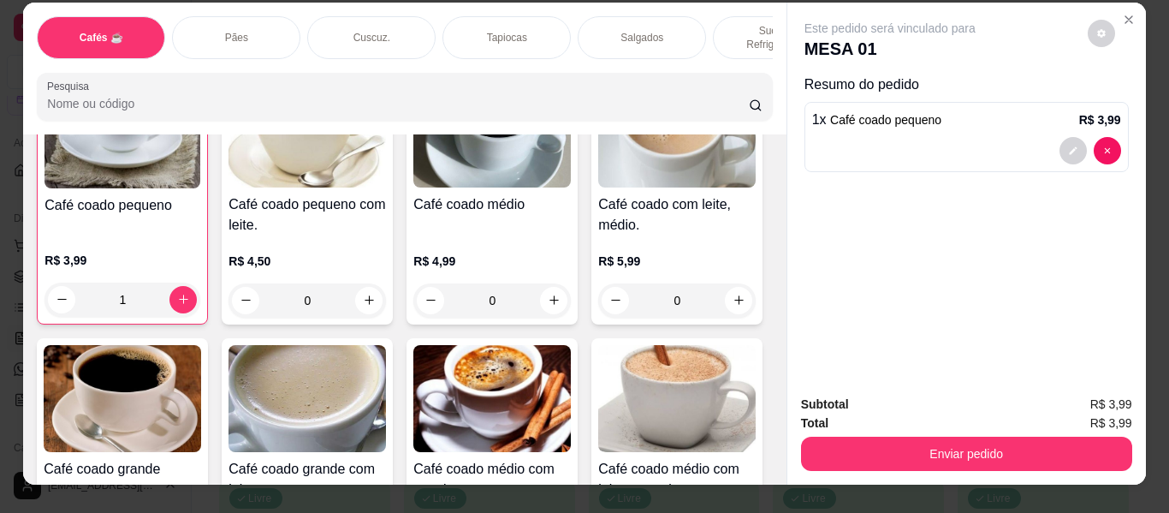
scroll to position [0, 0]
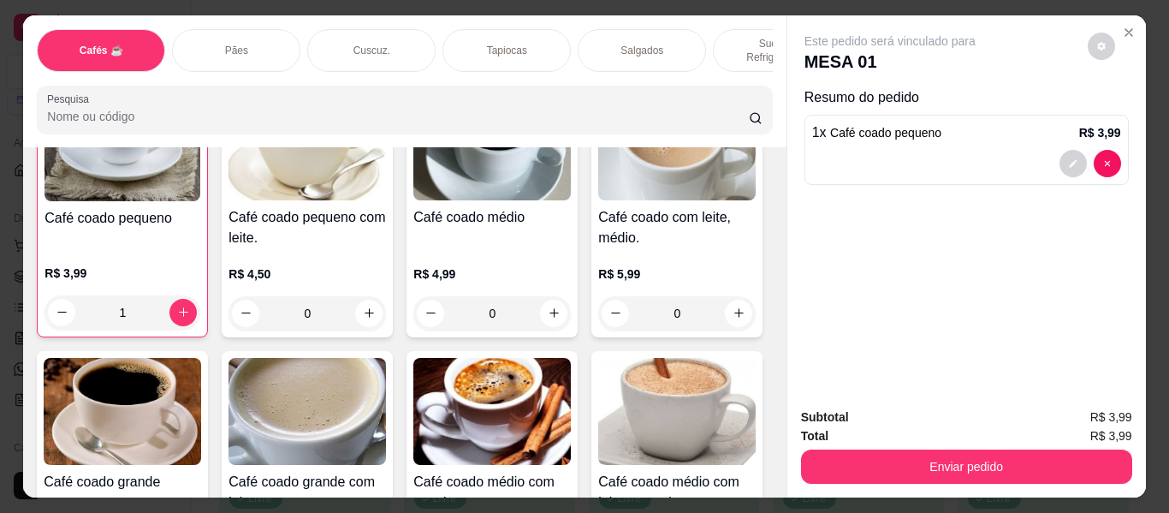
click at [739, 37] on p "Sucos e Refrigerantes" at bounding box center [777, 50] width 99 height 27
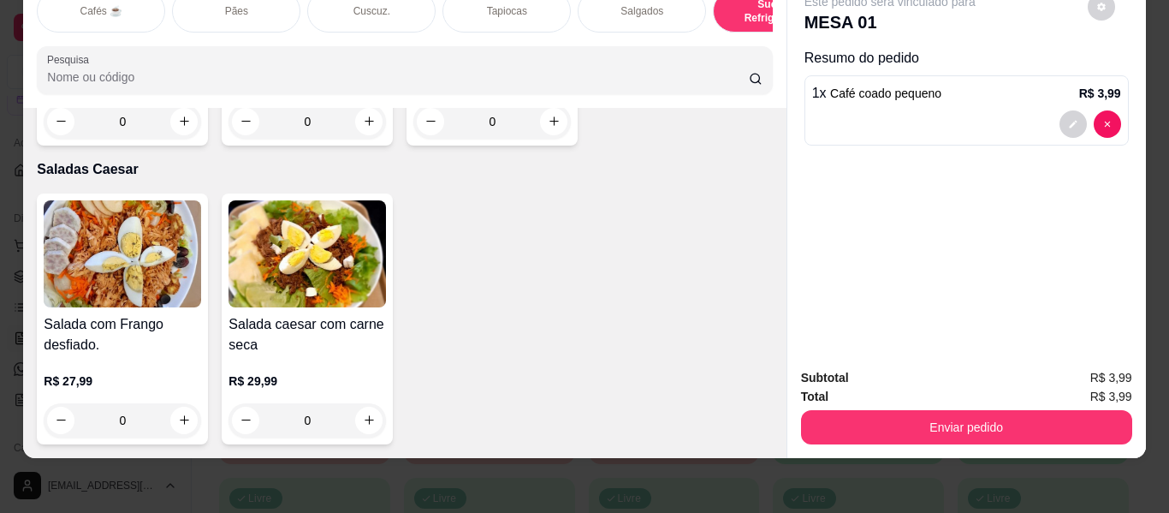
scroll to position [10211, 0]
type input "1"
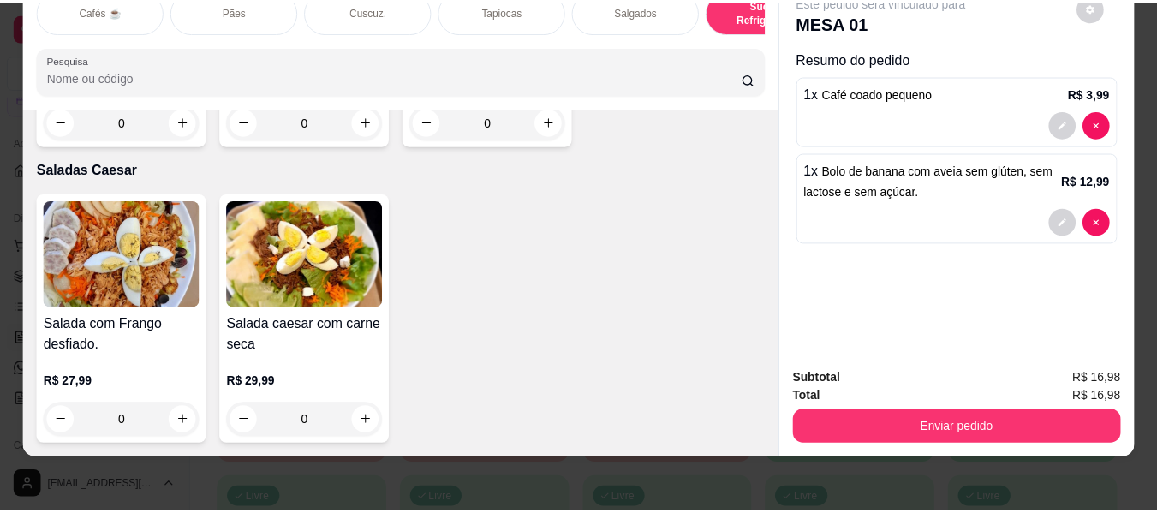
scroll to position [10040, 0]
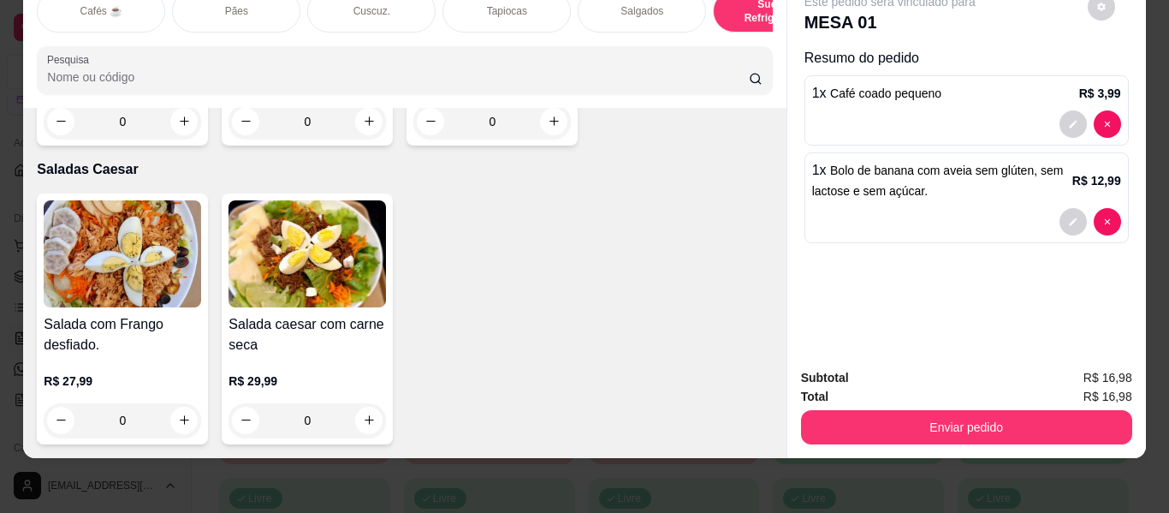
type input "1"
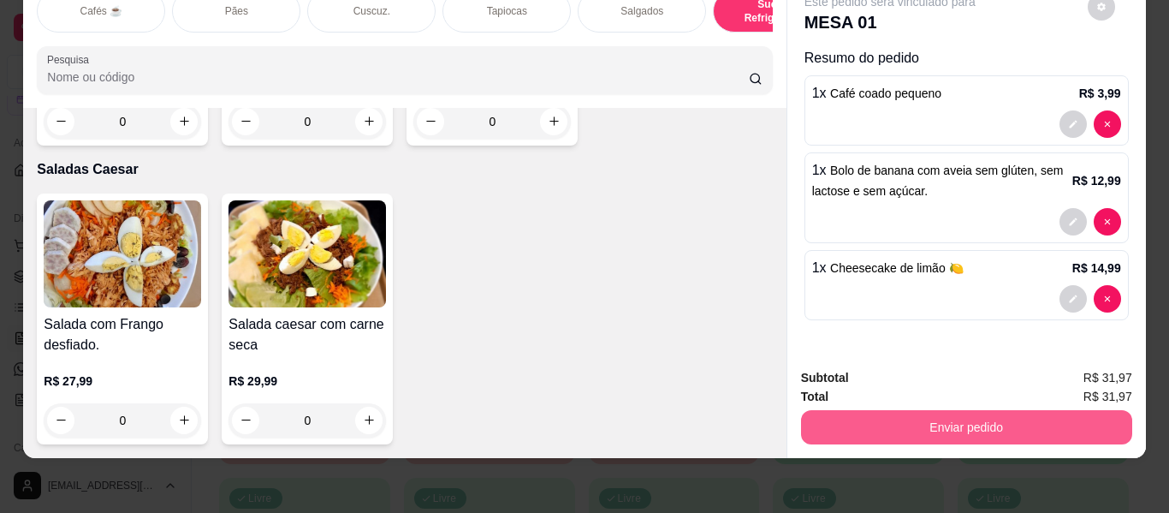
click at [847, 411] on button "Enviar pedido" at bounding box center [966, 427] width 331 height 34
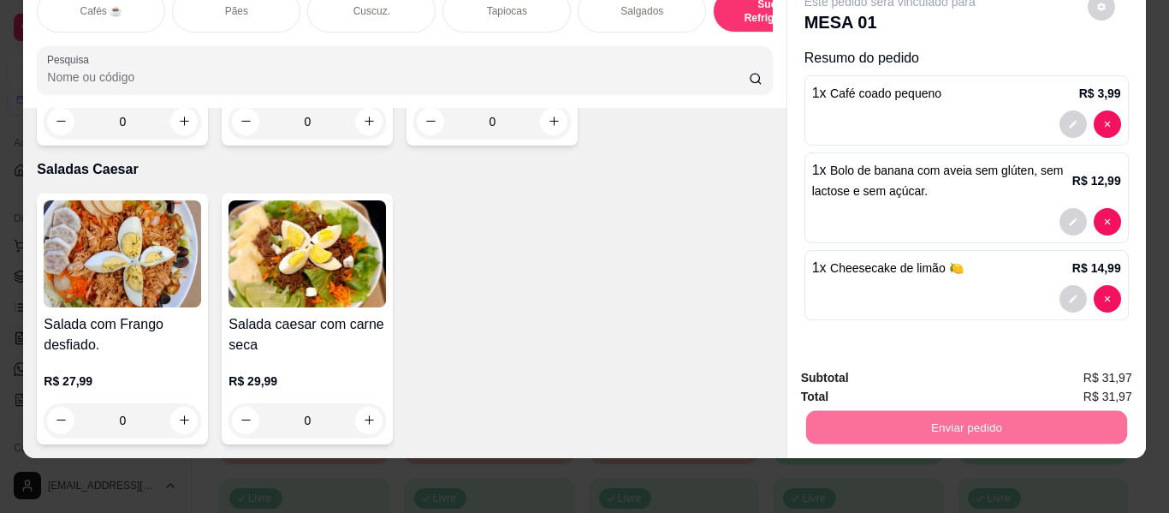
click at [841, 374] on button "Não registrar e enviar pedido" at bounding box center [910, 371] width 173 height 32
